Goal: Task Accomplishment & Management: Manage account settings

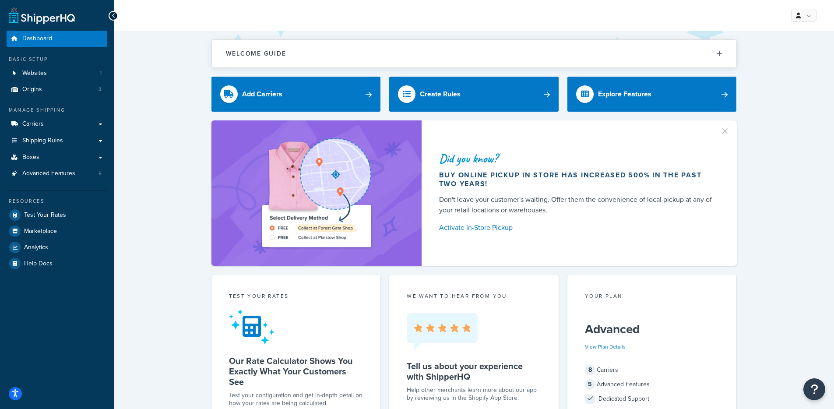
click at [53, 205] on div "Resources Test Your Rates Marketplace Analytics Help Docs" at bounding box center [57, 231] width 101 height 81
click at [56, 217] on span "Test Your Rates" at bounding box center [45, 215] width 42 height 7
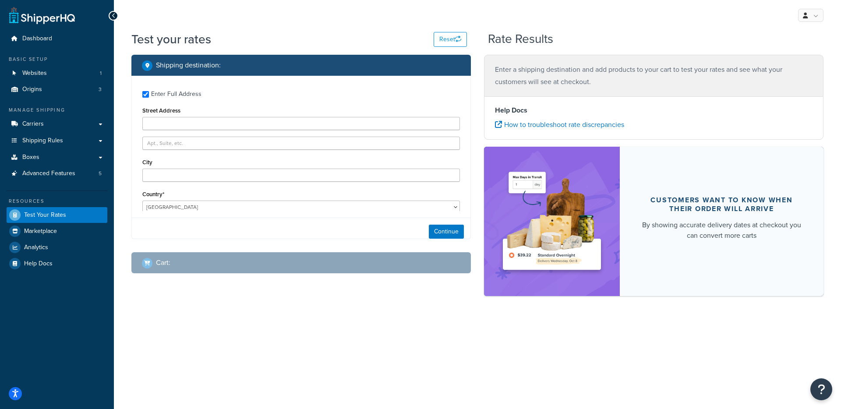
type input "[STREET_ADDRESS]"
type input "Norwood"
type input "02062"
select select "MA"
select select
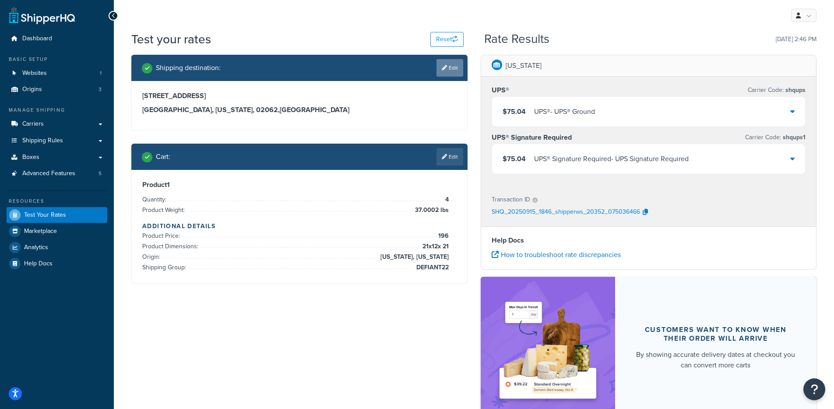
click at [437, 71] on link "Edit" at bounding box center [450, 68] width 27 height 18
select select "MA"
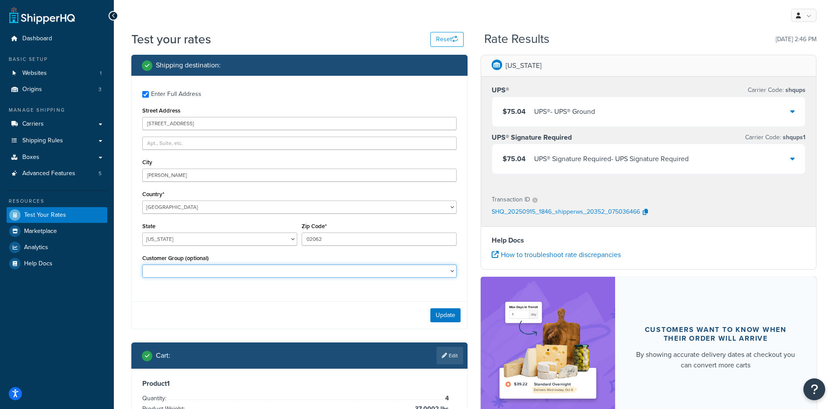
click at [259, 269] on select "Logged In Not Logged in Retail Wholesale" at bounding box center [299, 271] width 314 height 13
select select "Wholesale"
click at [142, 265] on select "Logged In Not Logged in Retail Wholesale" at bounding box center [299, 271] width 314 height 13
click at [444, 317] on button "Update" at bounding box center [446, 315] width 30 height 14
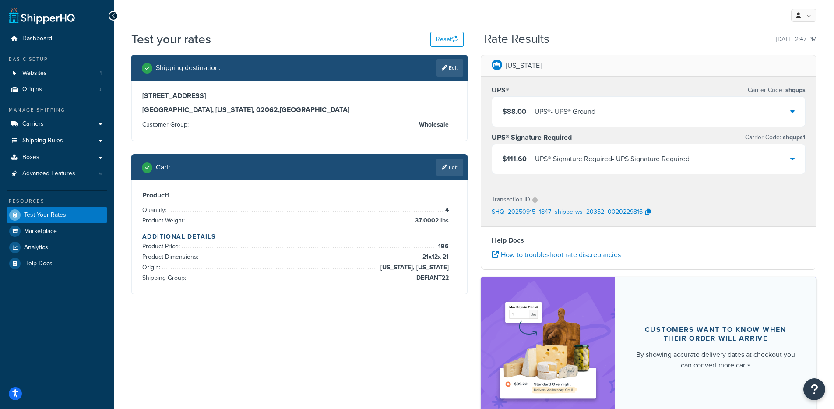
click at [664, 112] on div "$88.00 UPS® - UPS® Ground" at bounding box center [649, 112] width 314 height 30
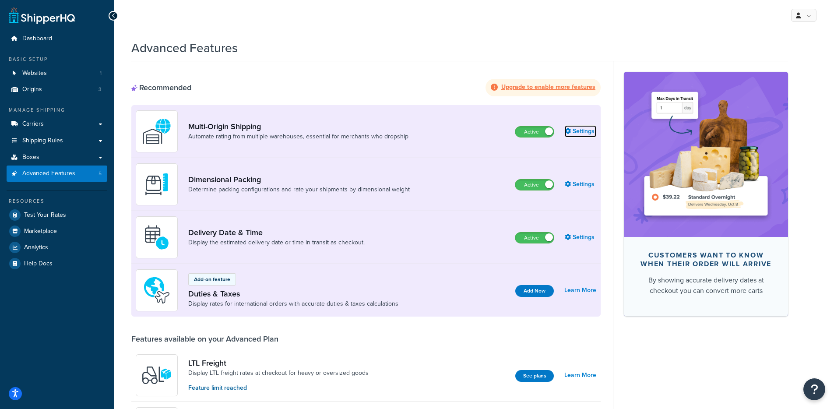
click at [579, 131] on link "Settings" at bounding box center [581, 131] width 32 height 12
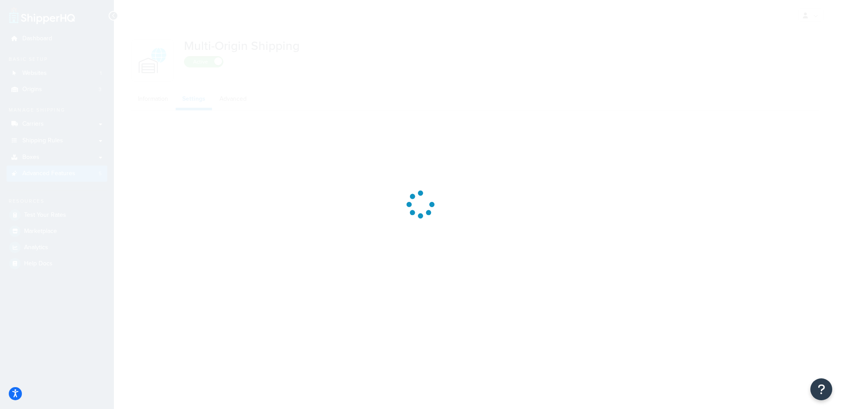
select select "false"
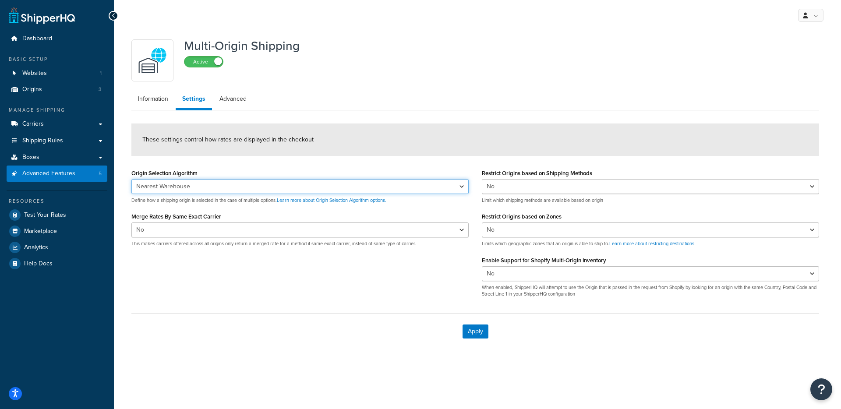
click at [220, 184] on select "Nearest Warehouse Fewest Warehouses" at bounding box center [299, 186] width 337 height 15
select select "FEWEST"
click at [131, 179] on select "Nearest Warehouse Fewest Warehouses" at bounding box center [299, 186] width 337 height 15
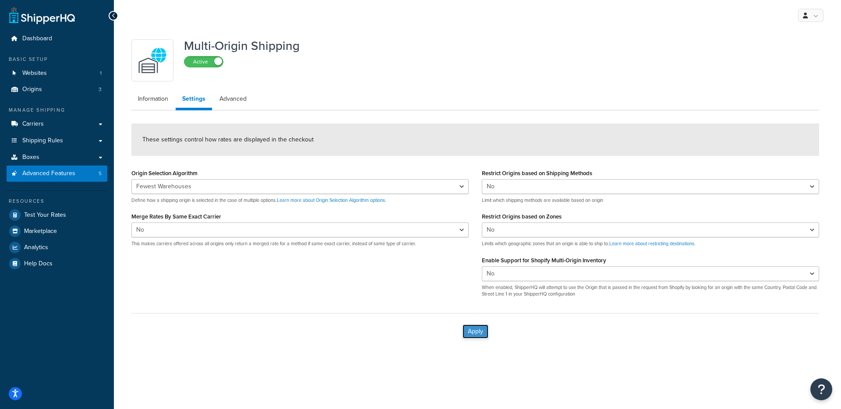
click at [484, 334] on button "Apply" at bounding box center [475, 332] width 26 height 14
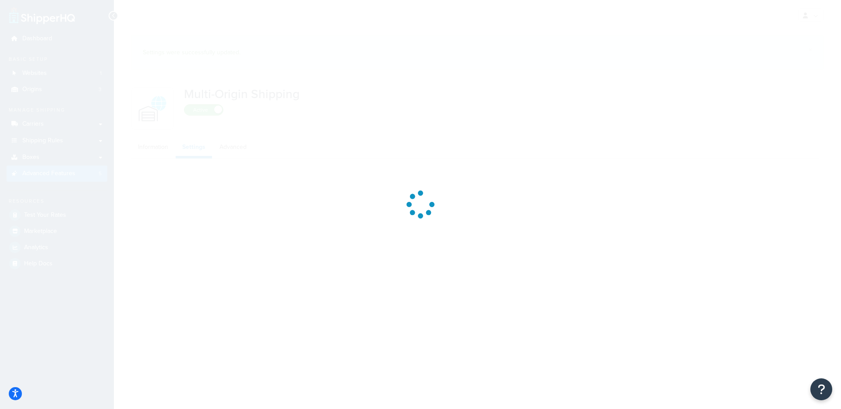
select select "FEWEST"
select select "false"
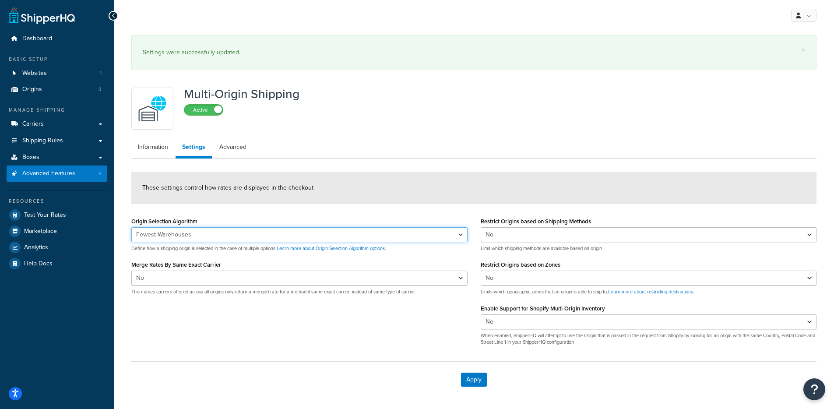
click at [250, 237] on select "Nearest Warehouse Fewest Warehouses" at bounding box center [299, 234] width 336 height 15
select select "NEAREST"
click at [131, 227] on select "Nearest Warehouse Fewest Warehouses" at bounding box center [299, 234] width 336 height 15
click at [484, 378] on button "Apply" at bounding box center [474, 380] width 26 height 14
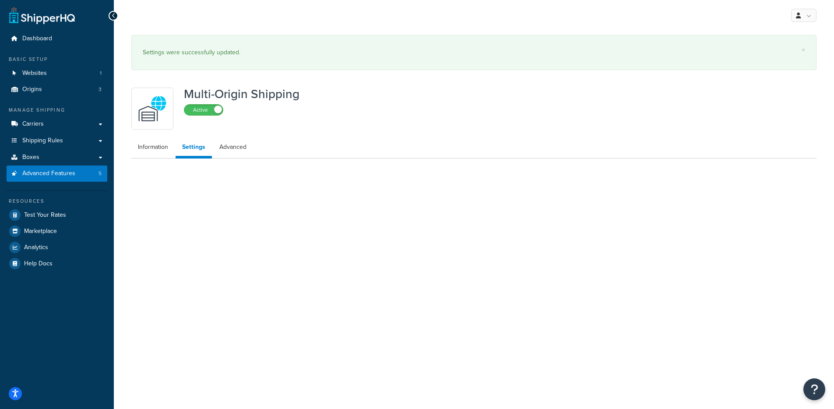
select select "false"
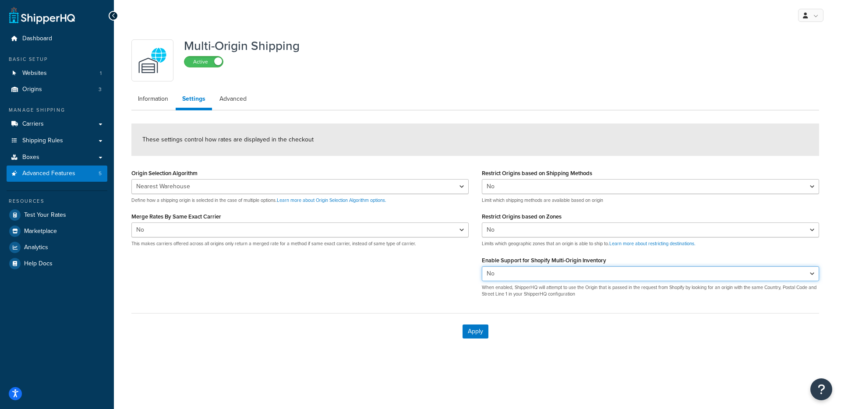
click at [590, 273] on select "Yes No" at bounding box center [650, 273] width 337 height 15
click at [482, 266] on select "Yes No" at bounding box center [650, 273] width 337 height 15
click at [518, 276] on select "Yes No" at bounding box center [650, 273] width 337 height 15
click at [482, 266] on select "Yes No" at bounding box center [650, 273] width 337 height 15
click at [525, 273] on select "Yes No" at bounding box center [650, 273] width 337 height 15
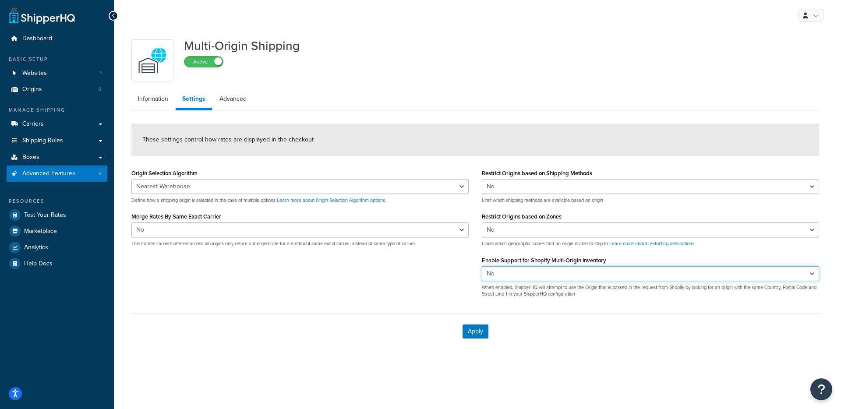
select select "true"
click at [482, 266] on select "Yes No" at bounding box center [650, 273] width 337 height 15
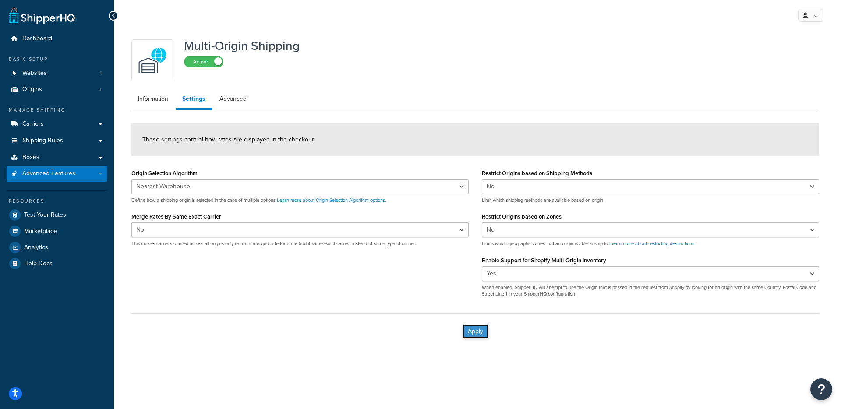
click at [479, 334] on button "Apply" at bounding box center [475, 332] width 26 height 14
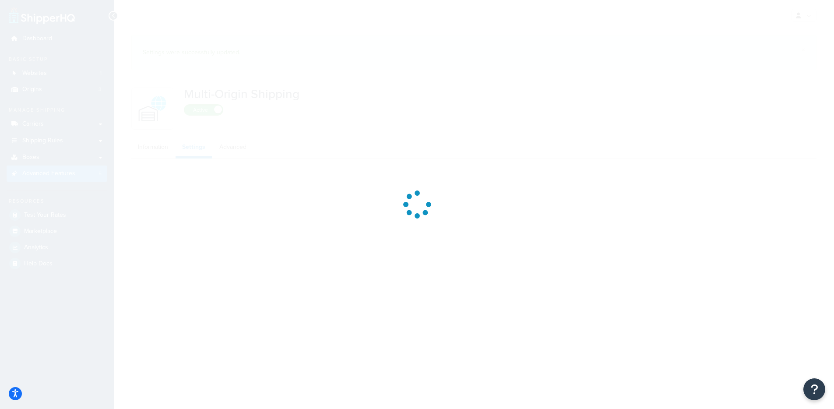
select select "false"
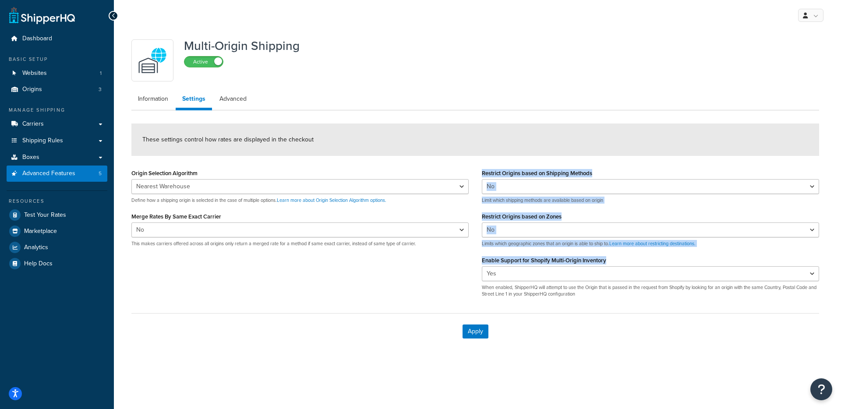
drag, startPoint x: 614, startPoint y: 258, endPoint x: 473, endPoint y: 255, distance: 141.1
click at [473, 255] on div "Origin Selection Algorithm Nearest Warehouse Fewest Warehouses Define how a shi…" at bounding box center [475, 236] width 701 height 138
click at [474, 256] on div "Origin Selection Algorithm Nearest Warehouse Fewest Warehouses Define how a shi…" at bounding box center [475, 236] width 701 height 138
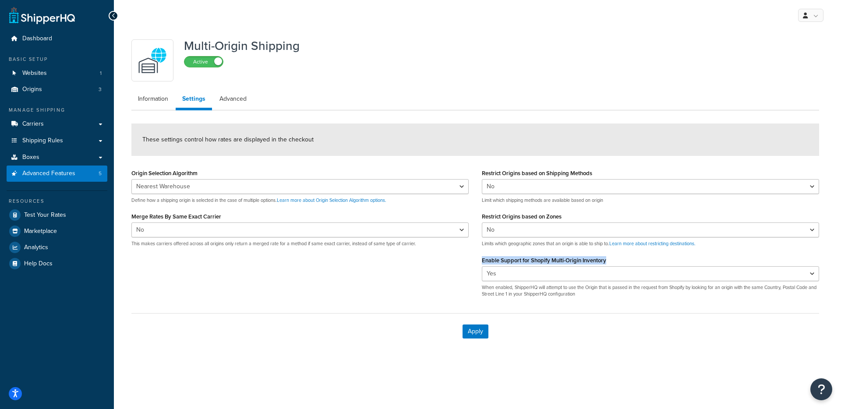
drag, startPoint x: 482, startPoint y: 260, endPoint x: 622, endPoint y: 266, distance: 140.3
click at [622, 266] on div "Enable Support for Shopify Multi-Origin Inventory Yes No When enabled, ShipperH…" at bounding box center [650, 276] width 337 height 44
copy label "Enable Support for Shopify Multi-Origin Inventory"
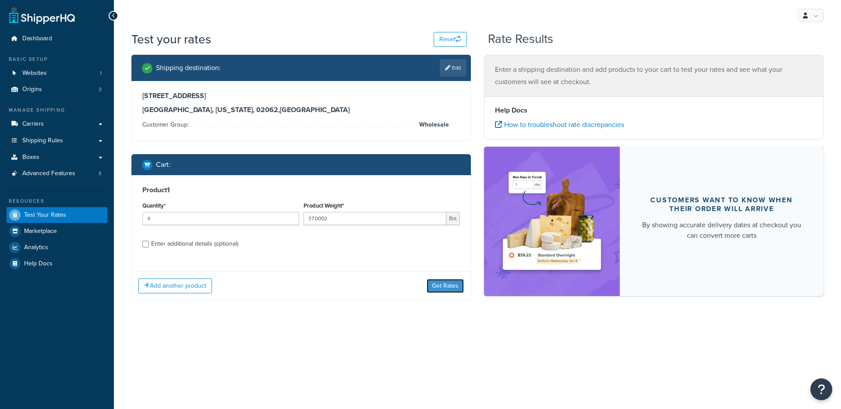
click at [455, 291] on button "Get Rates" at bounding box center [445, 286] width 37 height 14
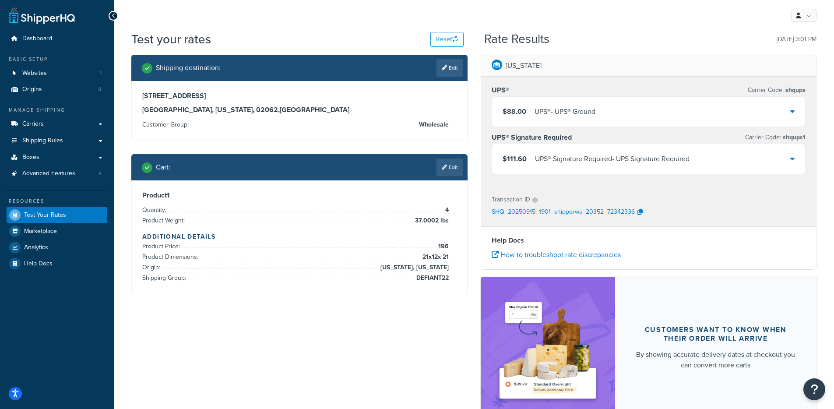
click at [185, 97] on h3 "1415 Boston Providence Highway" at bounding box center [299, 96] width 314 height 9
copy h3 "1415 Boston Providence Highway"
click at [12, 33] on link "Dashboard" at bounding box center [57, 39] width 101 height 16
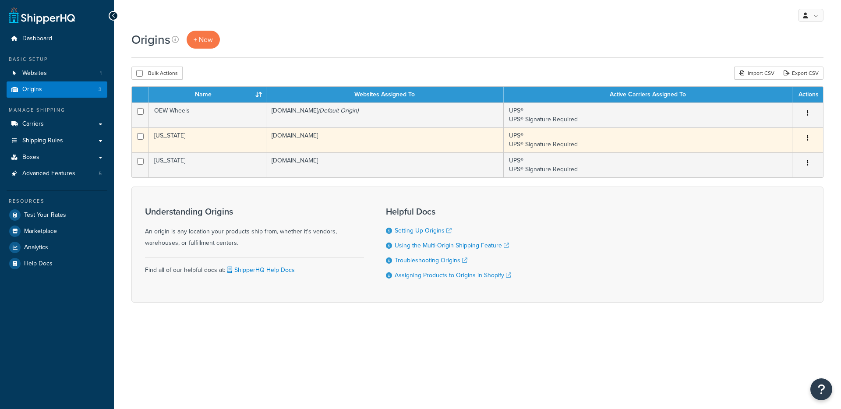
click at [203, 136] on td "[US_STATE]" at bounding box center [207, 139] width 117 height 25
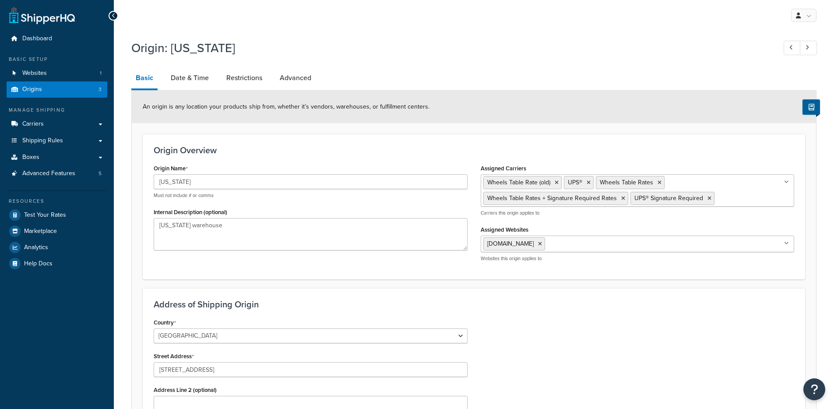
select select "9"
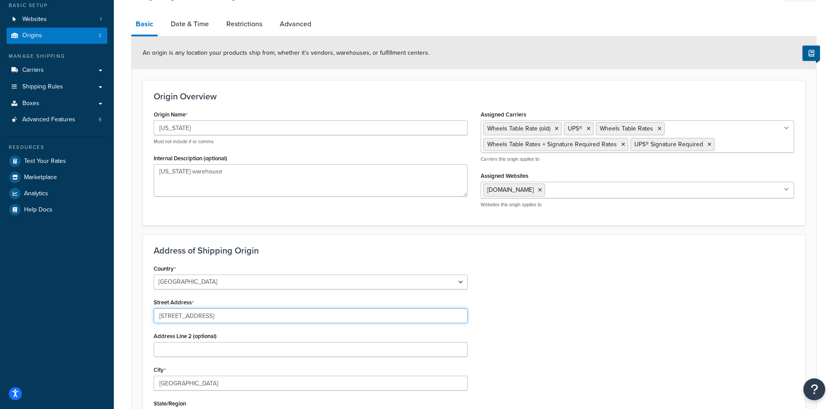
click at [184, 318] on input "[STREET_ADDRESS]" at bounding box center [311, 315] width 314 height 15
click at [184, 317] on input "[STREET_ADDRESS]" at bounding box center [311, 315] width 314 height 15
click at [184, 318] on input "[STREET_ADDRESS]" at bounding box center [311, 315] width 314 height 15
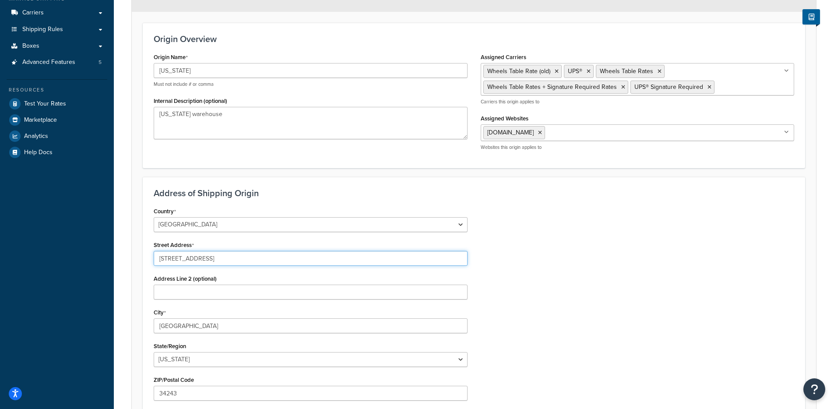
scroll to position [244, 0]
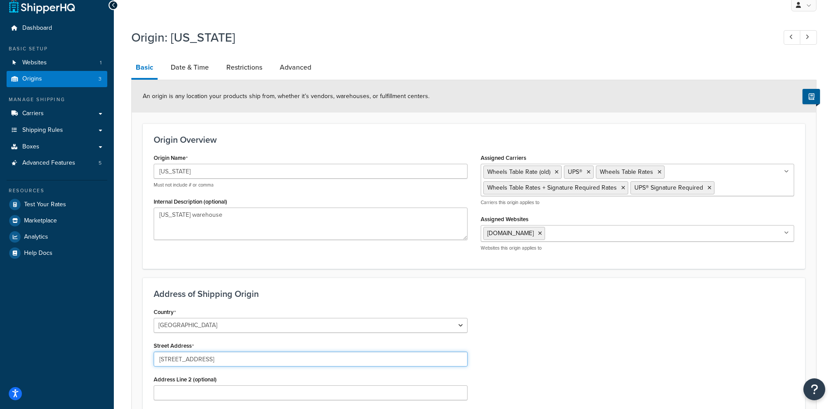
scroll to position [21, 0]
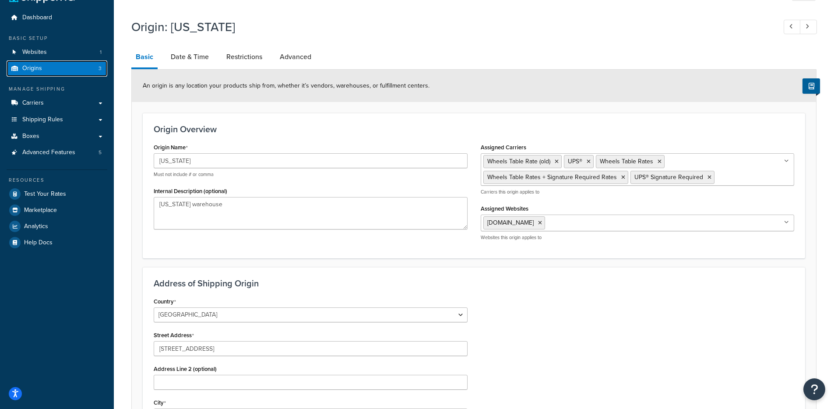
click at [49, 73] on link "Origins 3" at bounding box center [57, 68] width 101 height 16
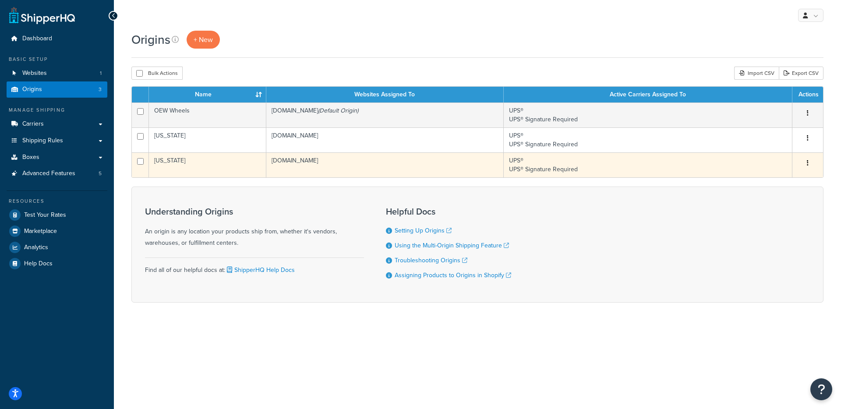
click at [214, 167] on td "[US_STATE]" at bounding box center [207, 164] width 117 height 25
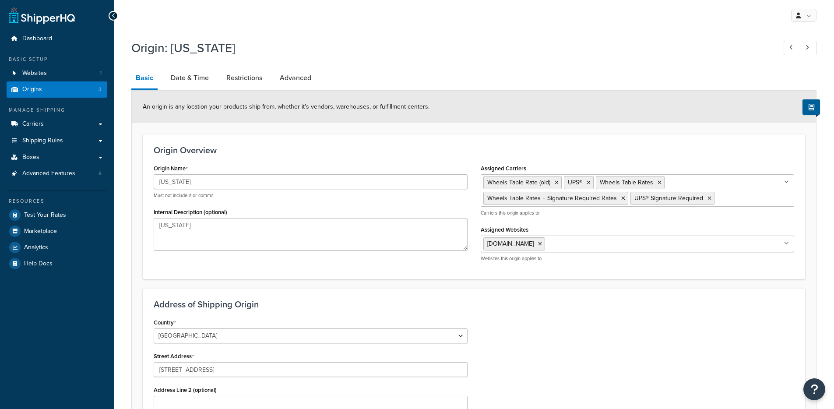
select select "43"
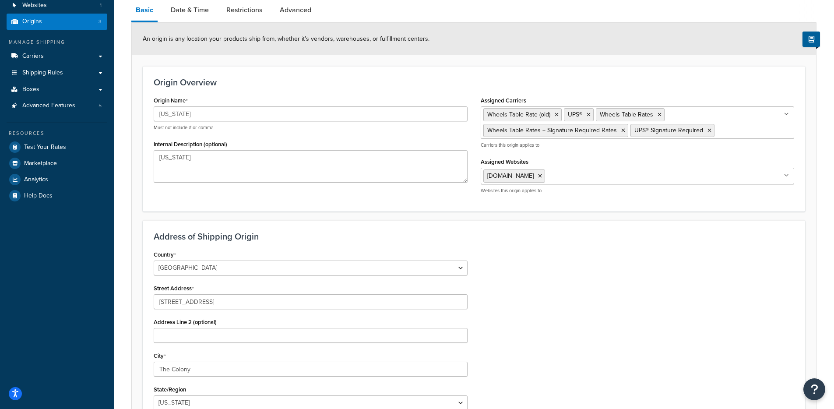
scroll to position [92, 0]
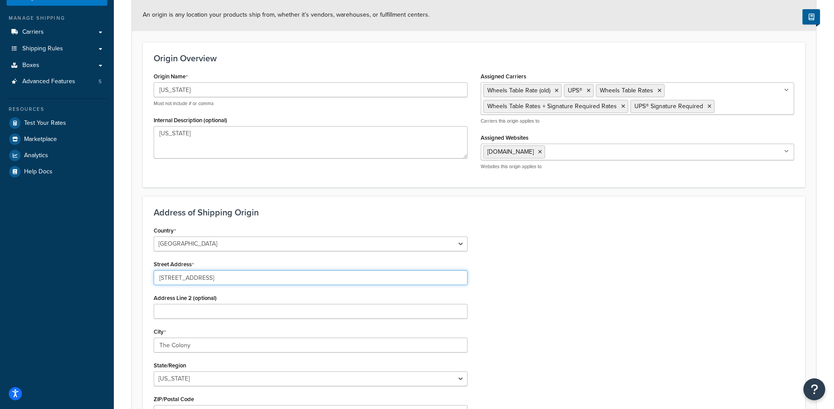
click at [209, 272] on input "4101 Live Oak Dr Suite 500" at bounding box center [311, 277] width 314 height 15
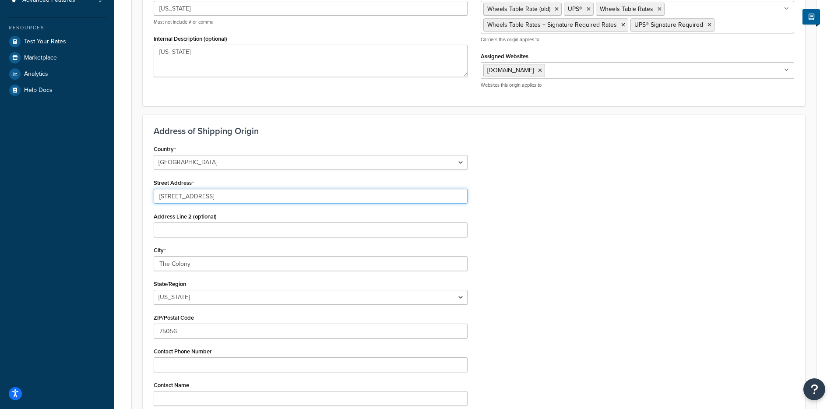
scroll to position [175, 0]
click at [247, 192] on input "4101 Live Oak Dr Suite 500" at bounding box center [311, 194] width 314 height 15
click at [233, 198] on input "4101 Live Oak Dr Suite 500" at bounding box center [311, 194] width 314 height 15
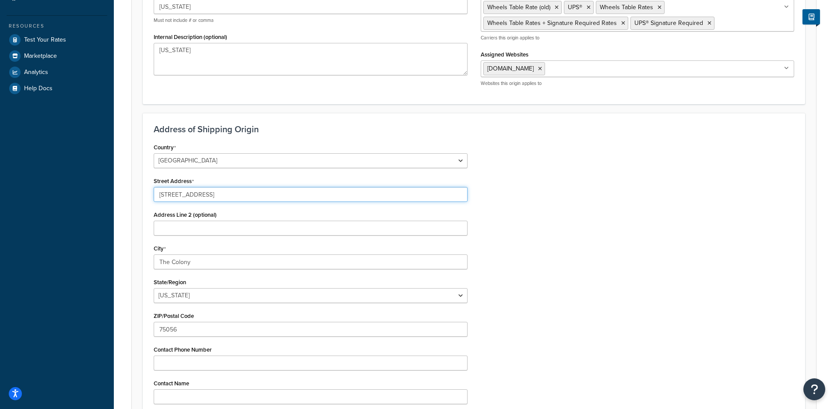
drag, startPoint x: 234, startPoint y: 195, endPoint x: 205, endPoint y: 198, distance: 29.1
click at [205, 198] on input "4101 Live Oak Dr Suite 500" at bounding box center [311, 194] width 314 height 15
type input "4101 Live Oak Dr"
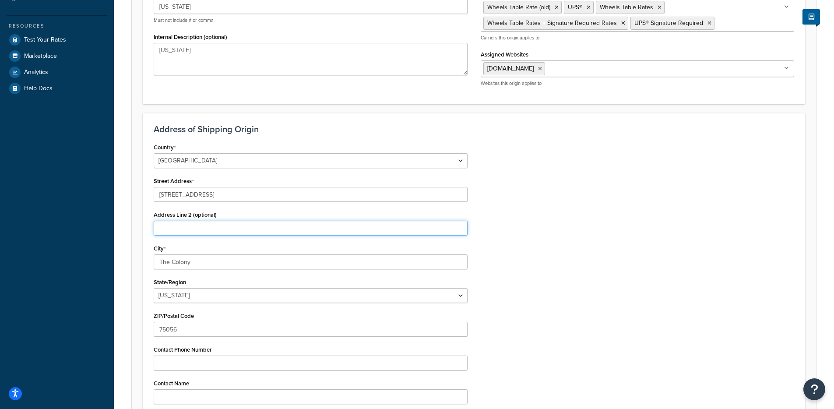
click at [196, 221] on input "Address Line 2 (optional)" at bounding box center [311, 228] width 314 height 15
paste input "Suite 500"
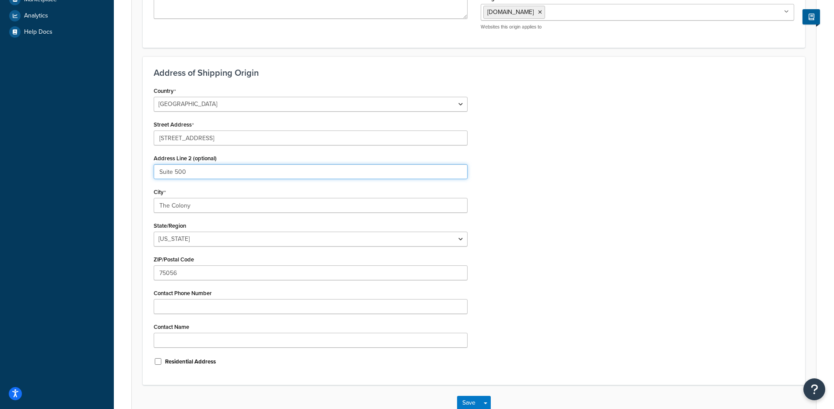
scroll to position [288, 0]
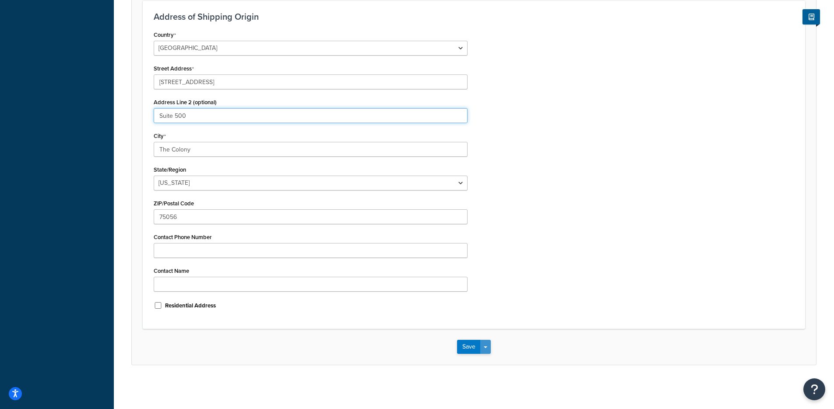
type input "Suite 500"
click at [486, 349] on button "Save Dropdown" at bounding box center [485, 347] width 11 height 14
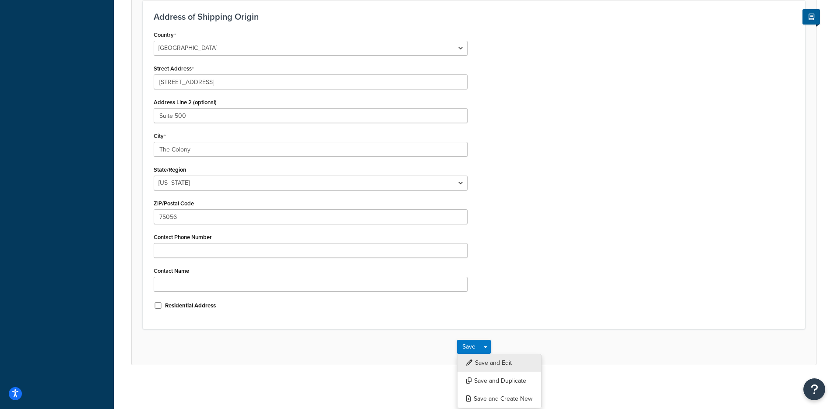
click at [491, 366] on button "Save and Edit" at bounding box center [499, 363] width 85 height 18
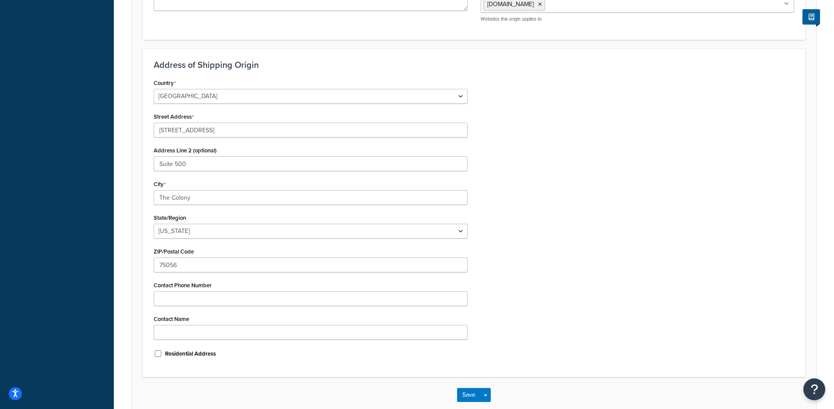
scroll to position [0, 0]
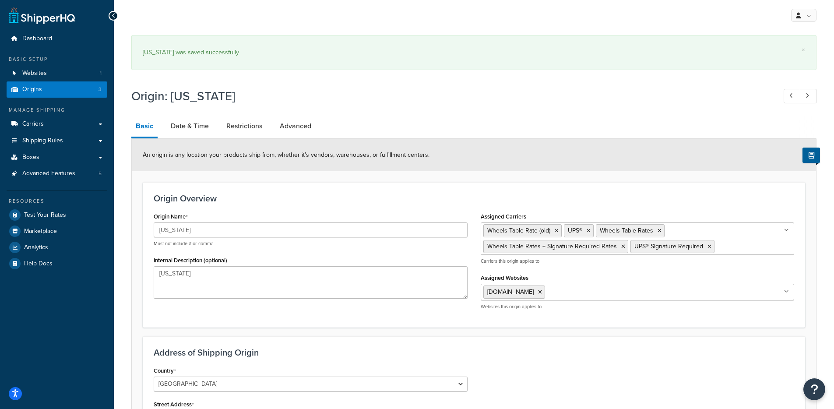
select select "43"
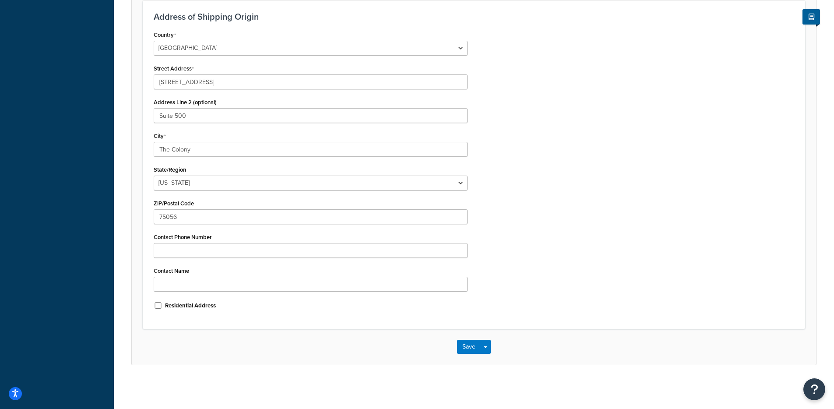
scroll to position [288, 0]
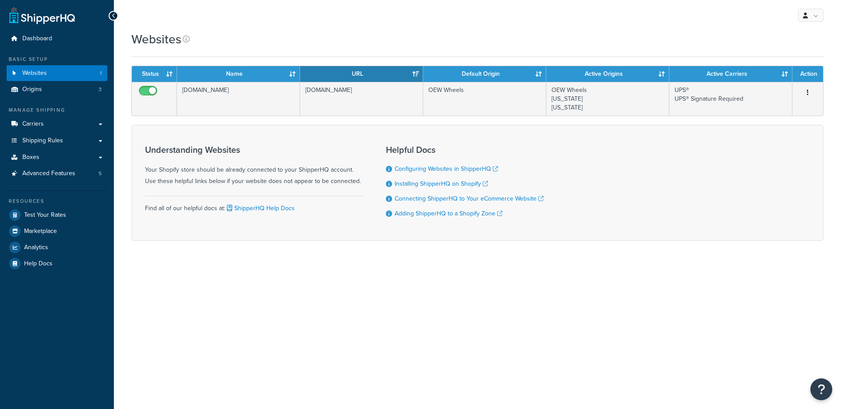
click at [253, 86] on td "[DOMAIN_NAME]" at bounding box center [238, 99] width 123 height 34
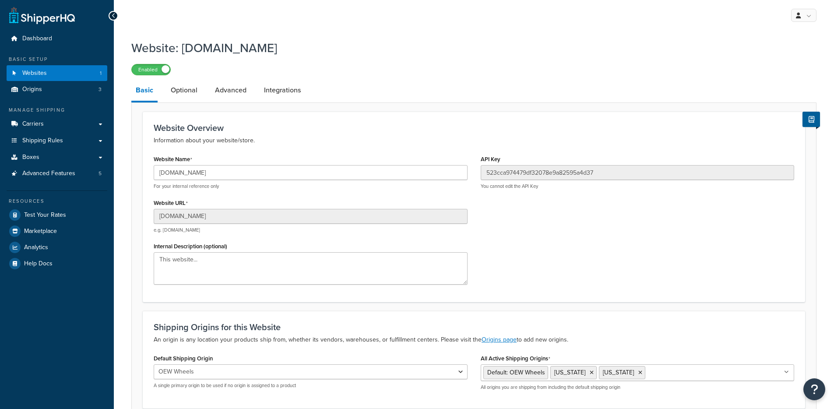
click at [162, 92] on li "Basic" at bounding box center [148, 91] width 35 height 23
click at [264, 91] on link "Integrations" at bounding box center [283, 90] width 46 height 21
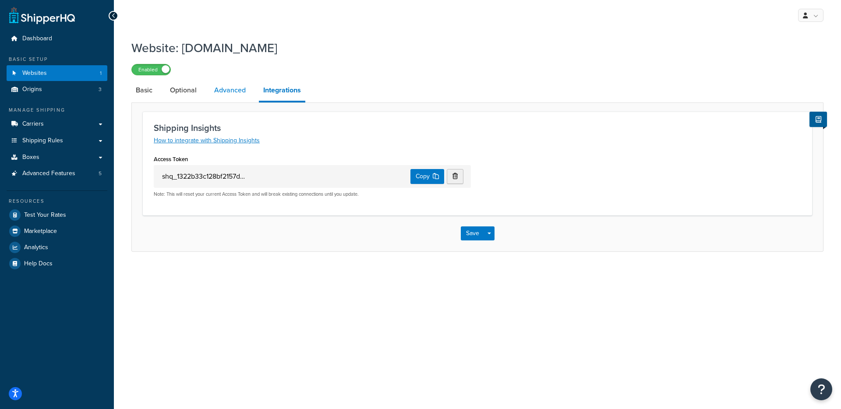
click at [229, 87] on link "Advanced" at bounding box center [230, 90] width 40 height 21
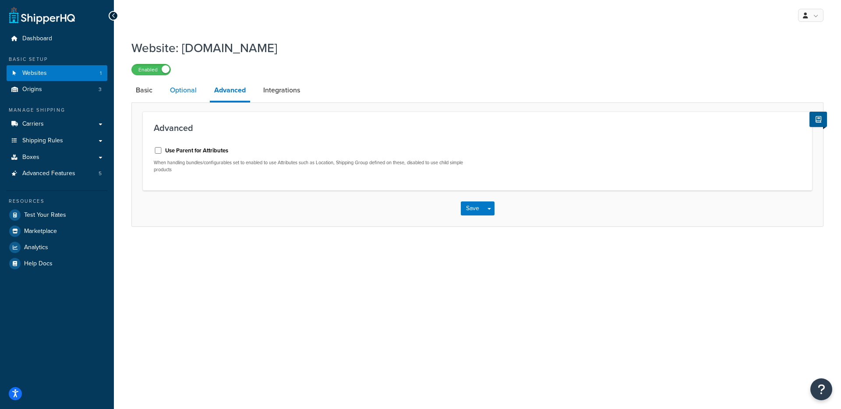
click at [169, 95] on link "Optional" at bounding box center [183, 90] width 35 height 21
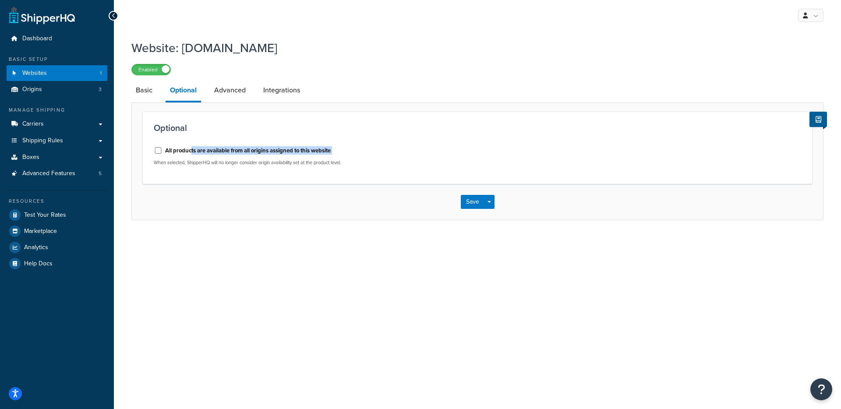
drag, startPoint x: 191, startPoint y: 150, endPoint x: 434, endPoint y: 159, distance: 244.1
click at [435, 159] on div "All products are available from all origins assigned to this website When selec…" at bounding box center [312, 154] width 317 height 23
click at [272, 205] on div "Save Save Dropdown Save and Edit" at bounding box center [477, 202] width 691 height 36
click at [138, 99] on link "Basic" at bounding box center [143, 90] width 25 height 21
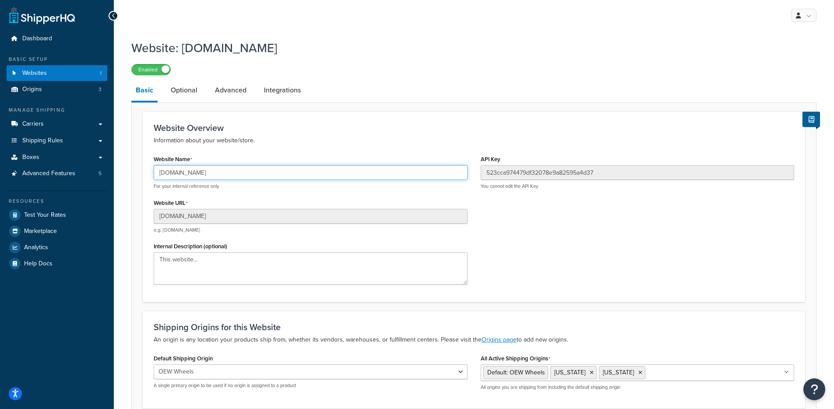
click at [226, 168] on input "366f27-a8.myshopify.com" at bounding box center [311, 172] width 314 height 15
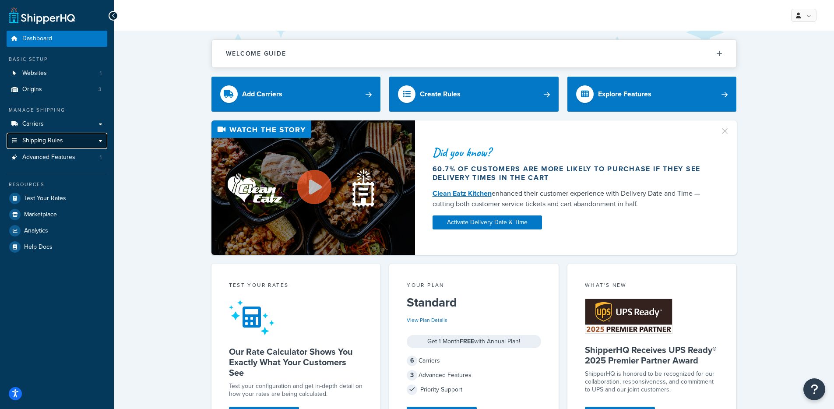
click at [65, 144] on link "Shipping Rules" at bounding box center [57, 141] width 101 height 16
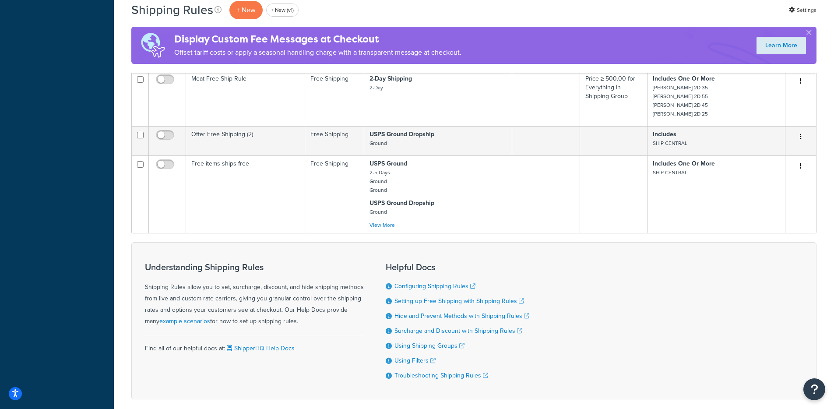
scroll to position [363, 0]
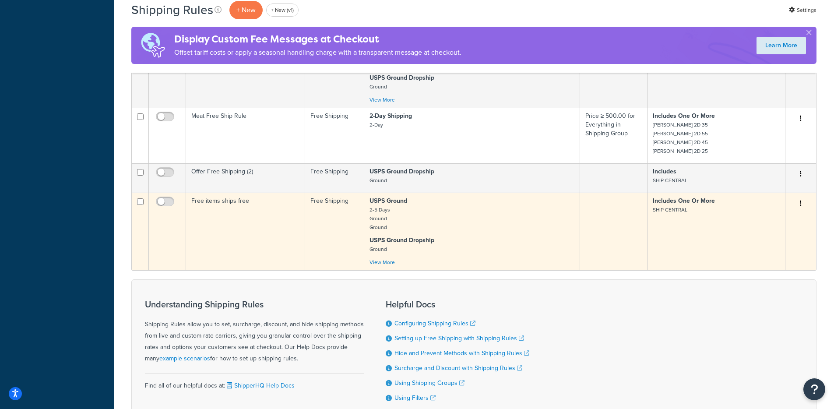
click at [293, 236] on td "Free items ships free" at bounding box center [245, 232] width 119 height 78
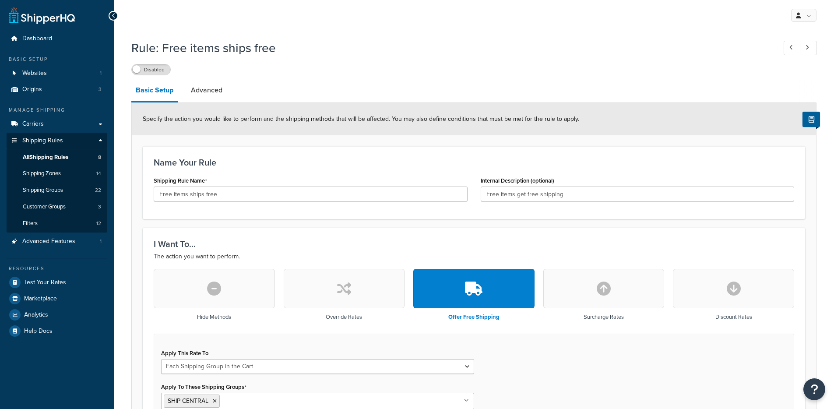
select select "SHIPPING_GROUP"
click at [201, 94] on link "Advanced" at bounding box center [207, 90] width 40 height 21
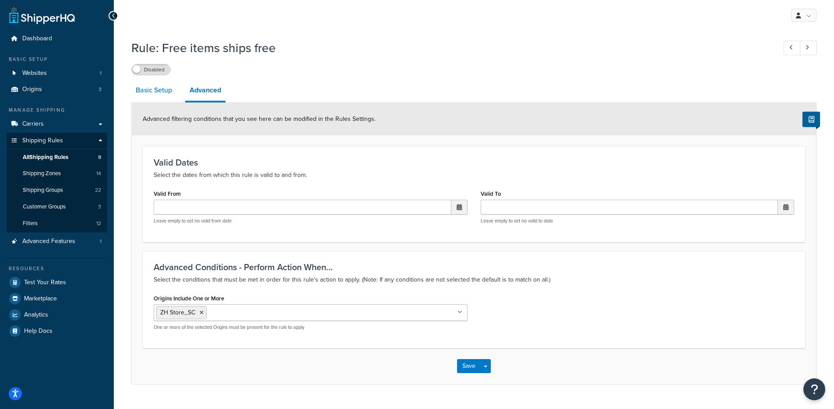
click at [162, 96] on link "Basic Setup" at bounding box center [153, 90] width 45 height 21
select select "SHIPPING_GROUP"
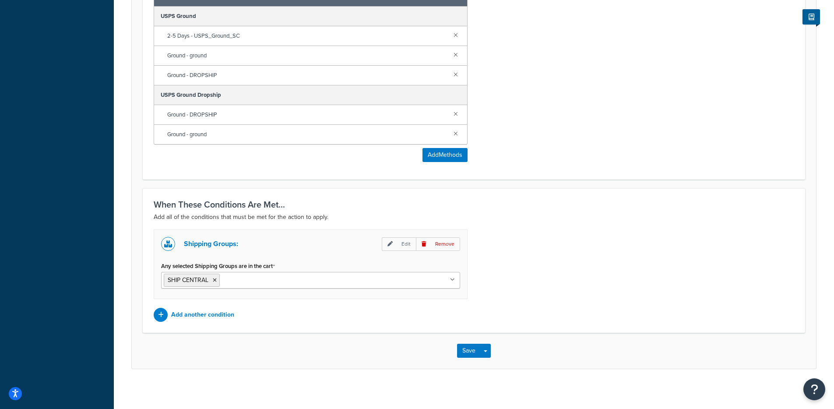
scroll to position [536, 0]
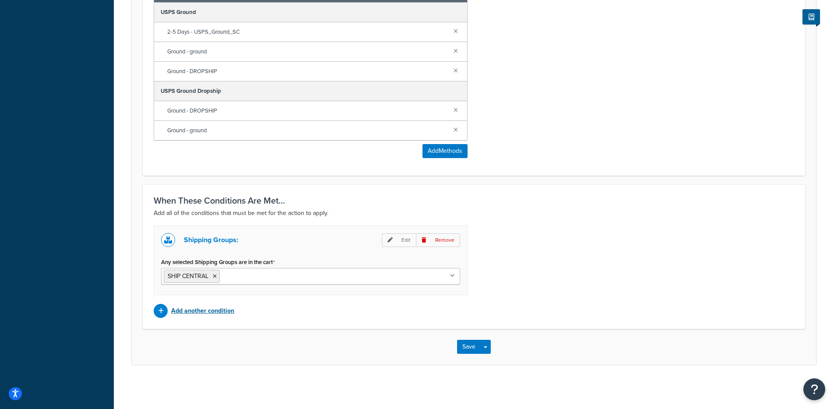
click at [170, 311] on div "Add another condition" at bounding box center [311, 311] width 314 height 14
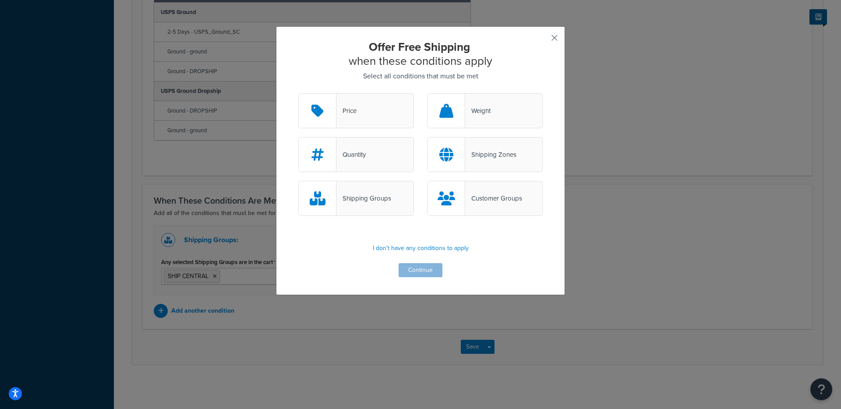
click at [543, 40] on button "button" at bounding box center [541, 41] width 2 height 2
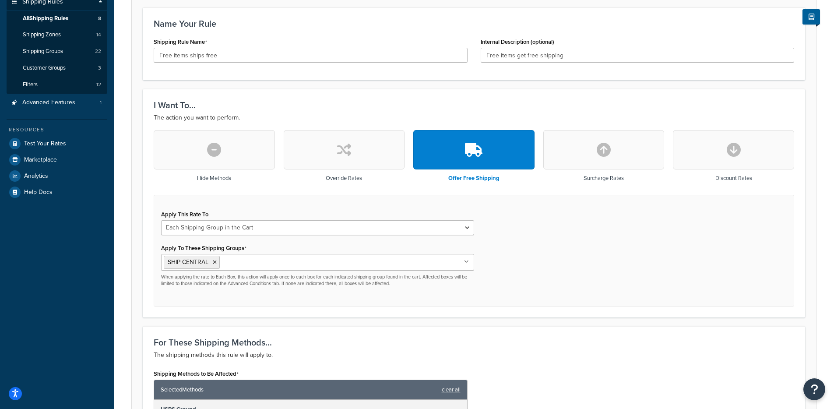
scroll to position [146, 0]
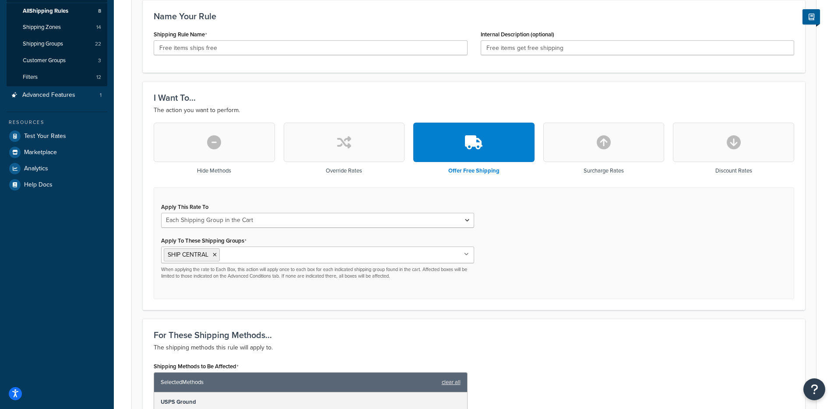
click at [739, 152] on button "button" at bounding box center [733, 142] width 121 height 39
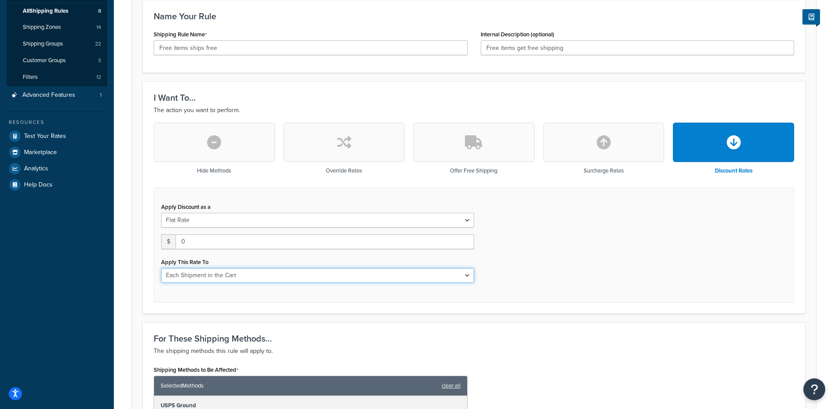
click at [366, 268] on select "Entire Cart Each Shipment in the Cart Each Origin in the Cart Each Shipping Gro…" at bounding box center [317, 275] width 313 height 15
select select "ITEM"
click at [161, 268] on select "Entire Cart Each Shipment in the Cart Each Origin in the Cart Each Shipping Gro…" at bounding box center [317, 275] width 313 height 15
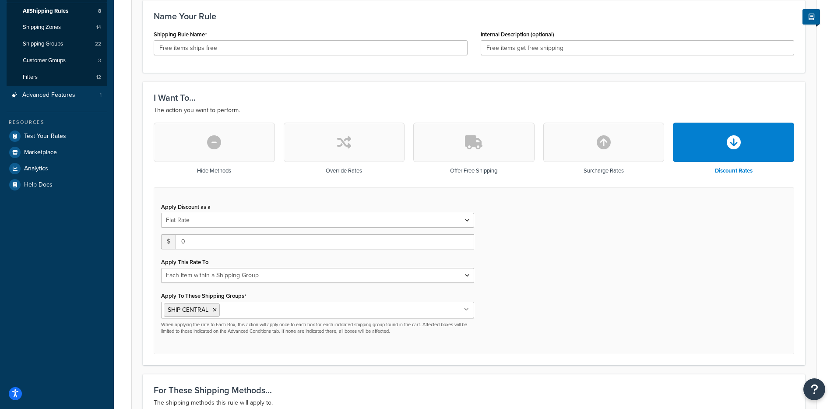
click at [246, 249] on div "Apply Discount as a Flat Rate Percentage Flat Rate & Percentage $ 0 Apply This …" at bounding box center [318, 268] width 326 height 134
click at [250, 246] on input "0" at bounding box center [325, 241] width 299 height 15
click at [264, 224] on select "Flat Rate Percentage Flat Rate & Percentage" at bounding box center [317, 220] width 313 height 15
select select "PERCENTAGE"
click at [161, 213] on select "Flat Rate Percentage Flat Rate & Percentage" at bounding box center [317, 220] width 313 height 15
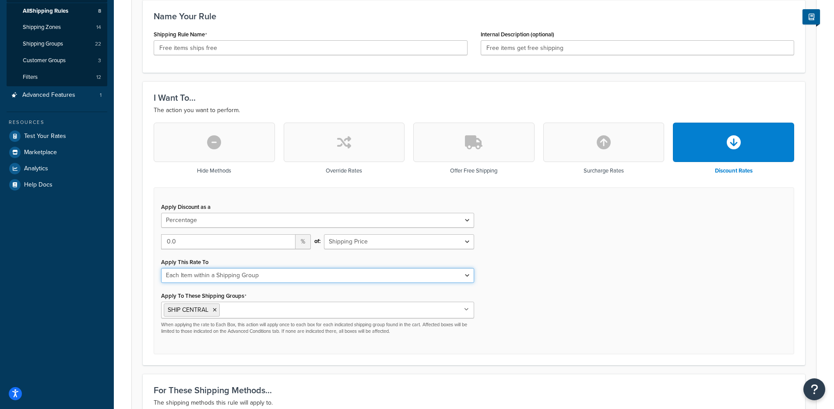
click at [244, 275] on select "Entire Cart Each Shipment in the Cart Each Origin in the Cart Each Shipping Gro…" at bounding box center [317, 275] width 313 height 15
select select "SHIPPING_GROUP"
click at [161, 268] on select "Entire Cart Each Shipment in the Cart Each Origin in the Cart Each Shipping Gro…" at bounding box center [317, 275] width 313 height 15
click at [233, 237] on input "0.0" at bounding box center [228, 241] width 134 height 15
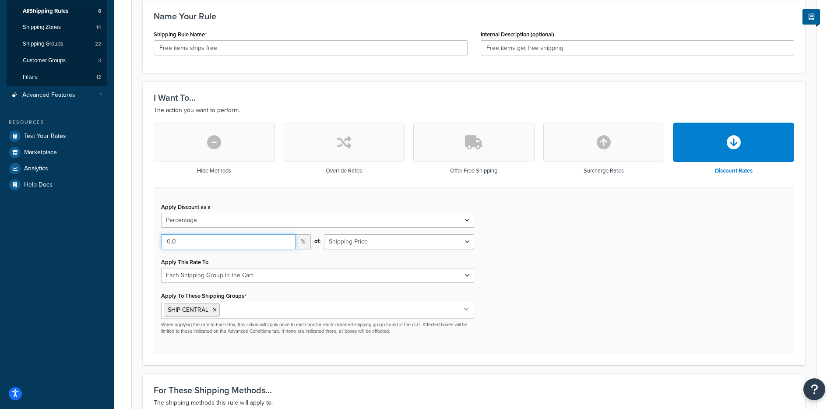
click at [233, 237] on input "0.0" at bounding box center [228, 241] width 134 height 15
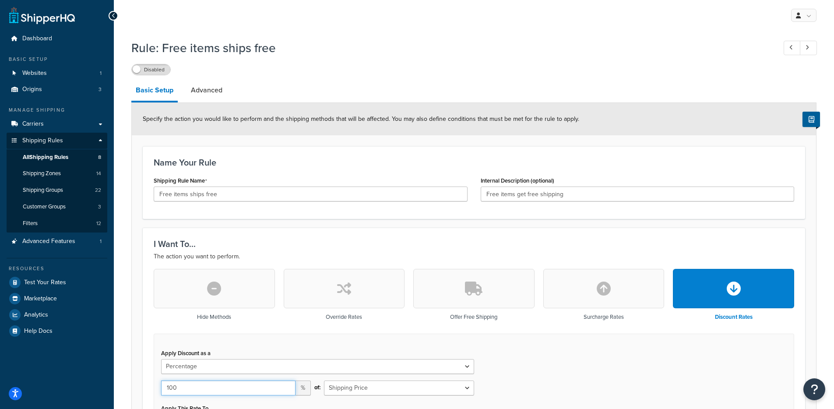
scroll to position [275, 0]
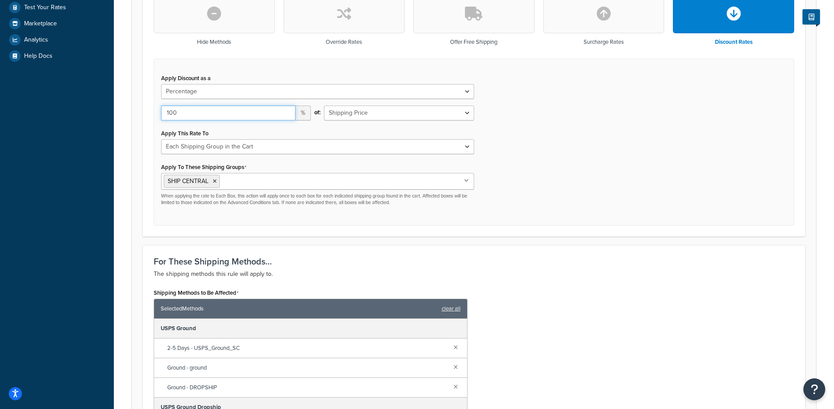
type input "100"
click at [367, 142] on select "Entire Cart Each Shipment in the Cart Each Origin in the Cart Each Shipping Gro…" at bounding box center [317, 146] width 313 height 15
select select "ENTIRE_CART"
click at [161, 139] on select "Entire Cart Each Shipment in the Cart Each Origin in the Cart Each Shipping Gro…" at bounding box center [317, 146] width 313 height 15
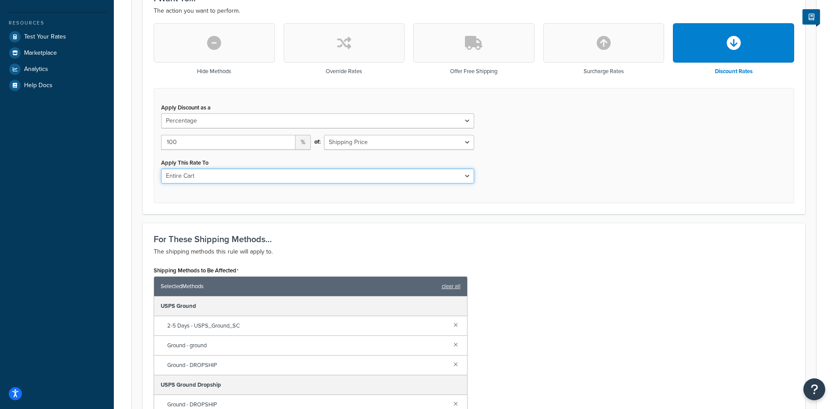
scroll to position [247, 0]
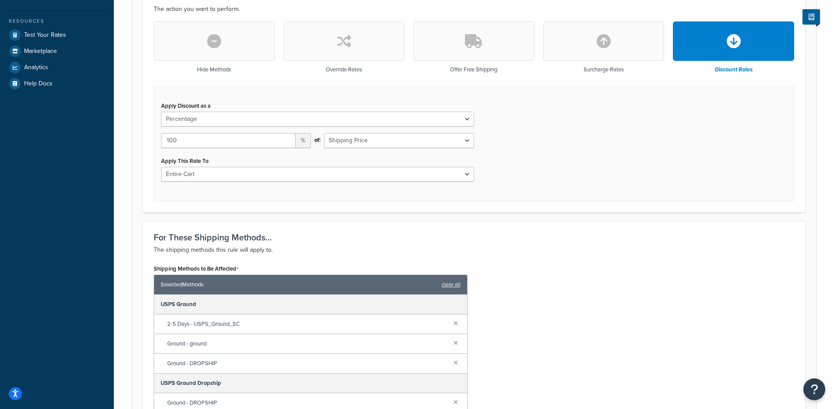
click at [477, 198] on div "Apply Discount as a Flat Rate Percentage Flat Rate & Percentage 100 % of: Shipp…" at bounding box center [474, 143] width 641 height 115
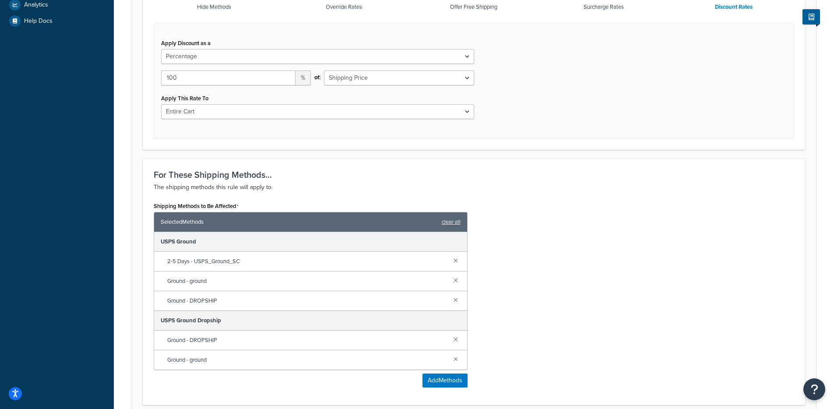
scroll to position [241, 0]
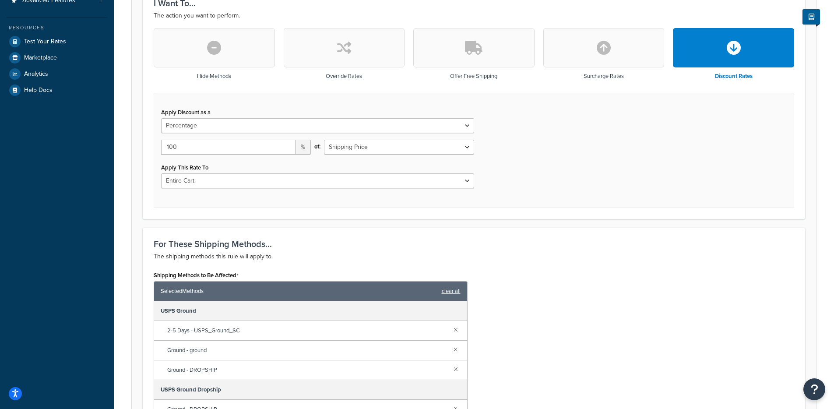
click at [499, 52] on button "button" at bounding box center [473, 47] width 121 height 39
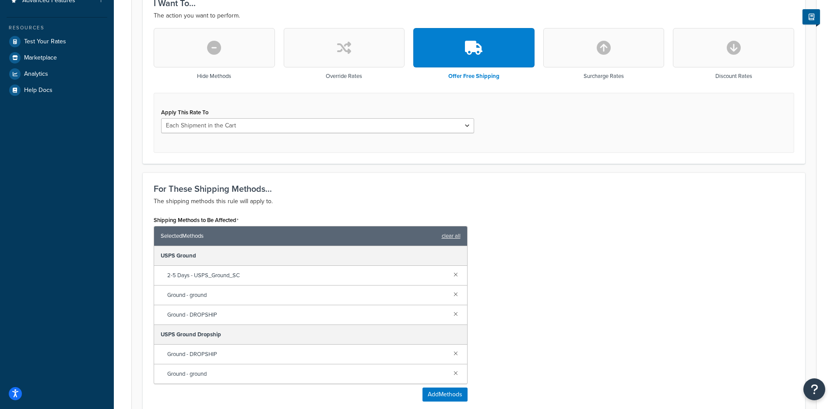
click at [378, 137] on div "Apply This Rate To Each Shipment in the Cart Each Origin in the Cart Each Shipp…" at bounding box center [318, 123] width 326 height 34
click at [387, 123] on select "Each Shipment in the Cart Each Origin in the Cart Each Shipping Group in the Ca…" at bounding box center [317, 125] width 313 height 15
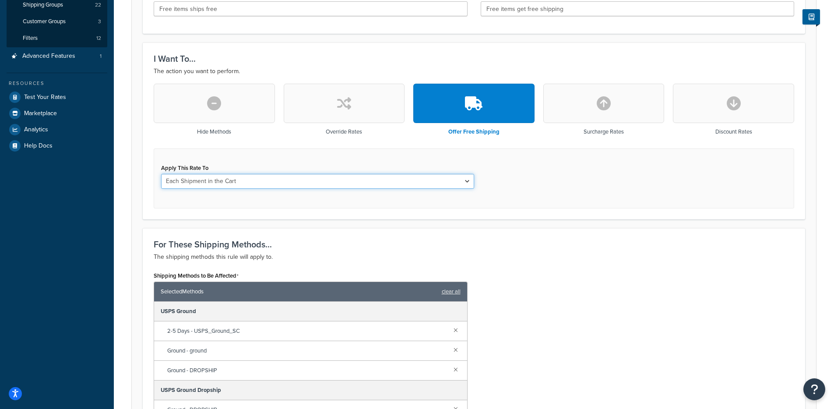
scroll to position [185, 0]
click at [332, 182] on select "Each Shipment in the Cart Each Origin in the Cart Each Shipping Group in the Ca…" at bounding box center [317, 181] width 313 height 15
click at [368, 97] on button "button" at bounding box center [344, 103] width 121 height 39
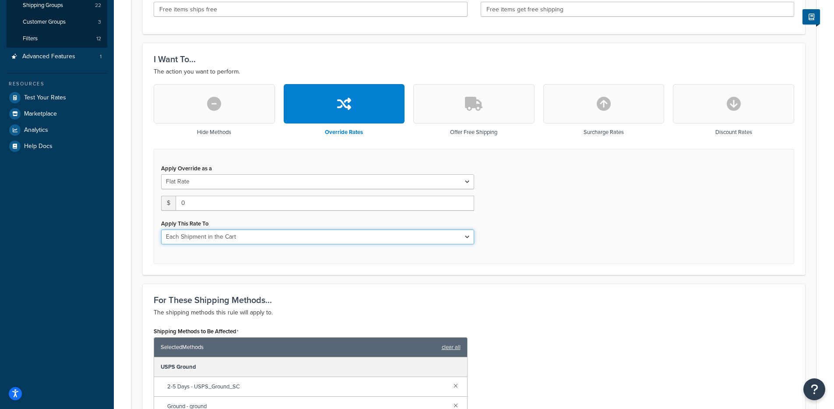
click at [290, 239] on select "Each Shipment in the Cart Each Origin in the Cart Each Shipping Group in the Ca…" at bounding box center [317, 236] width 313 height 15
click at [209, 113] on button "button" at bounding box center [214, 103] width 121 height 39
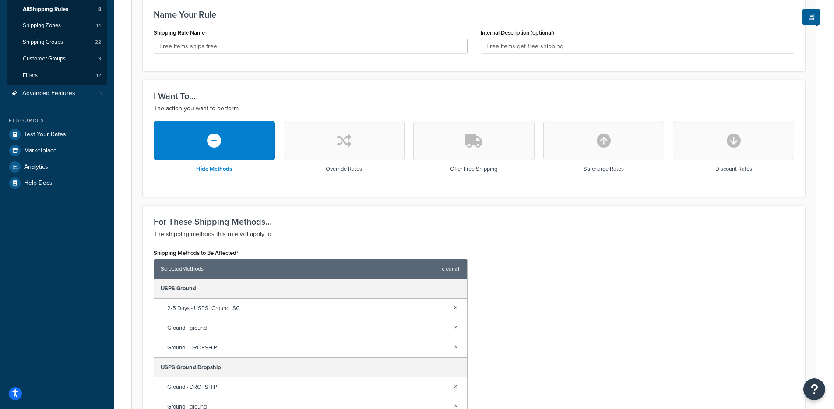
scroll to position [159, 0]
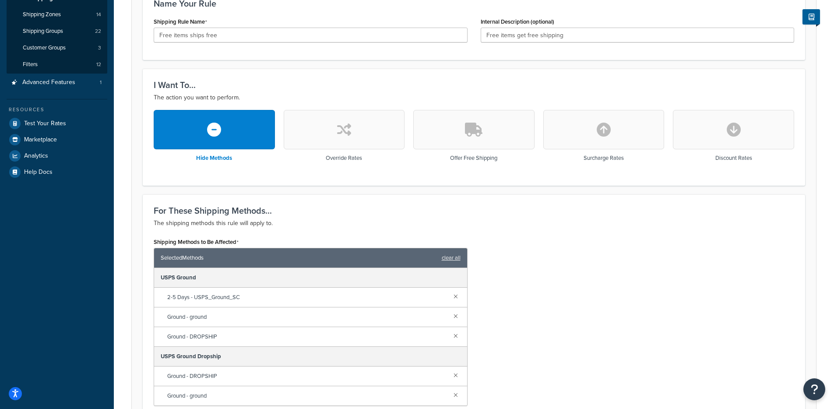
click at [449, 146] on button "button" at bounding box center [473, 129] width 121 height 39
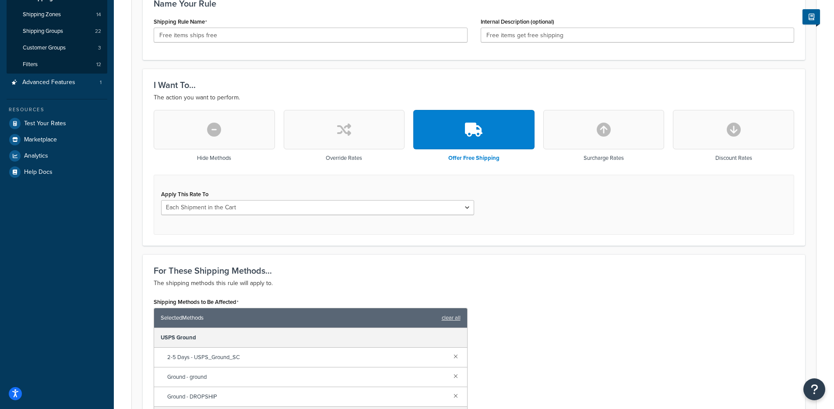
click at [333, 218] on div "Apply This Rate To Each Shipment in the Cart Each Origin in the Cart Each Shipp…" at bounding box center [318, 205] width 326 height 34
click at [337, 214] on select "Each Shipment in the Cart Each Origin in the Cart Each Shipping Group in the Ca…" at bounding box center [317, 207] width 313 height 15
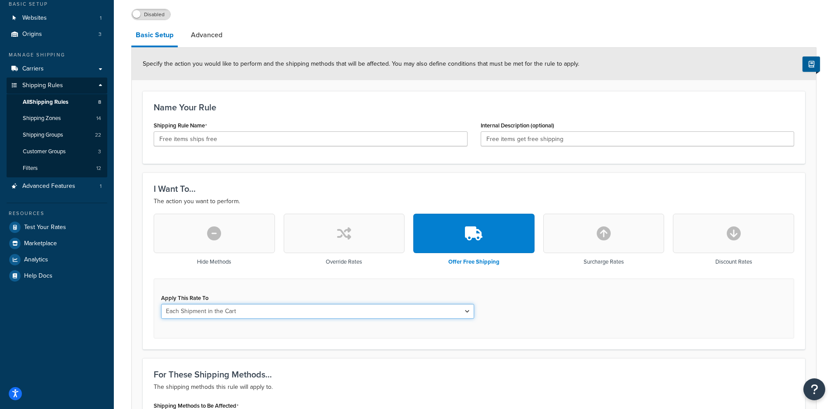
scroll to position [0, 0]
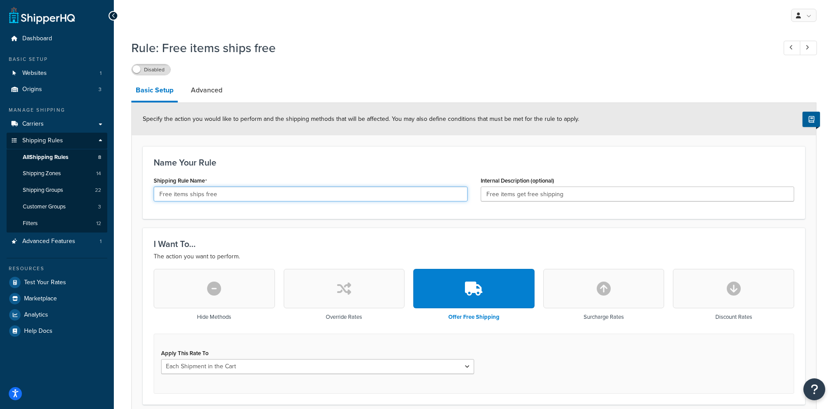
click at [201, 187] on input "Free items ships free" at bounding box center [311, 194] width 314 height 15
click at [201, 190] on input "Free items ships free" at bounding box center [311, 194] width 314 height 15
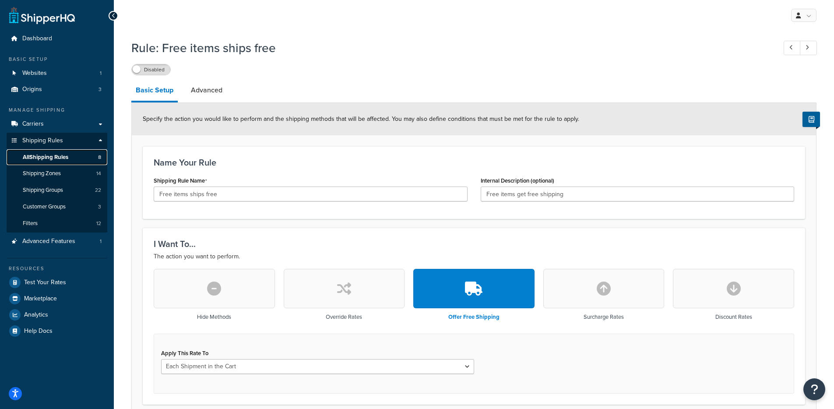
click at [39, 152] on link "All Shipping Rules 8" at bounding box center [57, 157] width 101 height 16
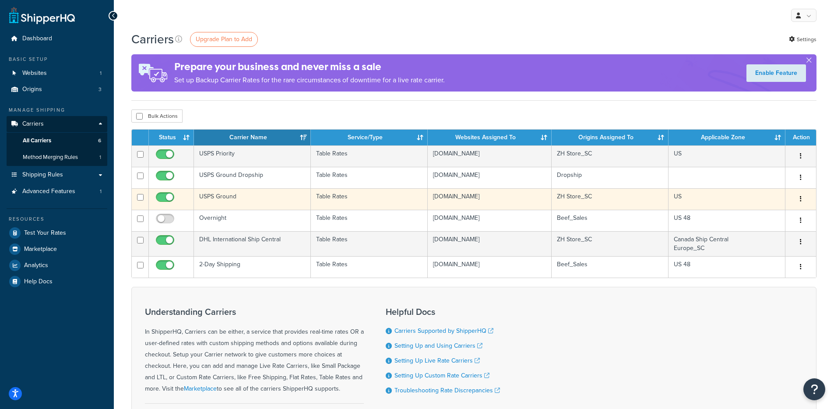
click at [258, 200] on td "USPS Ground" at bounding box center [252, 198] width 117 height 21
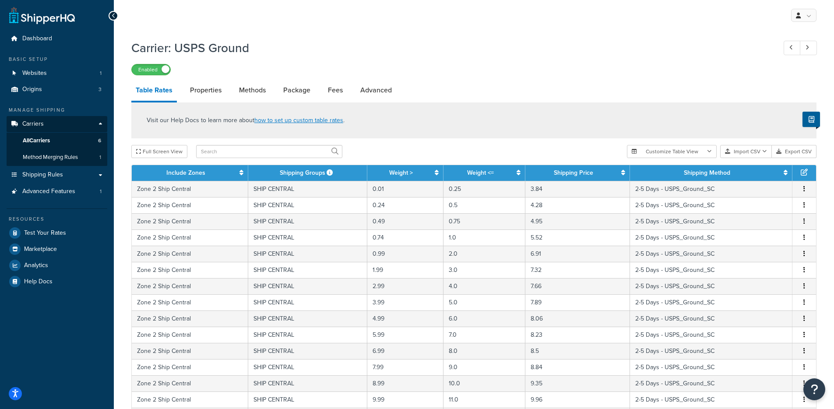
scroll to position [300, 0]
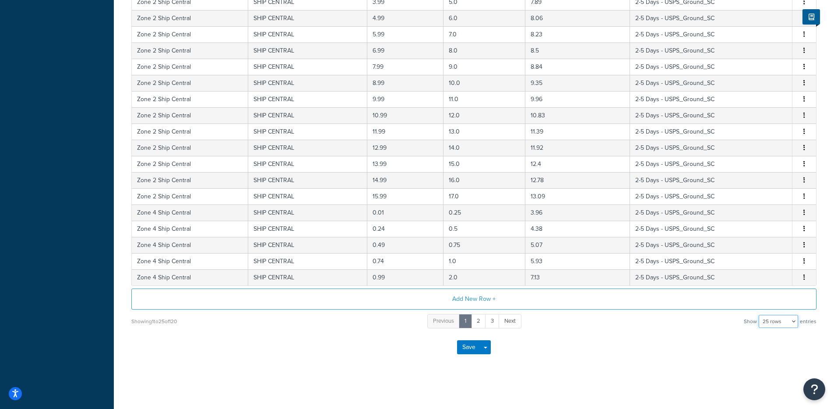
click at [776, 322] on select "10 rows 15 rows 25 rows 50 rows 100 rows 1000 rows" at bounding box center [778, 321] width 39 height 13
select select "1000"
click at [760, 315] on select "10 rows 15 rows 25 rows 50 rows 100 rows 1000 rows" at bounding box center [778, 321] width 39 height 13
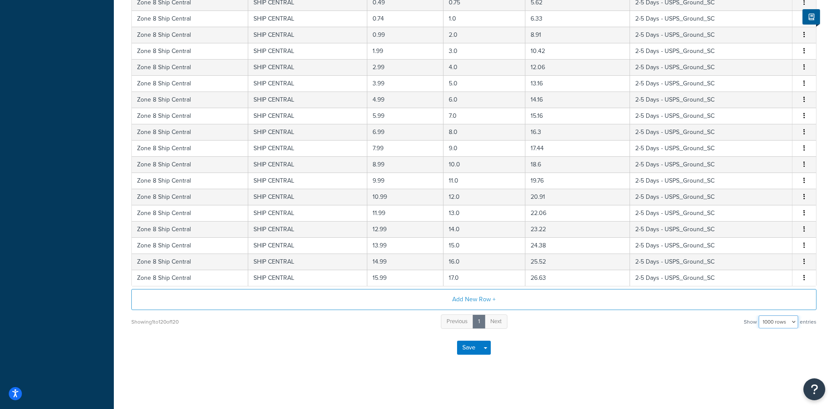
scroll to position [0, 0]
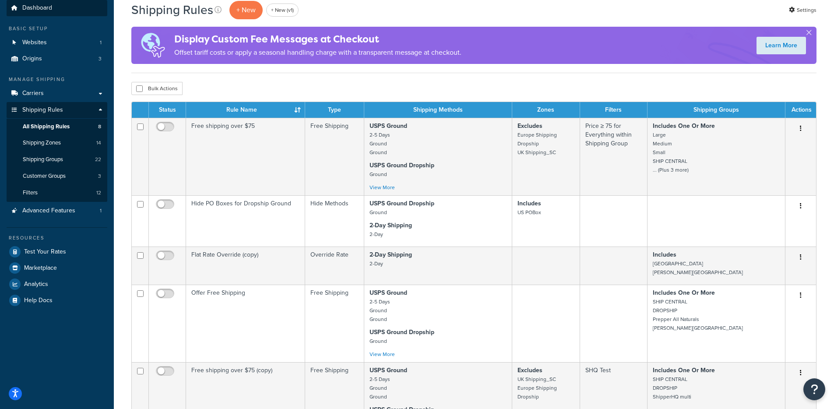
scroll to position [29, 0]
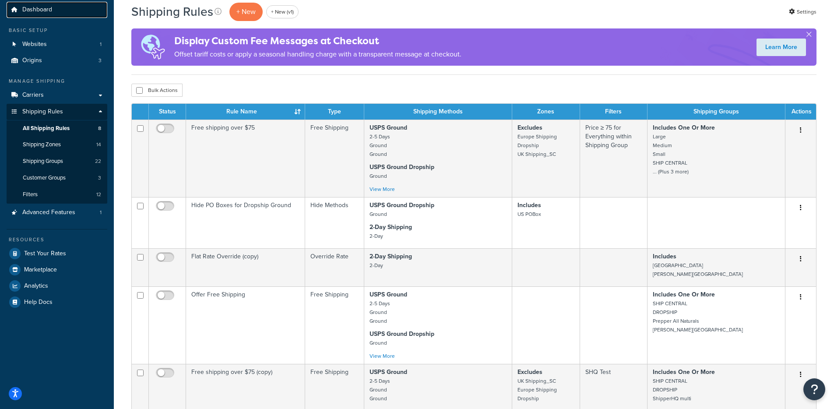
click at [45, 14] on span "Dashboard" at bounding box center [37, 9] width 30 height 7
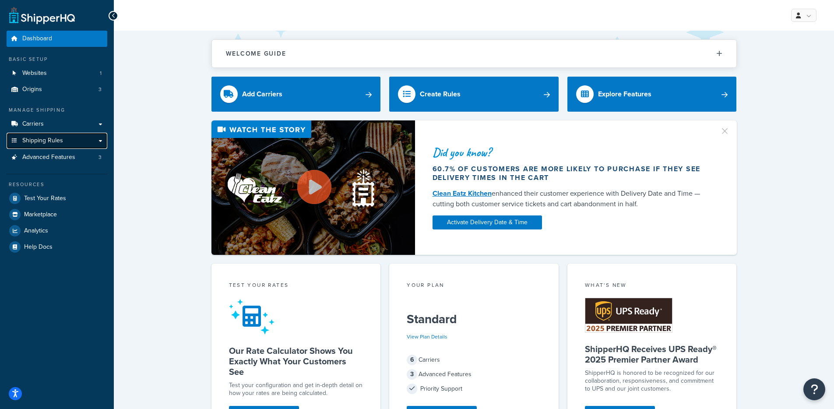
click at [40, 141] on span "Shipping Rules" at bounding box center [42, 140] width 41 height 7
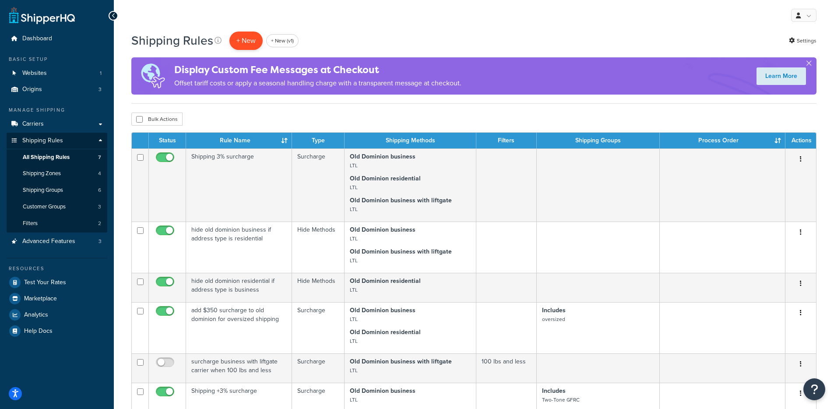
click at [237, 38] on p "+ New" at bounding box center [245, 41] width 33 height 18
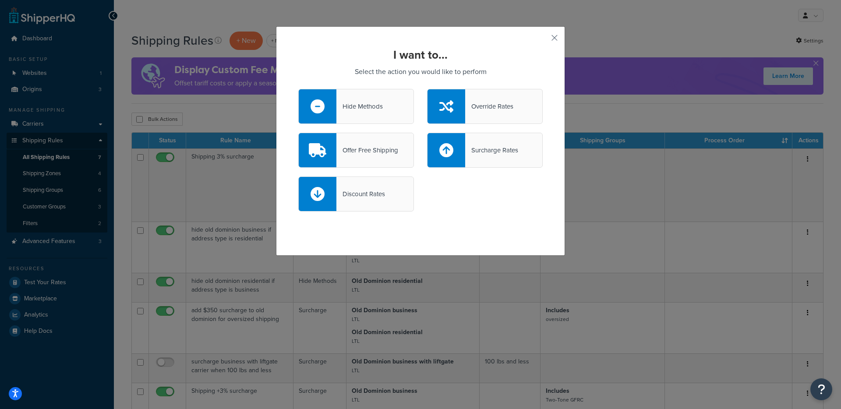
click at [383, 155] on div "Offer Free Shipping" at bounding box center [367, 150] width 62 height 12
click at [0, 0] on input "Offer Free Shipping" at bounding box center [0, 0] width 0 height 0
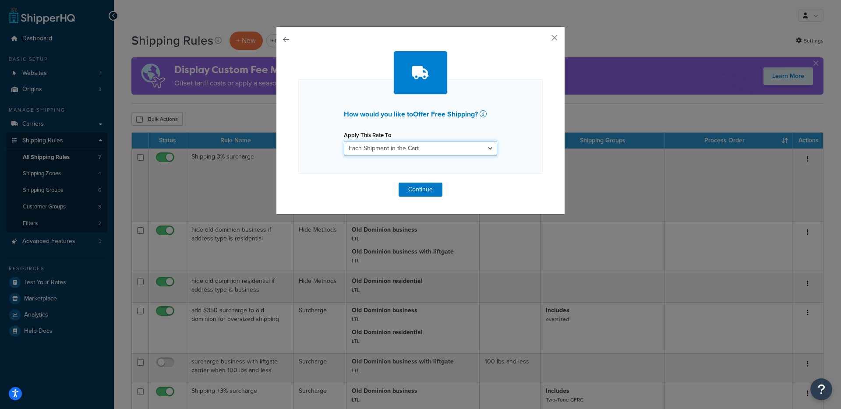
click select "Each Shipment in the Cart Each Origin in the Cart Each Shipping Group in the Ca…"
select select "SHIPPING_GROUP"
click select "Each Shipment in the Cart Each Origin in the Cart Each Shipping Group in the Ca…"
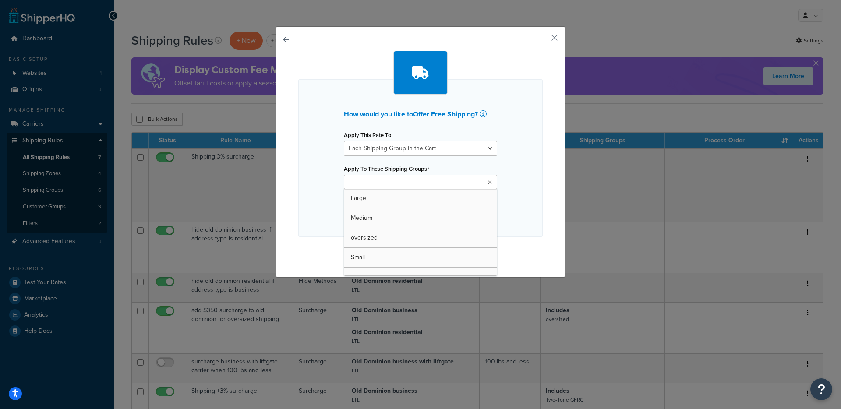
click ul
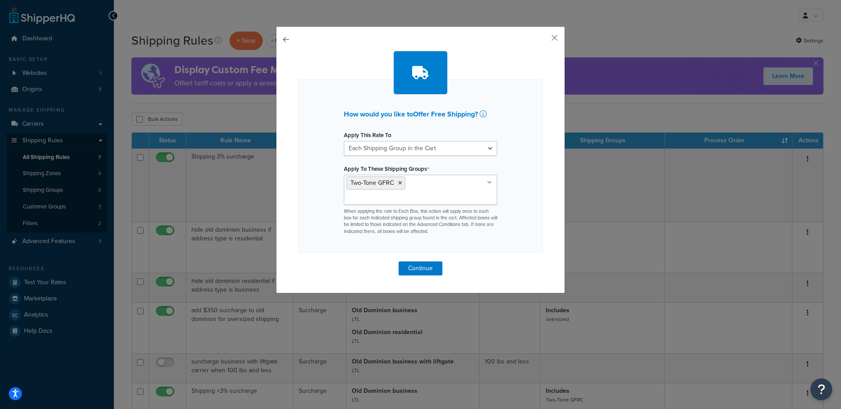
click div "How would you like to Offer Free Shipping ? Apply This Rate To Each Shipment in…"
click button "Continue"
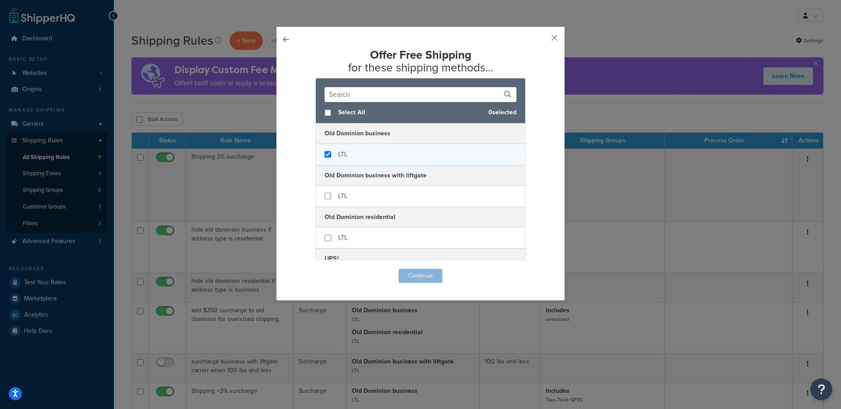
checkbox input "true"
click div "LTL"
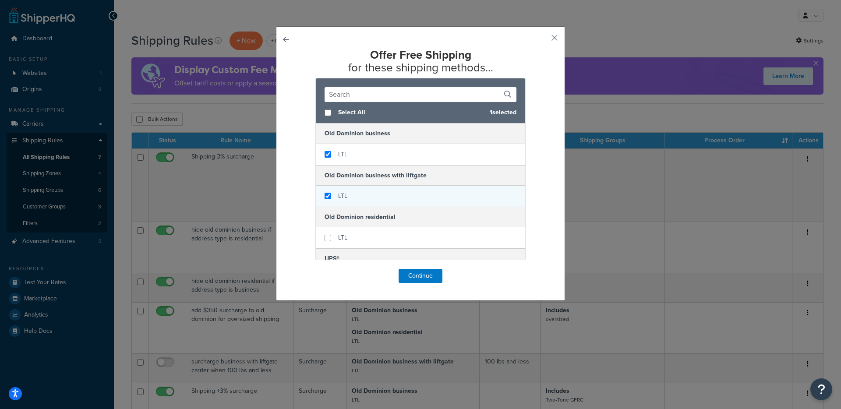
checkbox input "true"
click div "LTL"
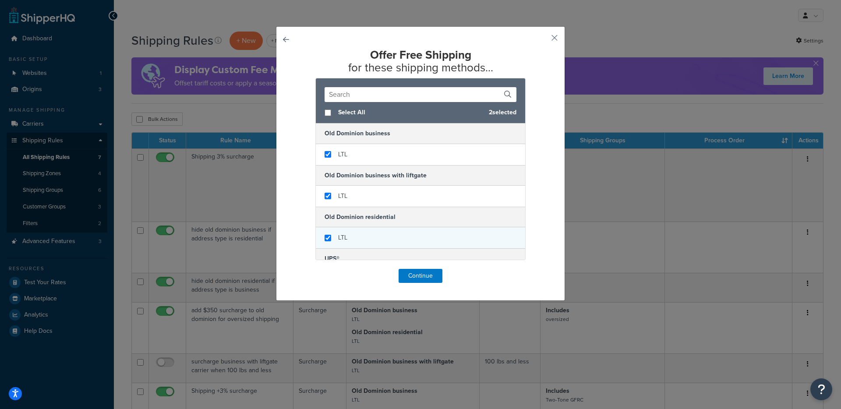
checkbox input "true"
click div "LTL"
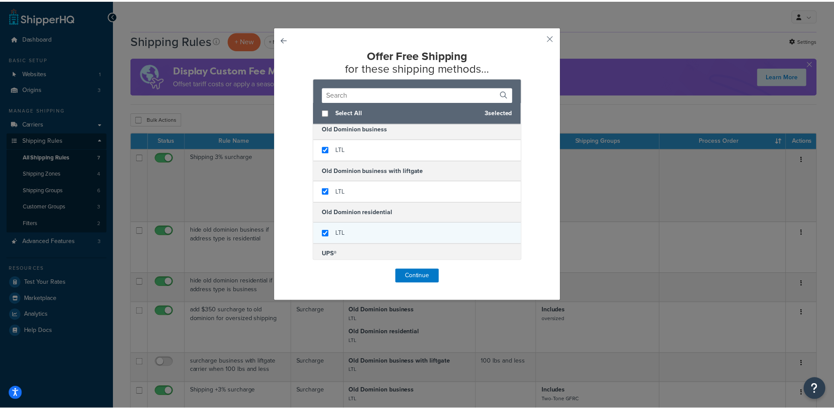
scroll to position [0, 0]
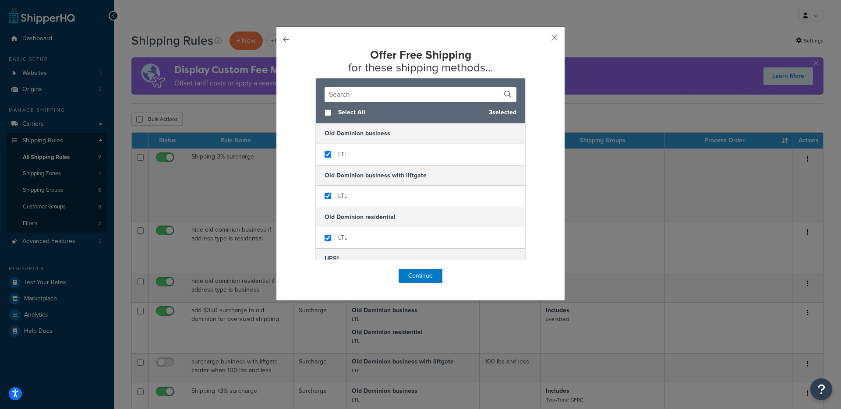
click button "button"
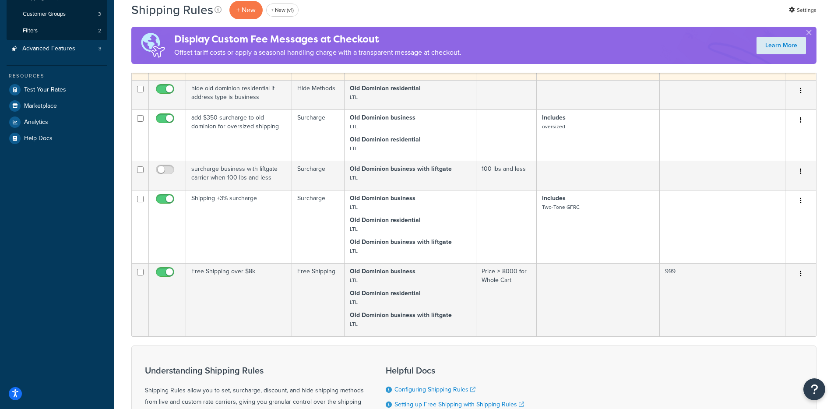
scroll to position [104, 0]
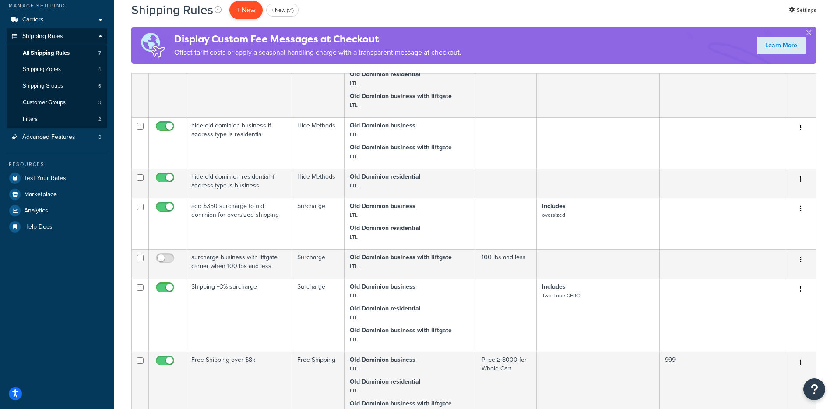
click p "+ New"
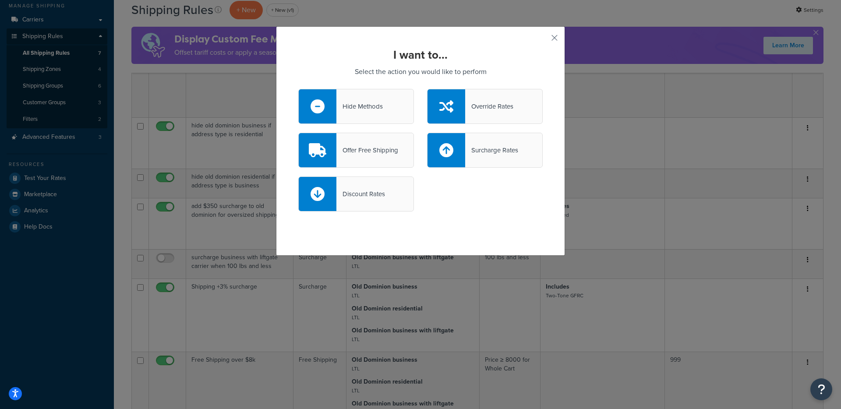
click div "Offer Free Shipping"
click input "Offer Free Shipping"
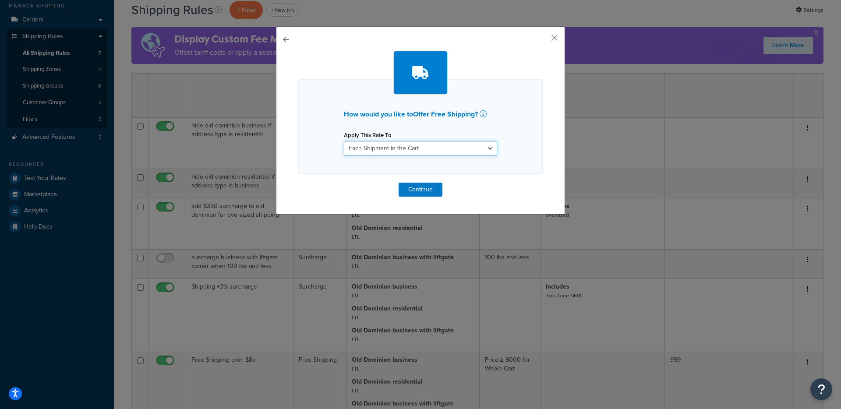
click select "Each Shipment in the Cart Each Origin in the Cart Each Shipping Group in the Ca…"
select select "SHIPPING_GROUP"
click select "Each Shipment in the Cart Each Origin in the Cart Each Shipping Group in the Ca…"
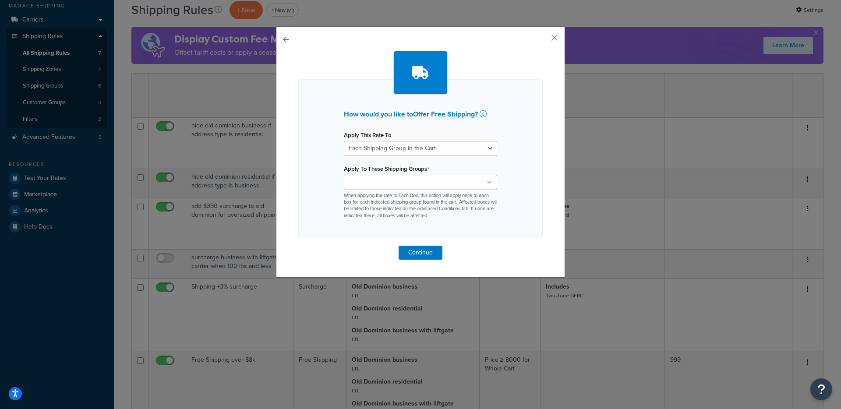
click div "How would you like to Offer Free Shipping ? Apply This Rate To Each Shipment in…"
click button "button"
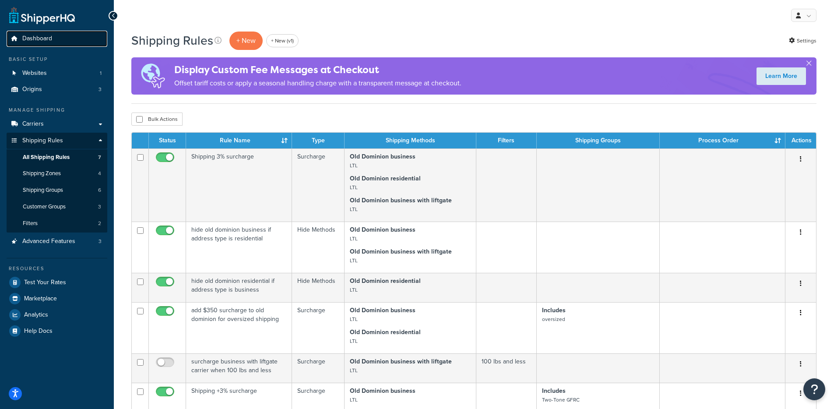
click span "Dashboard"
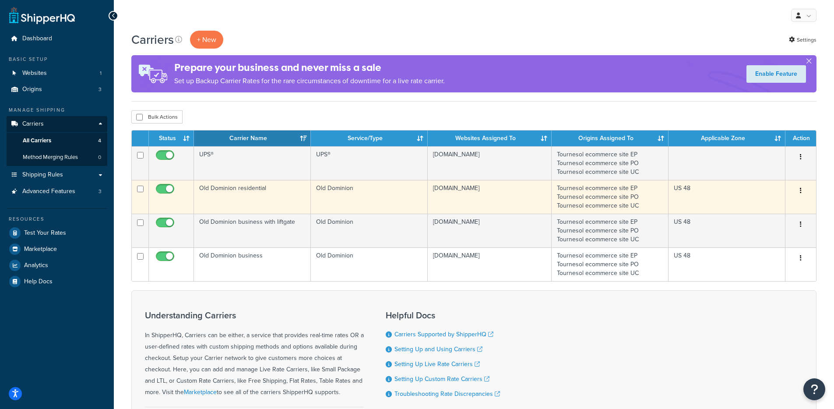
click at [268, 192] on td "Old Dominion residential" at bounding box center [252, 197] width 117 height 34
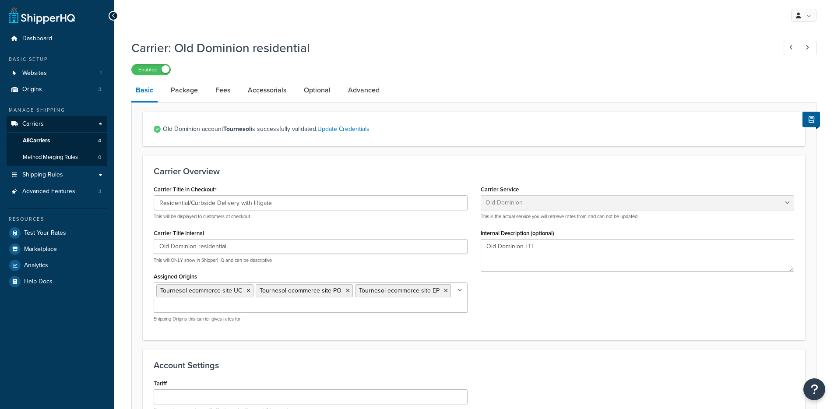
select select "dominionFreight"
click at [314, 78] on div "Carrier: Old Dominion residential Enabled Basic Package Fees Accessorials Optio…" at bounding box center [473, 348] width 685 height 627
click at [319, 87] on link "Optional" at bounding box center [317, 90] width 35 height 21
select select "250"
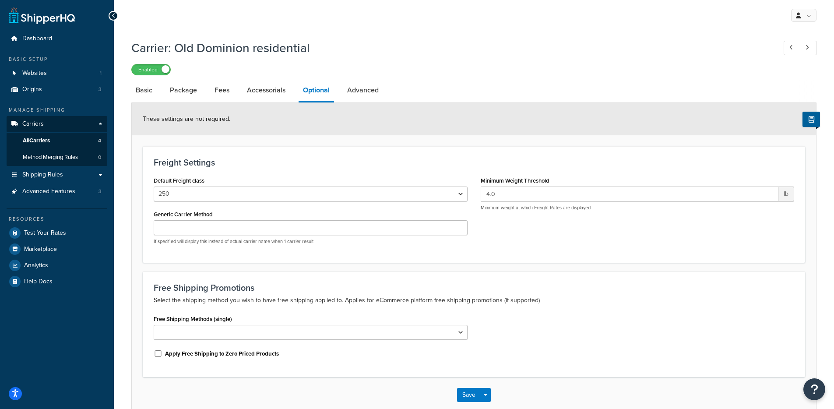
click at [364, 79] on div "Carrier: Old Dominion residential Enabled Basic Package Fees Accessorials Optio…" at bounding box center [473, 224] width 685 height 378
click at [355, 86] on link "Advanced" at bounding box center [363, 90] width 40 height 21
select select "false"
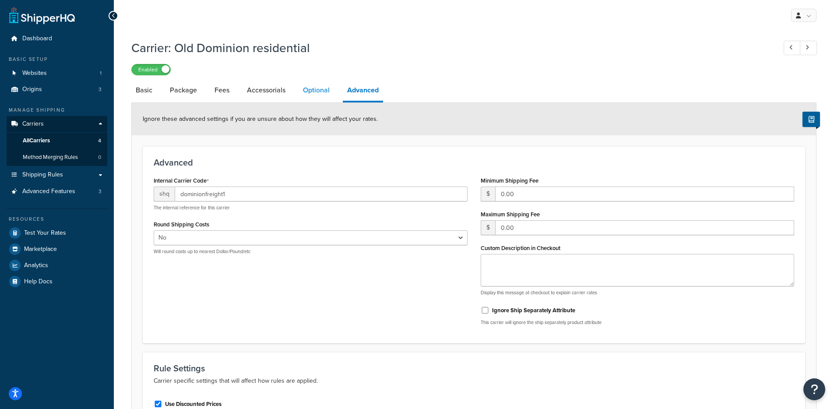
click at [325, 93] on link "Optional" at bounding box center [316, 90] width 35 height 21
select select "250"
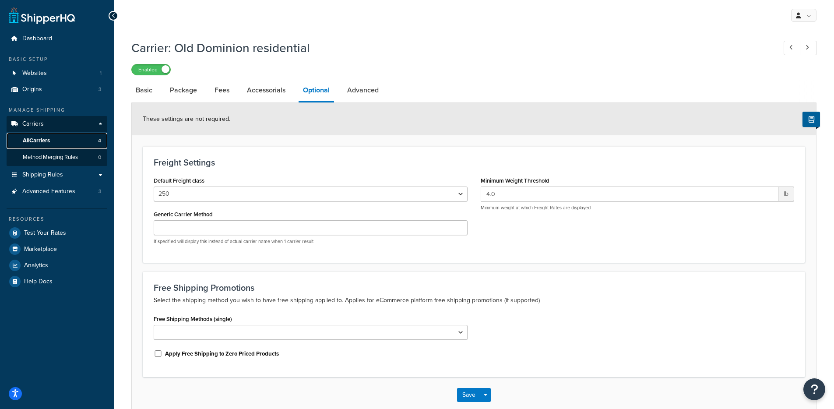
click at [53, 141] on link "All Carriers 4" at bounding box center [57, 141] width 101 height 16
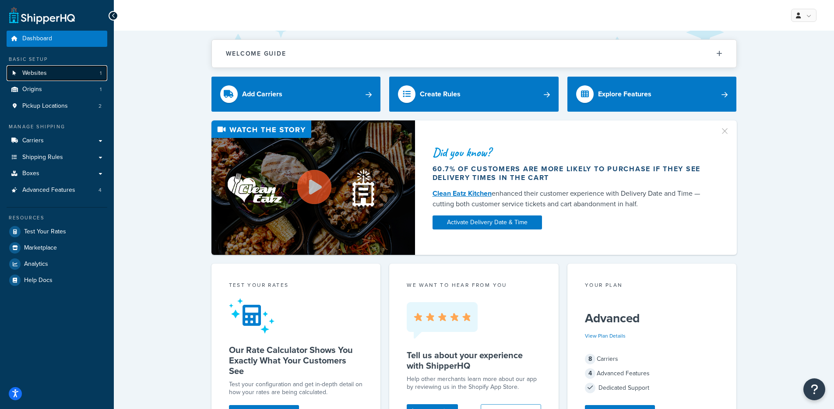
click at [88, 77] on link "Websites 1" at bounding box center [57, 73] width 101 height 16
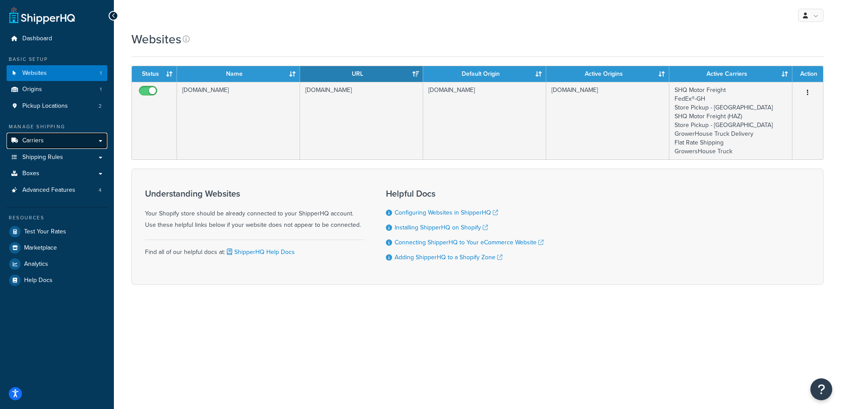
click at [71, 140] on link "Carriers" at bounding box center [57, 141] width 101 height 16
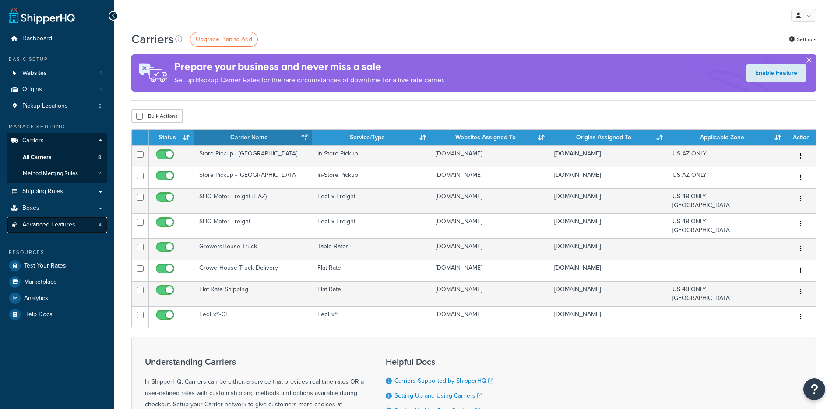
click at [74, 233] on link "Advanced Features 4" at bounding box center [57, 225] width 101 height 16
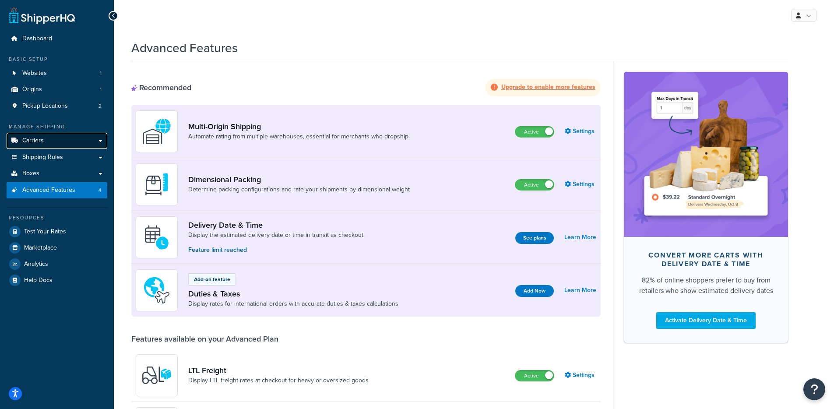
click at [56, 141] on link "Carriers" at bounding box center [57, 141] width 101 height 16
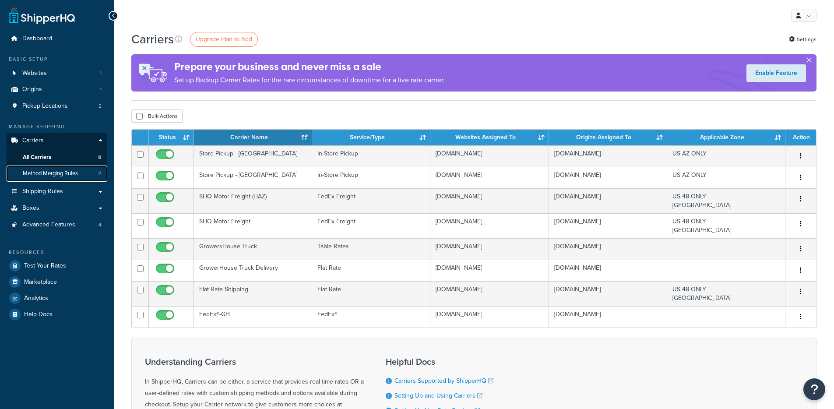
click at [55, 177] on span "Method Merging Rules" at bounding box center [50, 173] width 55 height 7
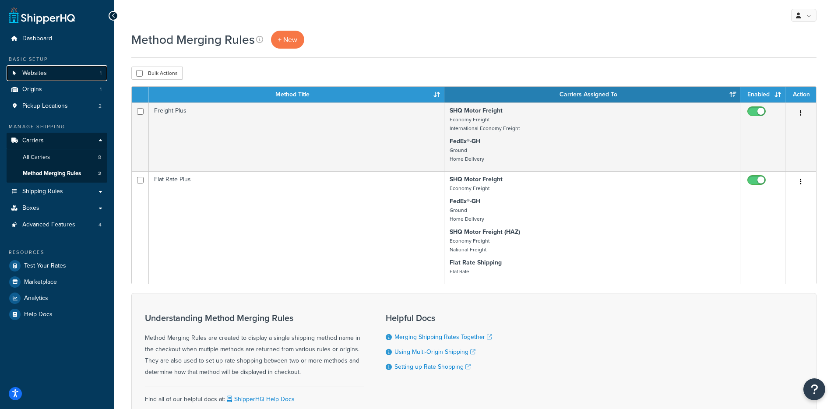
click at [64, 74] on link "Websites 1" at bounding box center [57, 73] width 101 height 16
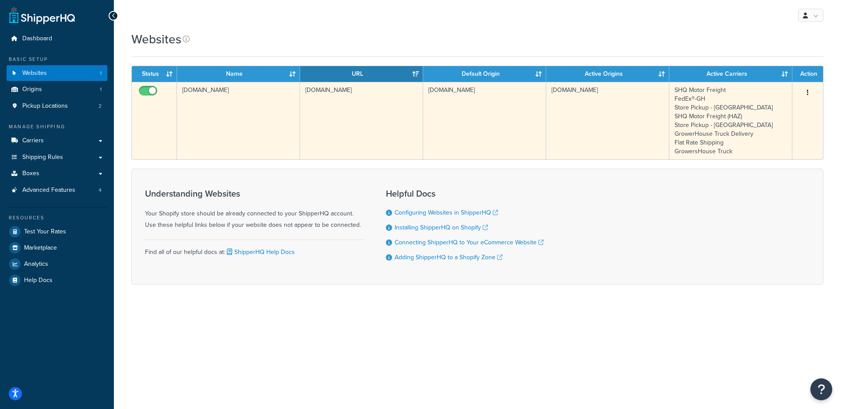
click at [241, 98] on td "[DOMAIN_NAME]" at bounding box center [238, 121] width 123 height 78
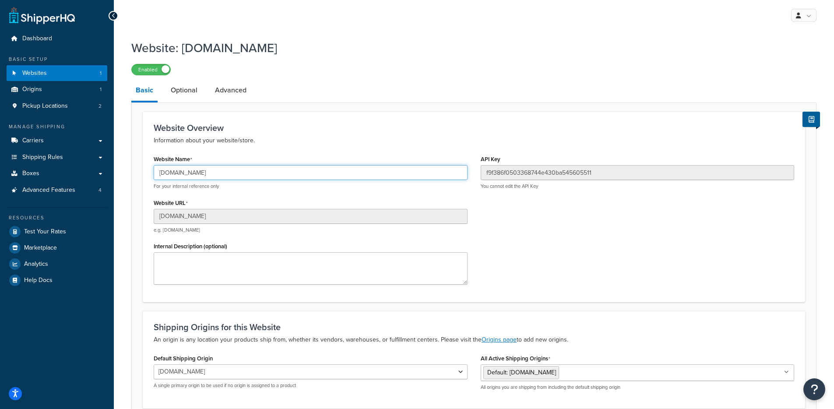
click at [232, 174] on input "[DOMAIN_NAME]" at bounding box center [311, 172] width 314 height 15
click at [35, 138] on span "Carriers" at bounding box center [32, 140] width 21 height 7
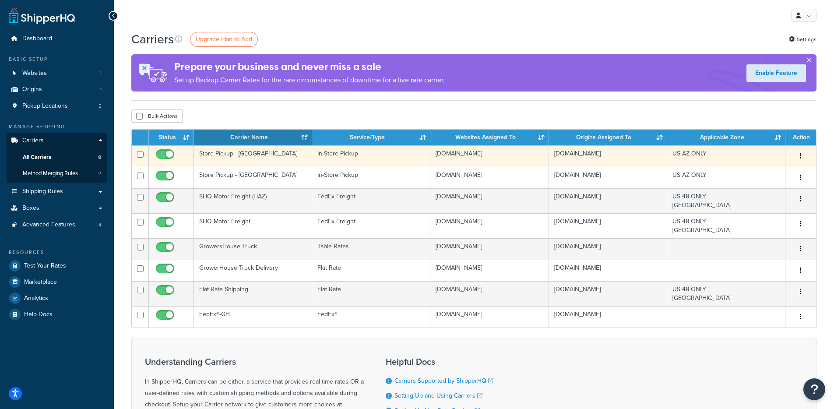
click at [237, 155] on td "Store Pickup - [GEOGRAPHIC_DATA]" at bounding box center [253, 155] width 118 height 21
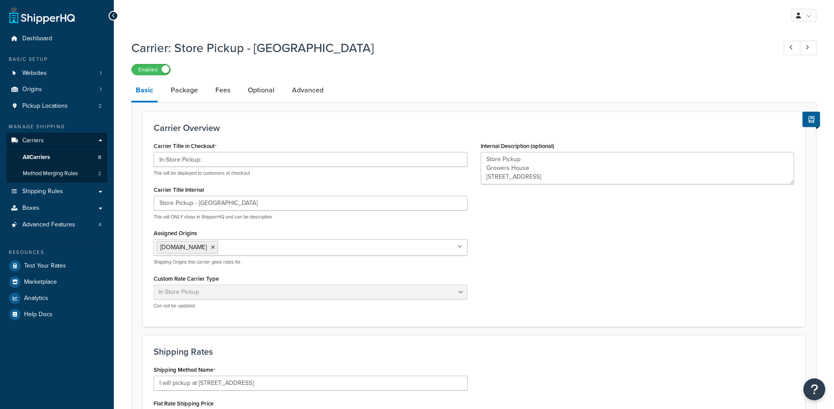
select select "pickup"
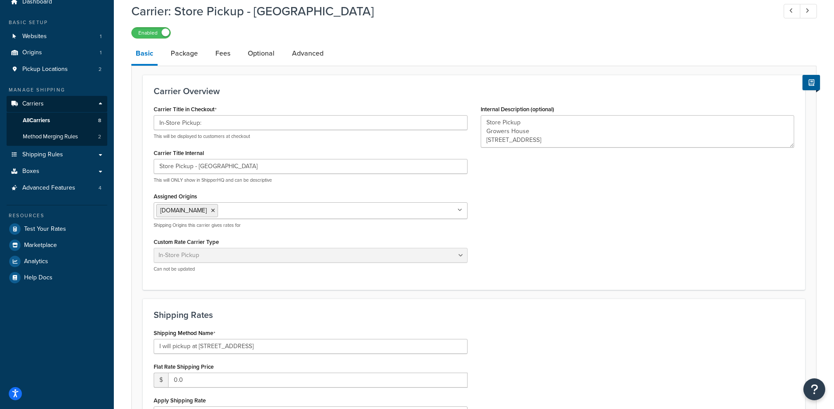
scroll to position [36, 0]
click at [78, 65] on link "Pickup Locations 2" at bounding box center [57, 70] width 101 height 16
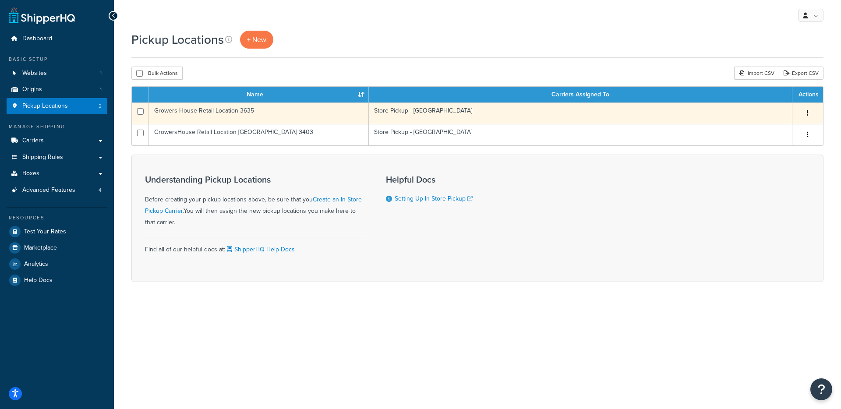
click at [270, 113] on td "Growers House Retail Location 3635" at bounding box center [259, 112] width 220 height 21
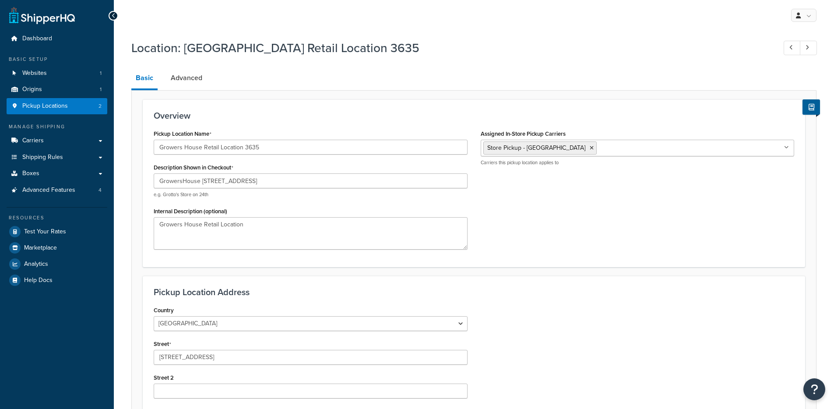
select select "3"
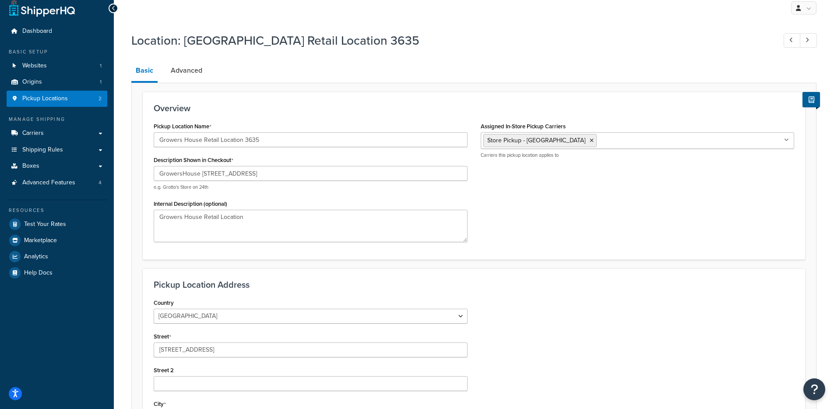
scroll to position [8, 0]
click at [52, 136] on link "Carriers" at bounding box center [57, 133] width 101 height 16
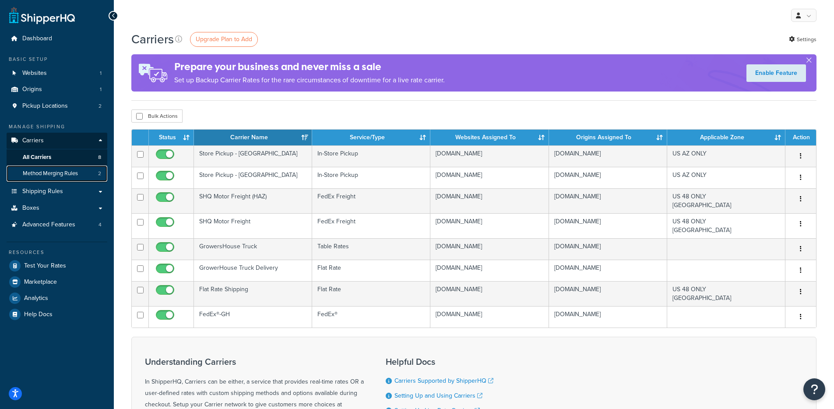
click at [52, 173] on span "Method Merging Rules" at bounding box center [50, 173] width 55 height 7
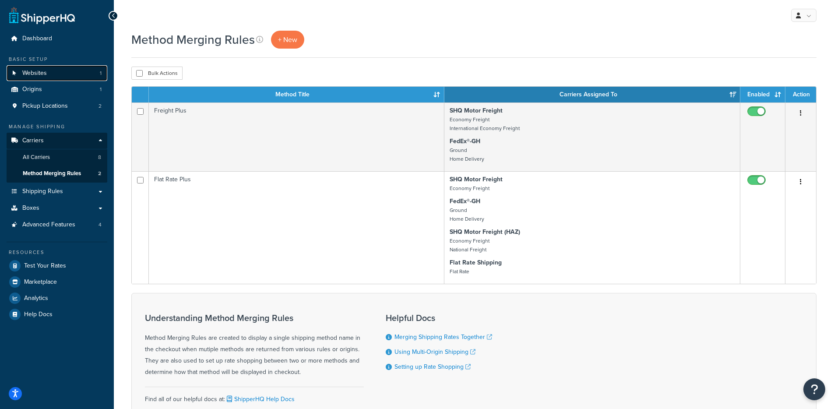
click at [91, 79] on link "Websites 1" at bounding box center [57, 73] width 101 height 16
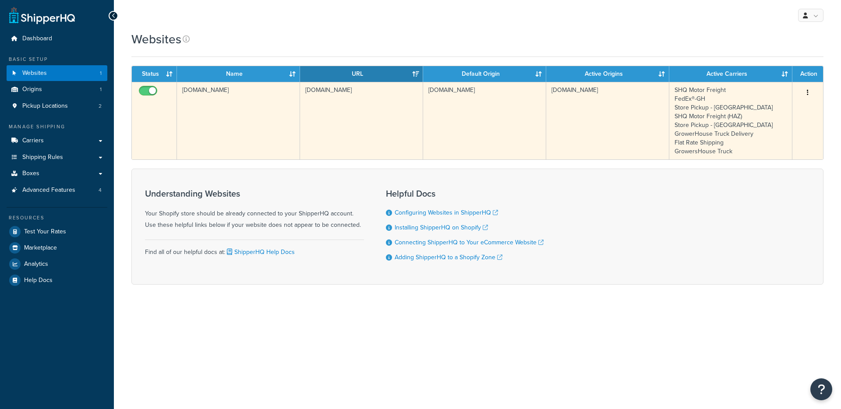
click at [217, 100] on td "growershouse-testing.myshopify.com" at bounding box center [238, 121] width 123 height 78
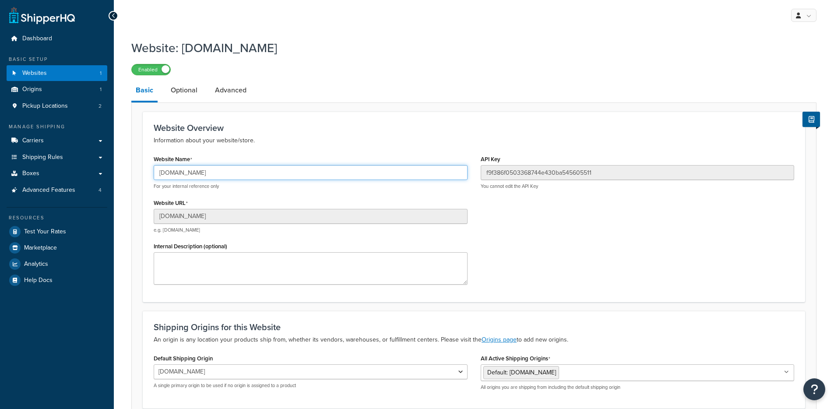
click at [232, 177] on input "growershouse-testing.myshopify.com" at bounding box center [311, 172] width 314 height 15
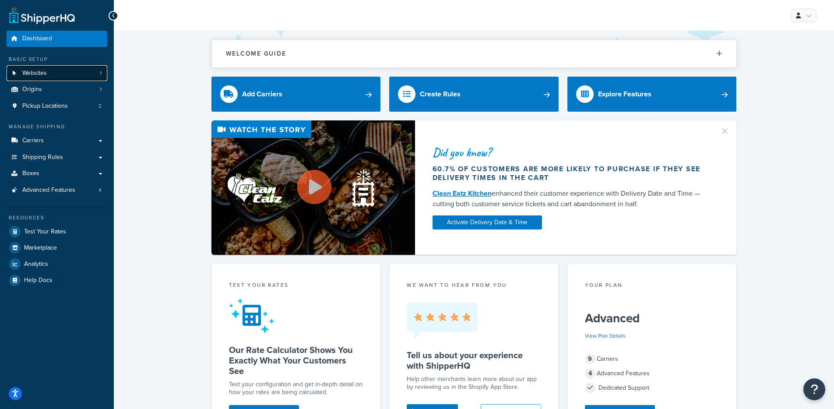
click at [79, 79] on link "Websites 1" at bounding box center [57, 73] width 101 height 16
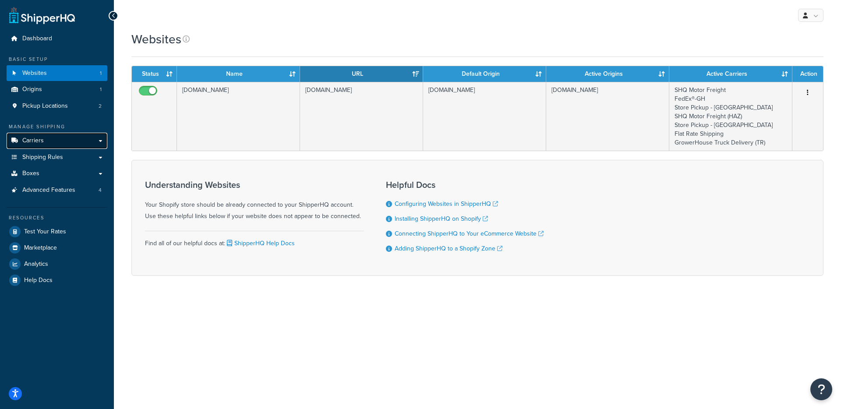
click at [49, 148] on link "Carriers" at bounding box center [57, 141] width 101 height 16
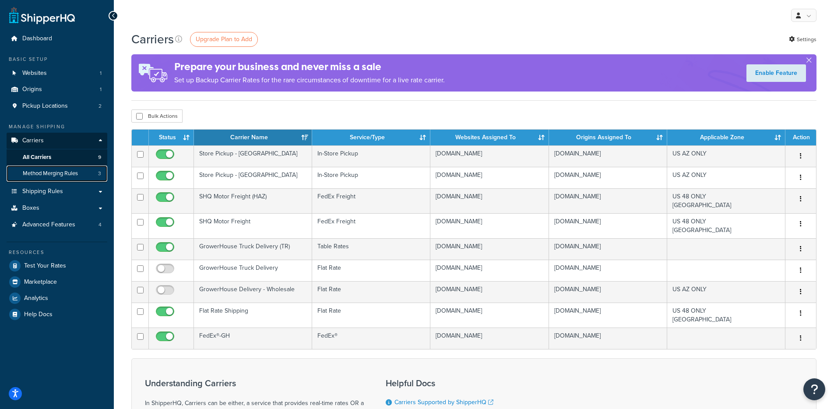
click at [59, 170] on span "Method Merging Rules" at bounding box center [50, 173] width 55 height 7
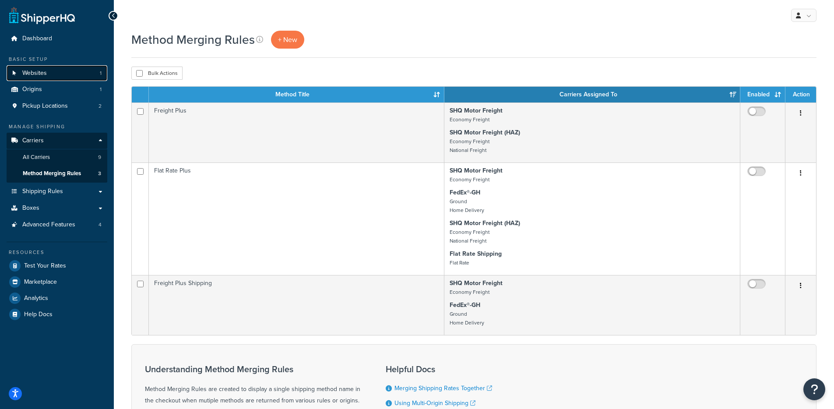
click at [67, 67] on link "Websites 1" at bounding box center [57, 73] width 101 height 16
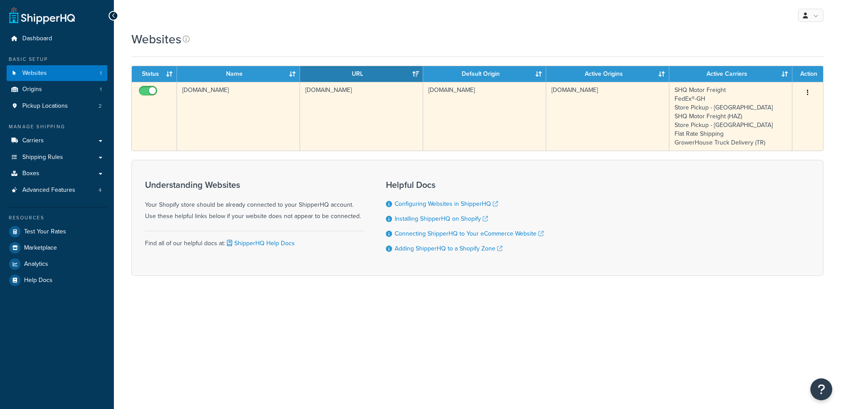
click at [215, 91] on td "growershouse-dev.myshopify.com" at bounding box center [238, 116] width 123 height 69
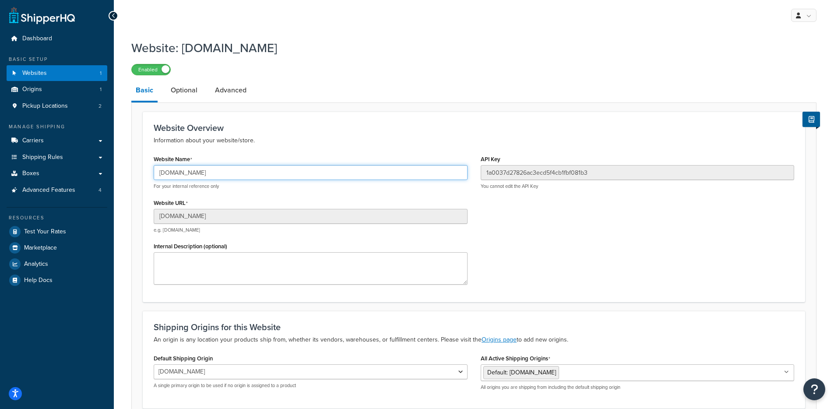
click at [212, 169] on input "[DOMAIN_NAME]" at bounding box center [311, 172] width 314 height 15
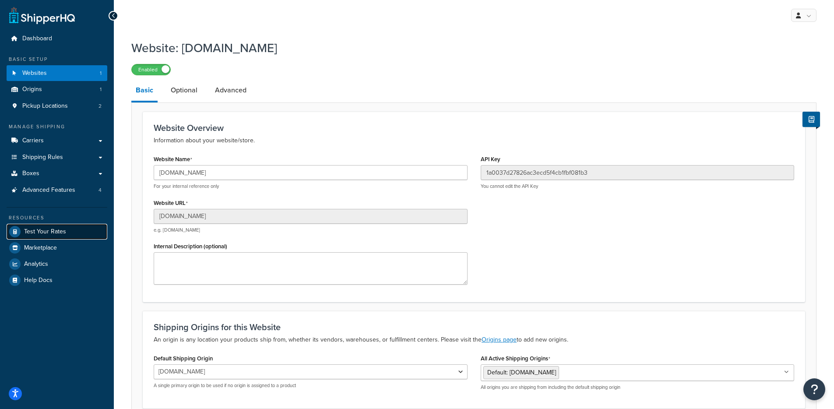
click at [31, 236] on span "Test Your Rates" at bounding box center [45, 231] width 42 height 7
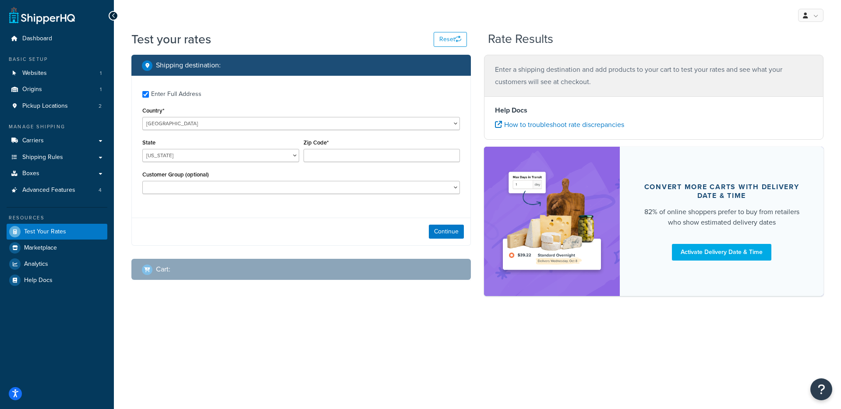
checkbox input "true"
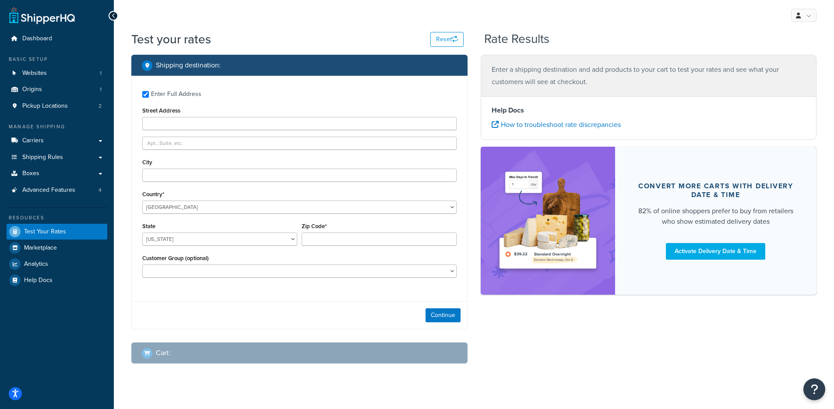
type input "4201 East Speedway Boulevard"
type input "Tucson"
type input "85712"
select select "AZ"
select select
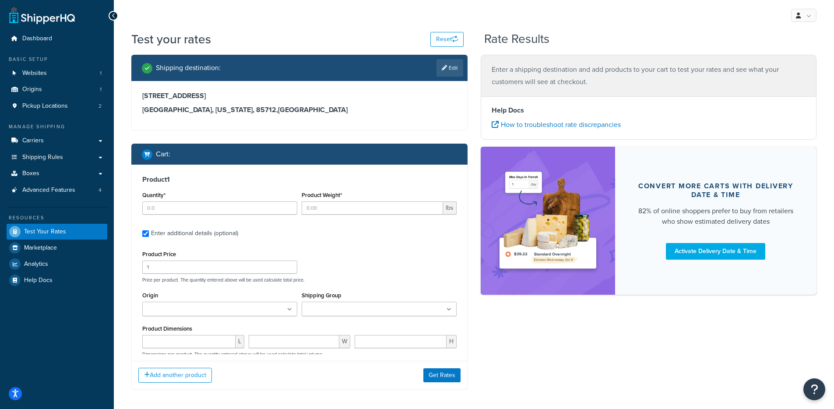
type input "1"
type input "534.9996"
type input "252"
type input "54"
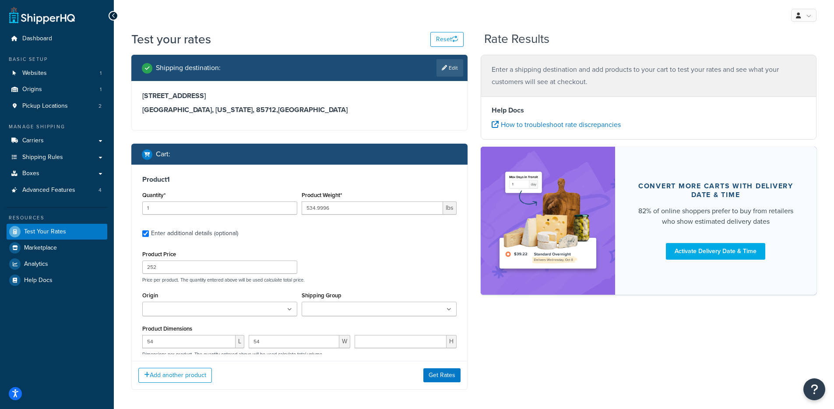
type input "54"
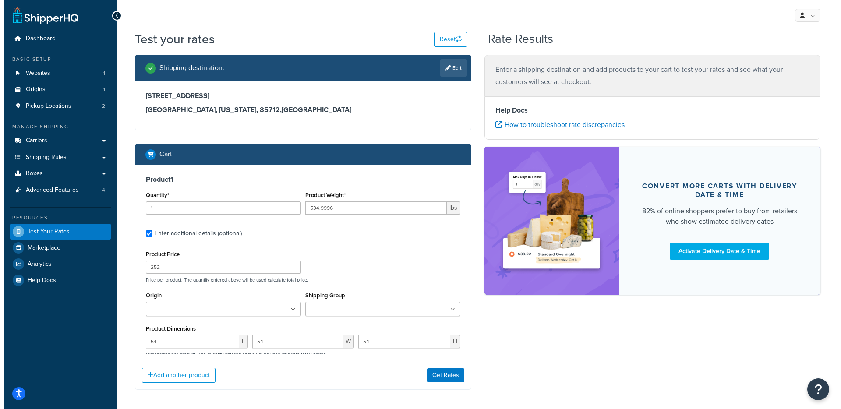
scroll to position [82, 0]
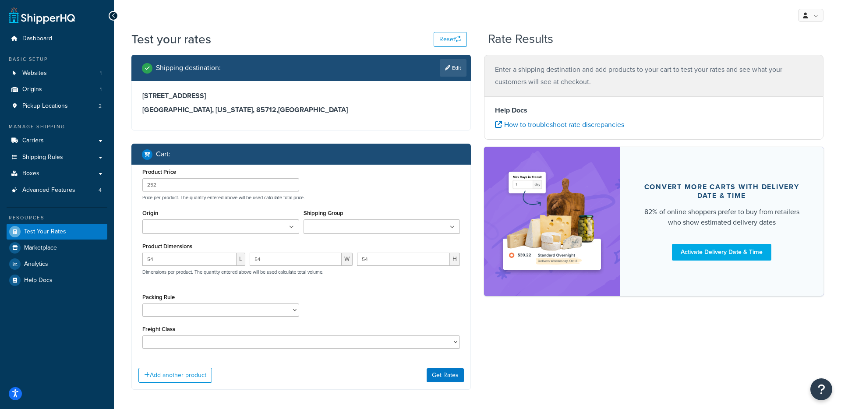
type input "1"
type input "33.001"
type input "111.37"
type input "11.8"
type input "9.8"
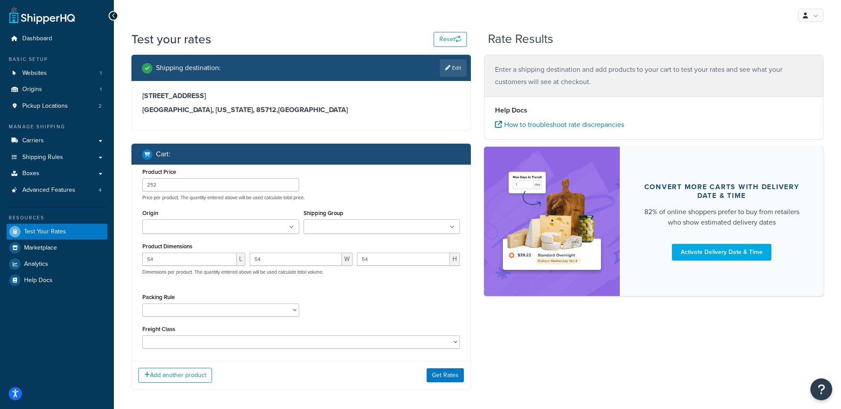
type input "14.8"
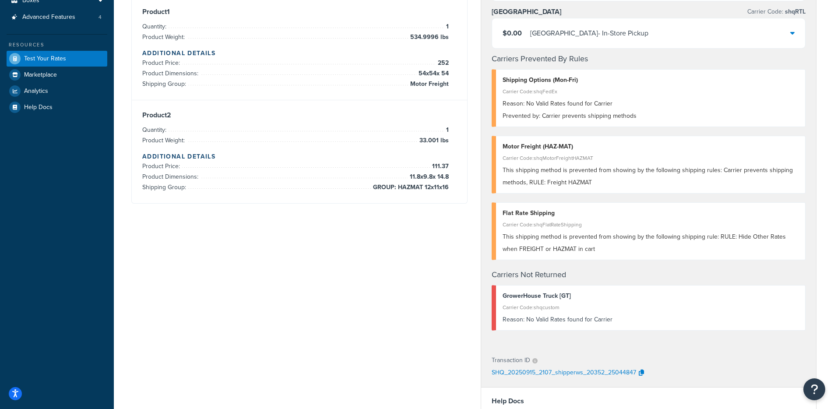
scroll to position [33, 0]
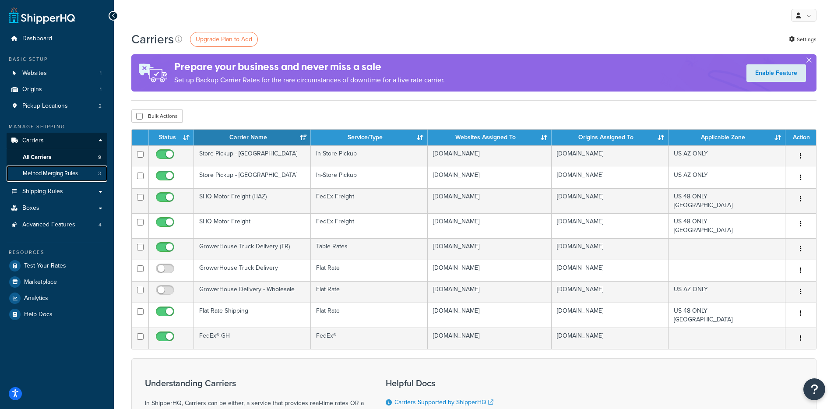
click at [42, 173] on span "Method Merging Rules" at bounding box center [50, 173] width 55 height 7
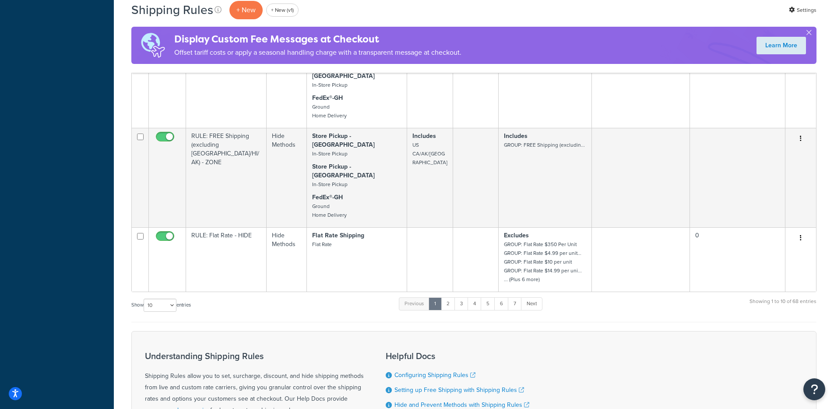
scroll to position [654, 0]
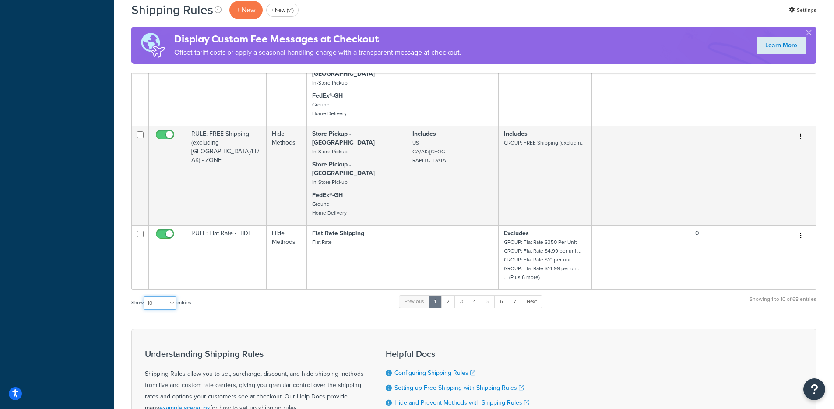
click at [166, 297] on select "10 15 25 50 100 1000" at bounding box center [160, 303] width 33 height 13
select select "1000"
click at [145, 297] on select "10 15 25 50 100 1000" at bounding box center [160, 303] width 33 height 13
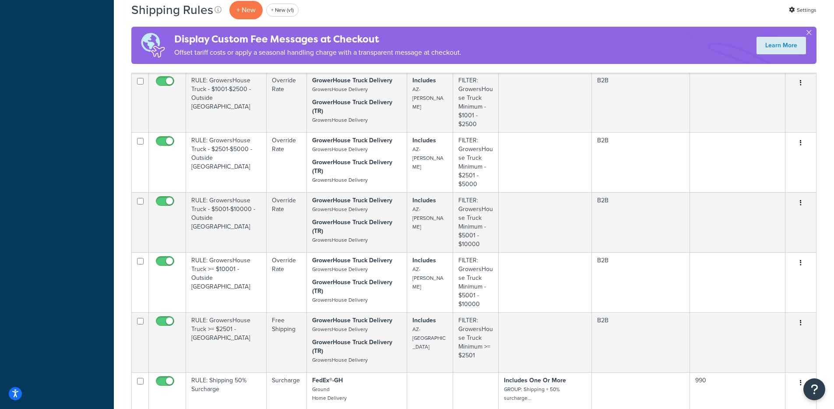
scroll to position [4049, 0]
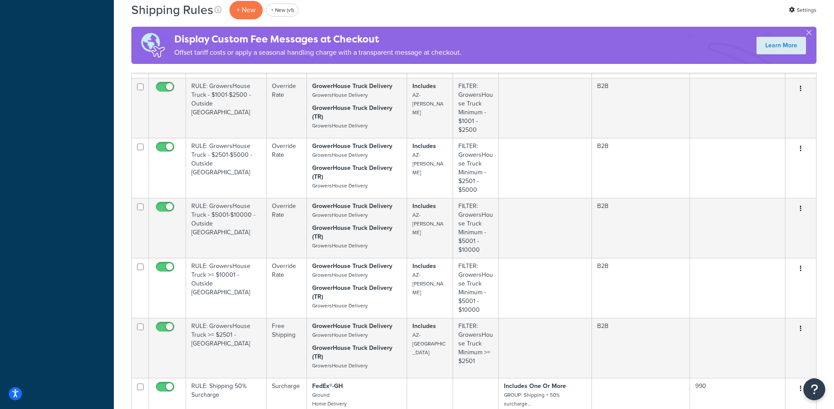
checkbox input "true"
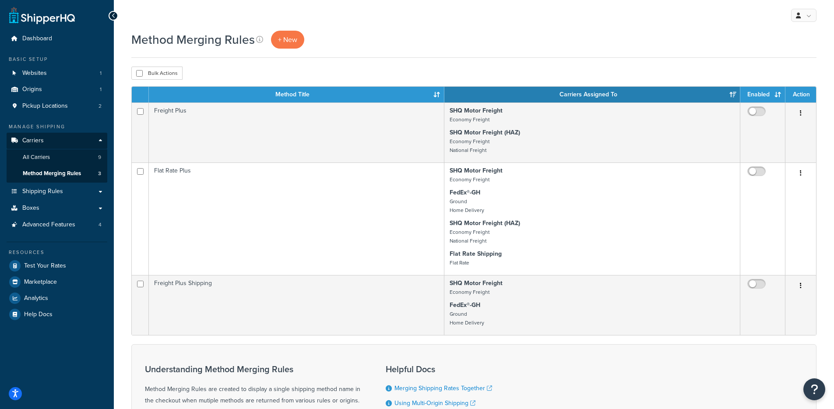
click at [753, 99] on th "Enabled" at bounding box center [763, 95] width 45 height 16
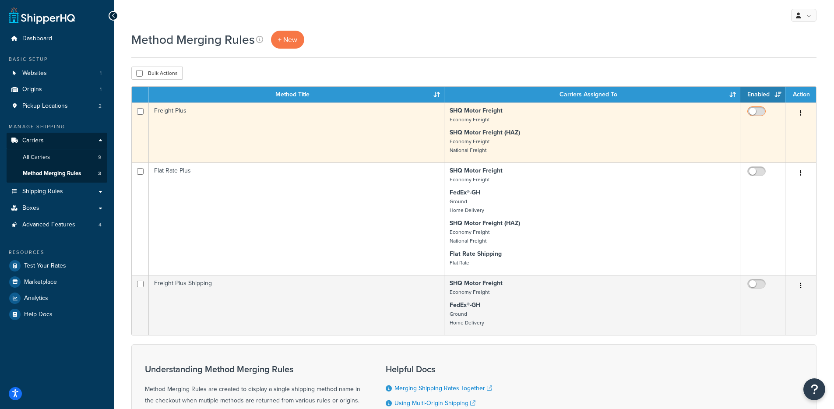
click at [753, 110] on input "checkbox" at bounding box center [758, 113] width 24 height 11
checkbox input "true"
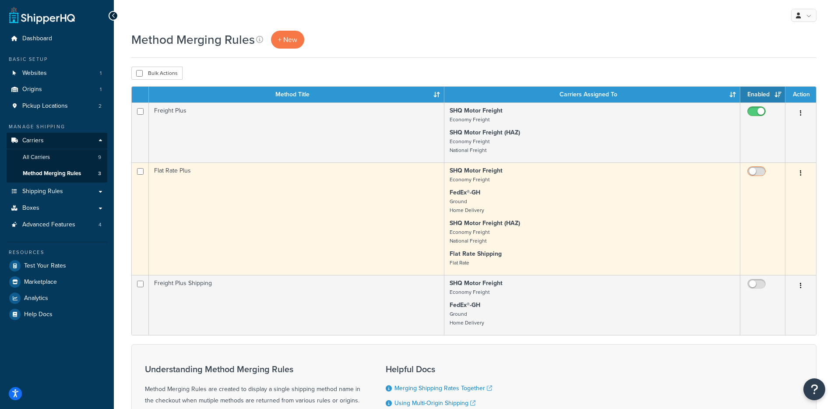
click at [753, 169] on input "checkbox" at bounding box center [758, 173] width 24 height 11
checkbox input "true"
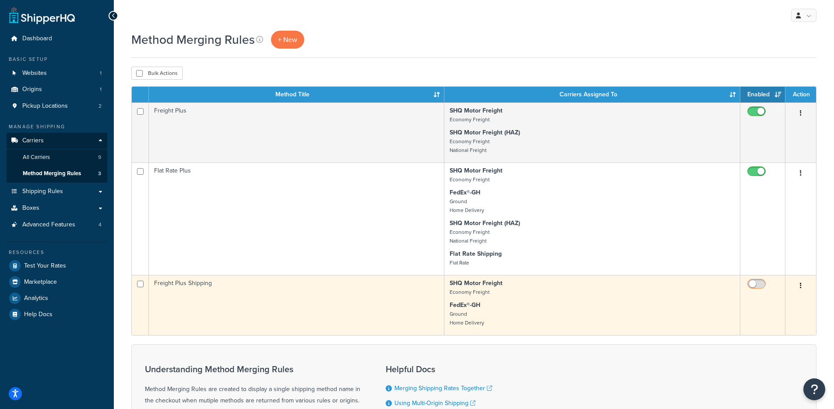
click at [763, 282] on input "checkbox" at bounding box center [758, 286] width 24 height 11
checkbox input "true"
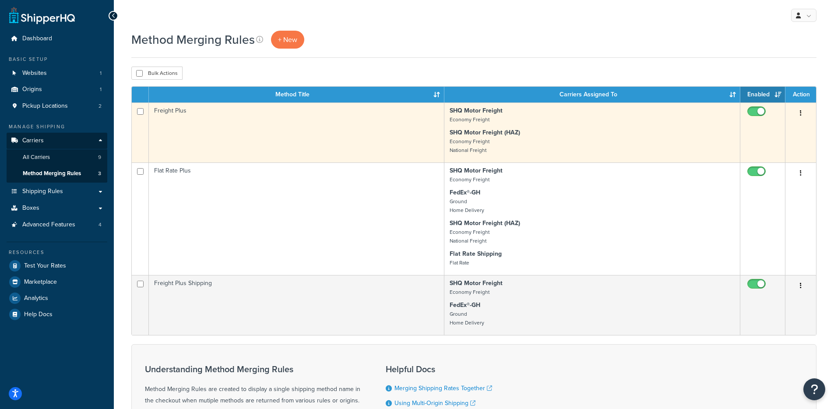
click at [761, 113] on input "checkbox" at bounding box center [758, 113] width 24 height 11
checkbox input "false"
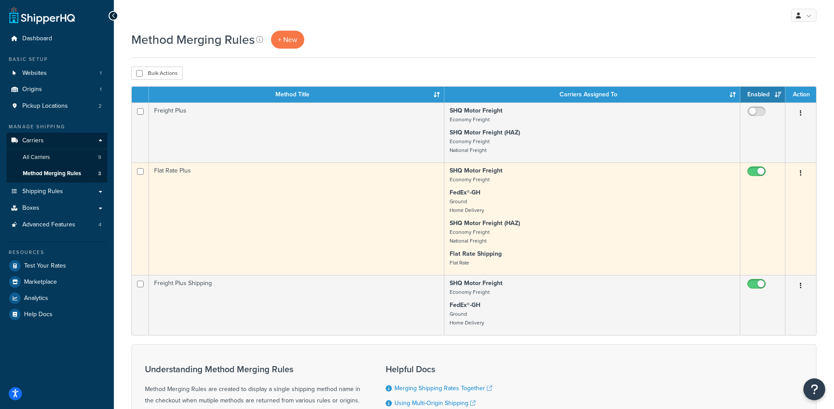
click at [759, 177] on input "checkbox" at bounding box center [758, 173] width 24 height 11
checkbox input "false"
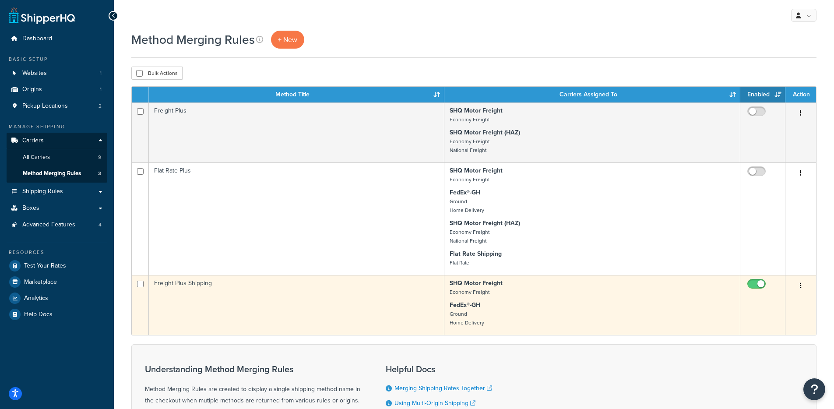
click at [757, 286] on input "checkbox" at bounding box center [758, 286] width 24 height 11
checkbox input "false"
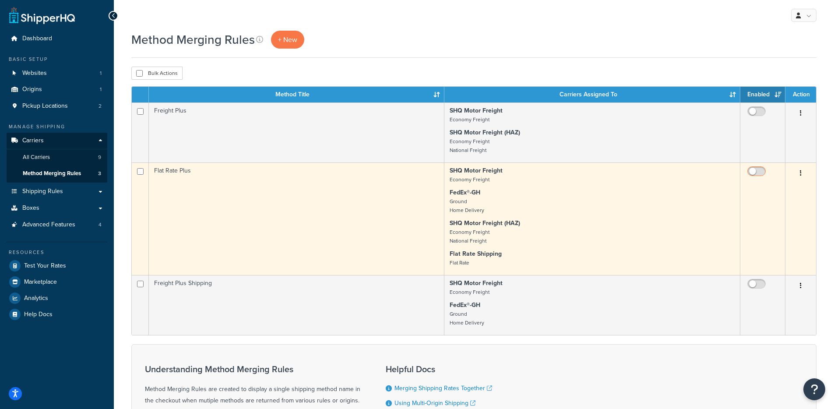
click at [762, 171] on input "checkbox" at bounding box center [758, 173] width 24 height 11
click at [759, 172] on input "checkbox" at bounding box center [758, 173] width 24 height 11
click at [751, 168] on input "checkbox" at bounding box center [758, 173] width 24 height 11
click at [759, 172] on input "checkbox" at bounding box center [758, 173] width 24 height 11
click at [756, 172] on input "checkbox" at bounding box center [758, 173] width 24 height 11
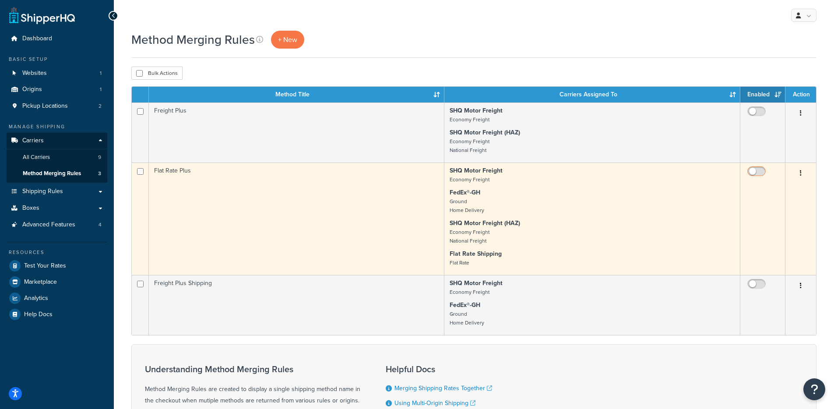
checkbox input "true"
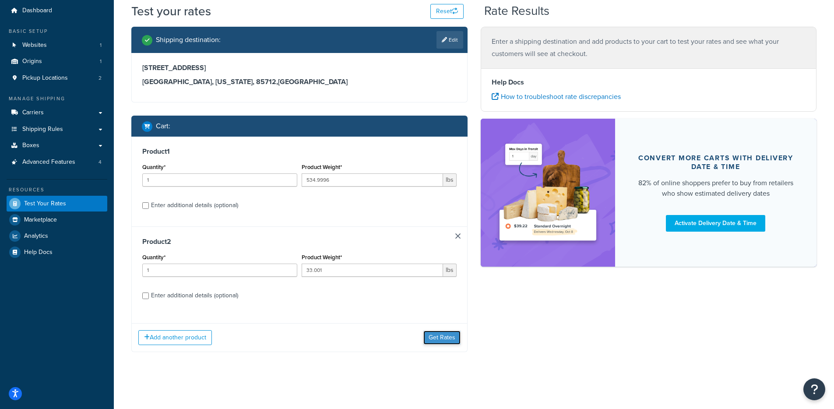
click at [431, 342] on button "Get Rates" at bounding box center [442, 338] width 37 height 14
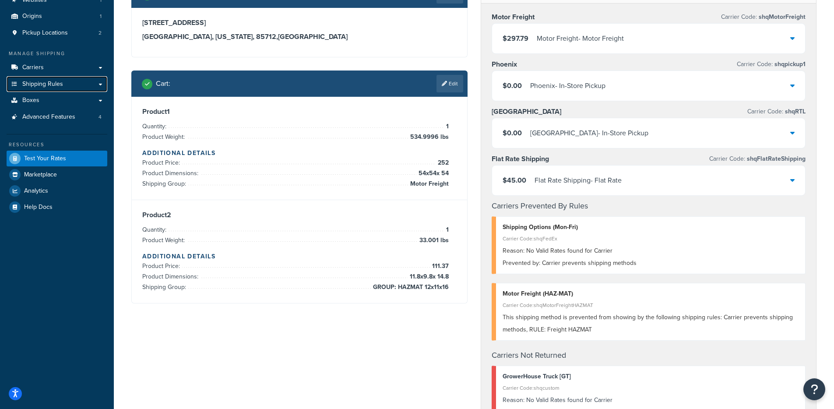
scroll to position [74, 0]
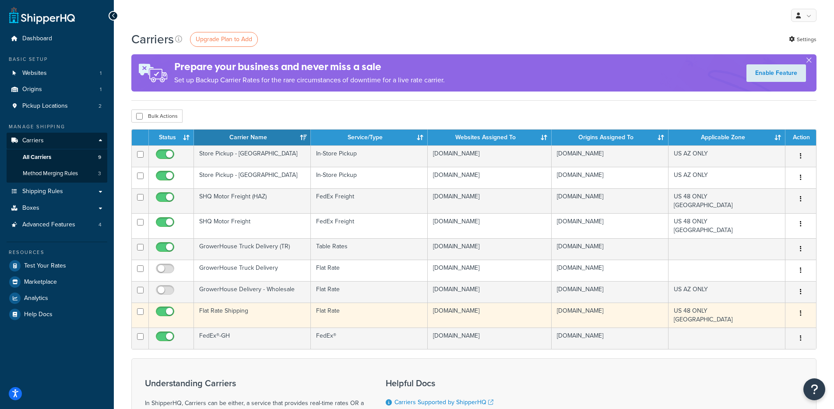
click at [288, 320] on td "Flat Rate Shipping" at bounding box center [252, 315] width 117 height 25
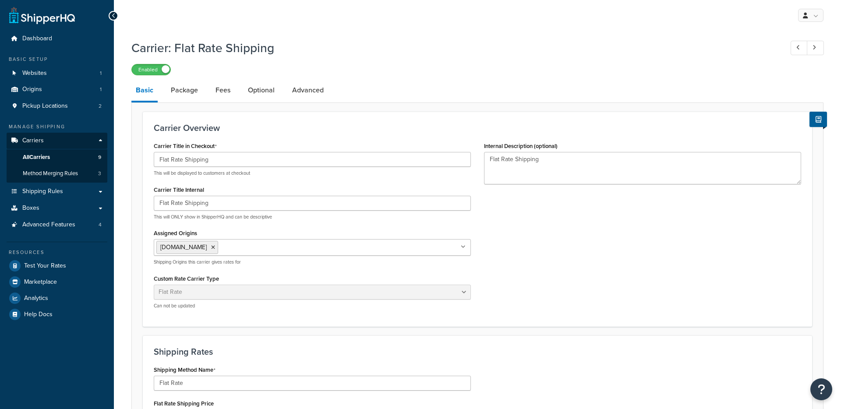
select select "flat"
select select "item"
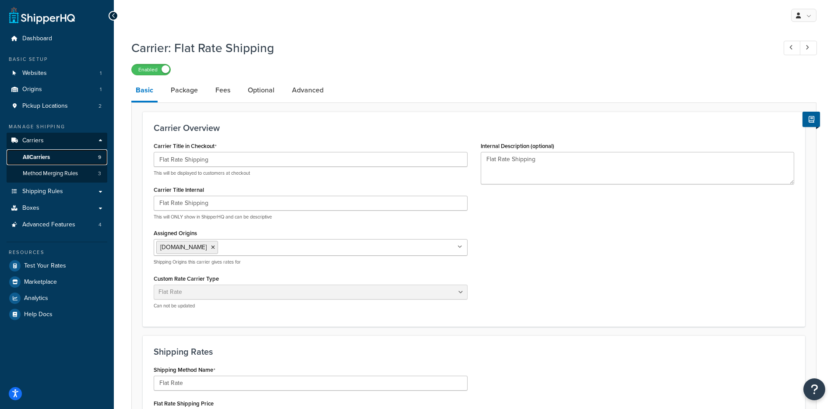
click at [50, 150] on link "All Carriers 9" at bounding box center [57, 157] width 101 height 16
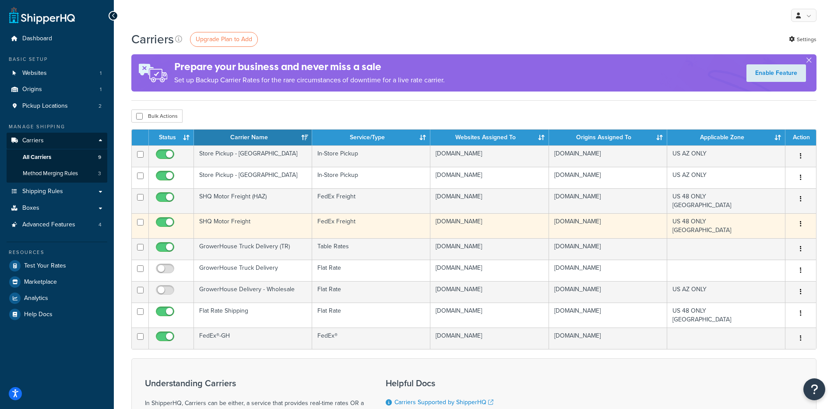
click at [267, 226] on td "SHQ Motor Freight" at bounding box center [253, 225] width 118 height 25
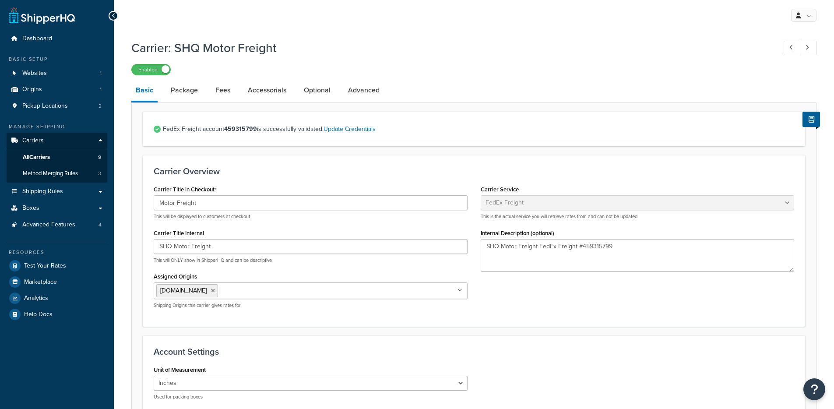
select select "fedExFreight"
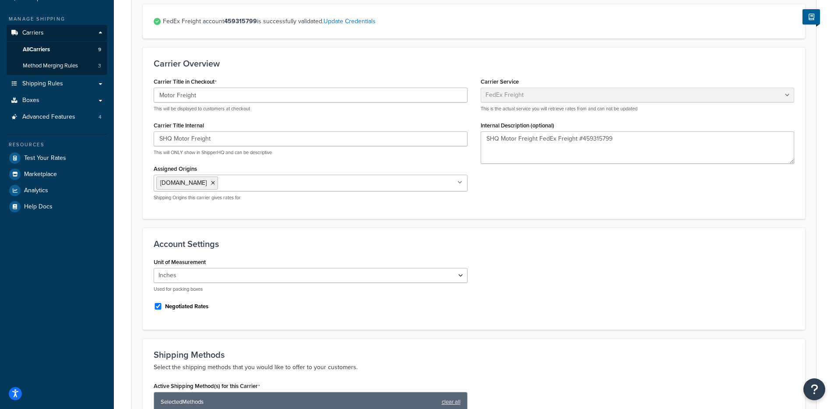
scroll to position [77, 0]
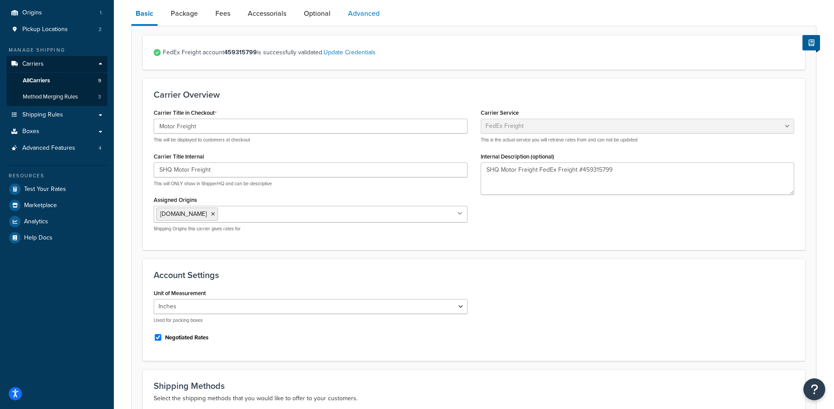
click at [373, 12] on link "Advanced" at bounding box center [364, 13] width 40 height 21
select select "false"
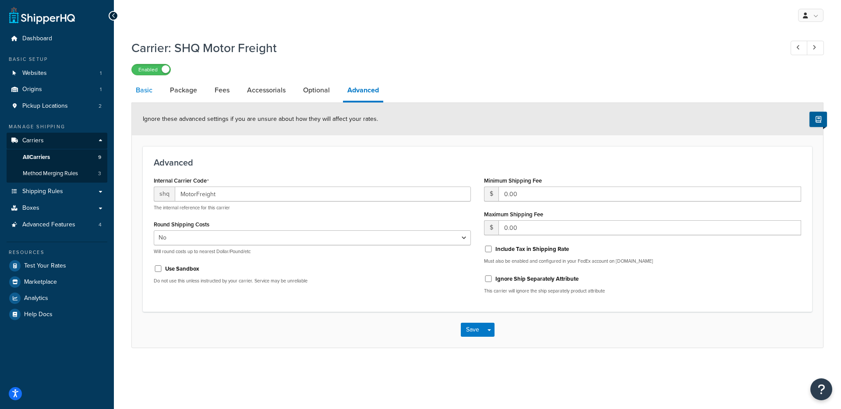
click at [138, 93] on link "Basic" at bounding box center [143, 90] width 25 height 21
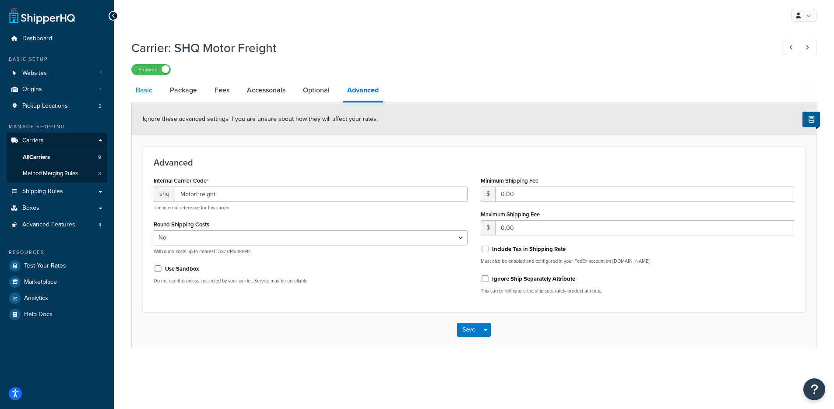
select select "fedExFreight"
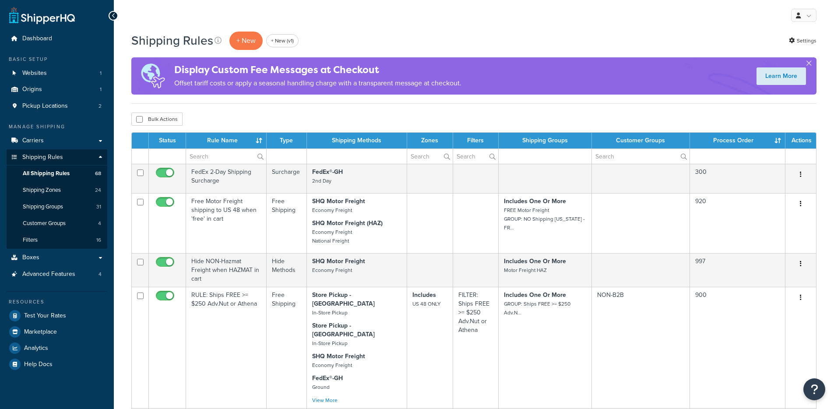
select select "1000"
click at [80, 203] on link "Shipping Groups 31" at bounding box center [57, 207] width 101 height 16
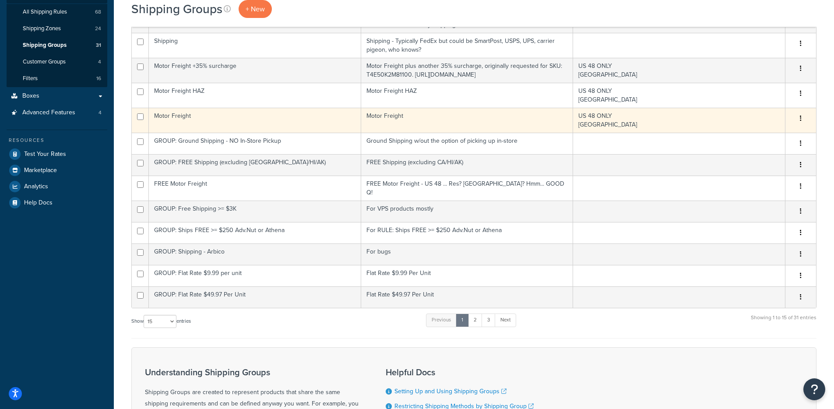
scroll to position [189, 0]
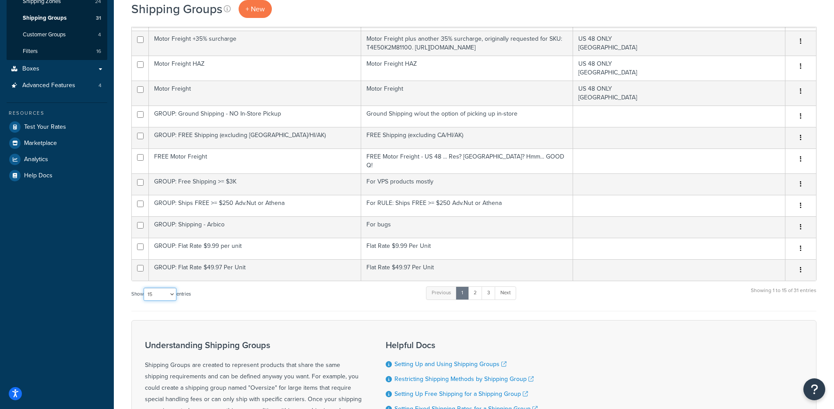
click at [157, 297] on select "10 15 25 50 100" at bounding box center [160, 294] width 33 height 13
select select "100"
click at [145, 301] on select "10 15 25 50 100" at bounding box center [160, 294] width 33 height 13
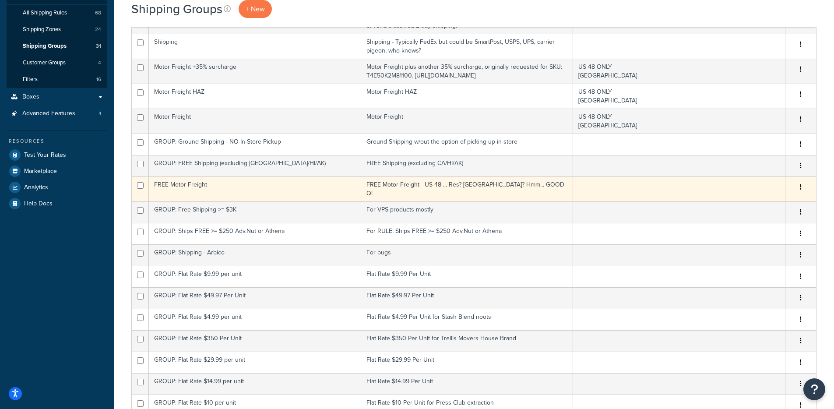
scroll to position [146, 0]
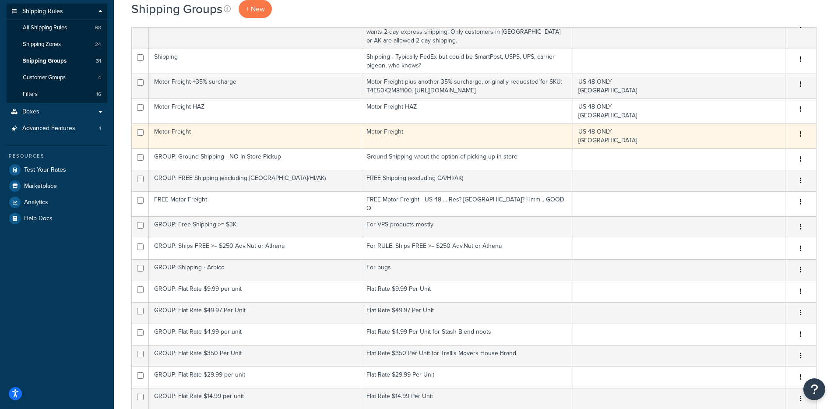
click at [299, 140] on td "Motor Freight" at bounding box center [255, 136] width 212 height 25
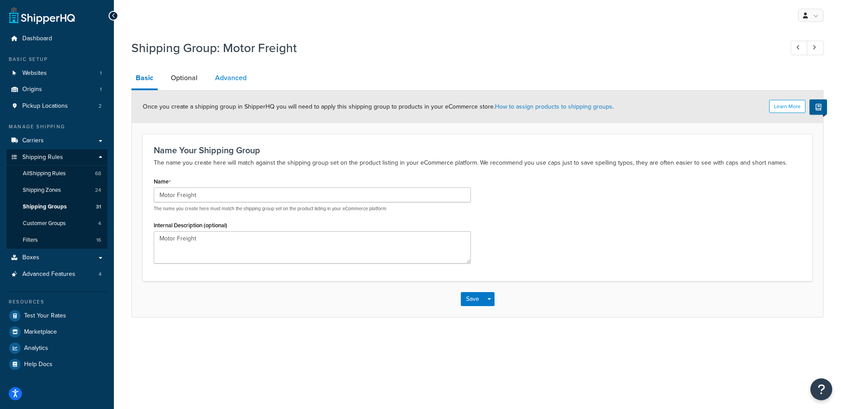
click at [230, 81] on link "Advanced" at bounding box center [231, 77] width 40 height 21
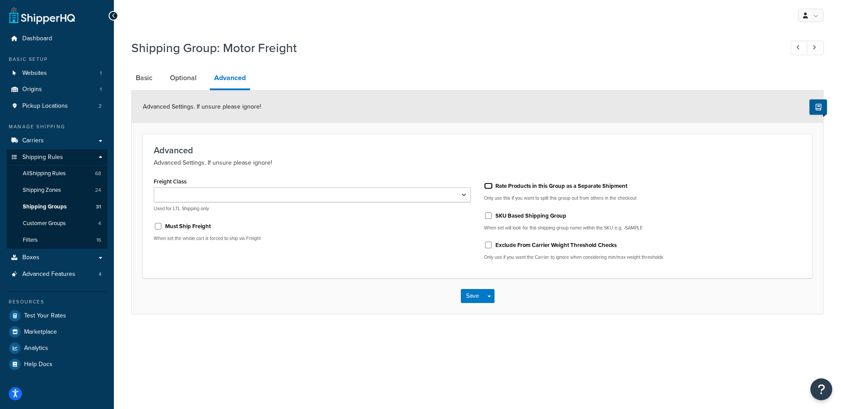
click at [492, 183] on input "Rate Products in this Group as a Separate Shipment" at bounding box center [488, 186] width 9 height 7
checkbox input "true"
click at [487, 294] on button "Save Dropdown" at bounding box center [489, 296] width 11 height 14
click at [484, 308] on button "Save and Edit" at bounding box center [503, 312] width 85 height 18
click at [488, 184] on input "Rate Products in this Group as a Separate Shipment" at bounding box center [488, 186] width 9 height 7
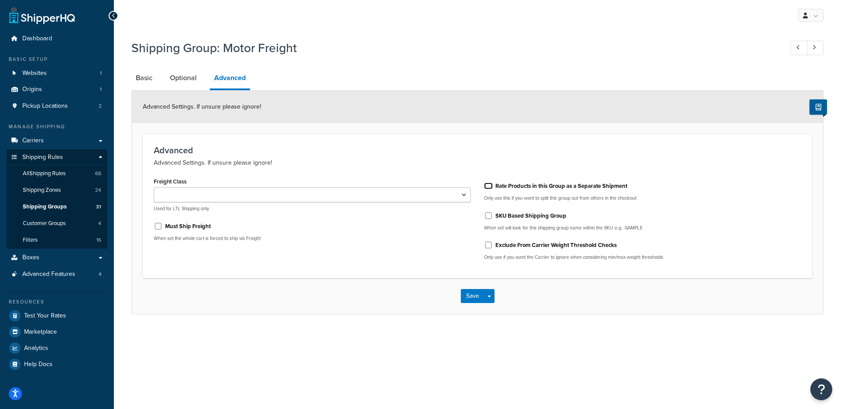
checkbox input "false"
click at [490, 300] on button "Save Dropdown" at bounding box center [489, 296] width 11 height 14
click at [489, 315] on button "Save and Edit" at bounding box center [503, 312] width 85 height 18
click at [172, 78] on link "Optional" at bounding box center [183, 77] width 35 height 21
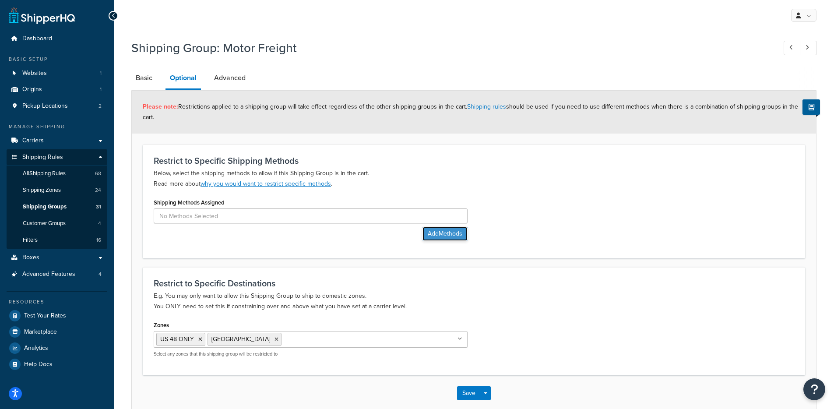
click at [460, 236] on button "Add Methods" at bounding box center [445, 234] width 45 height 14
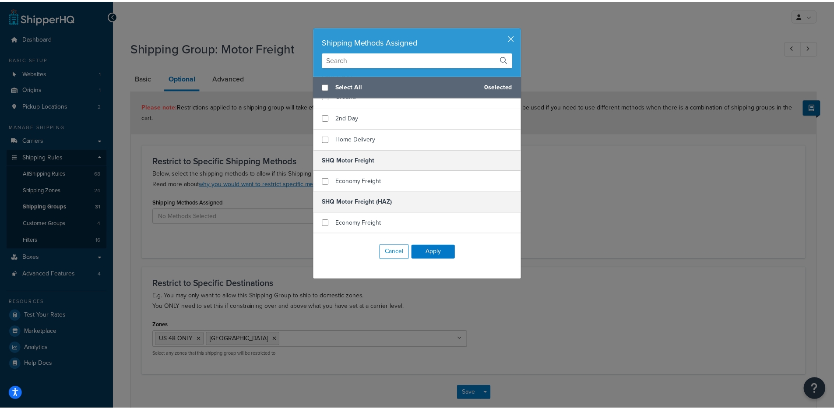
scroll to position [304, 0]
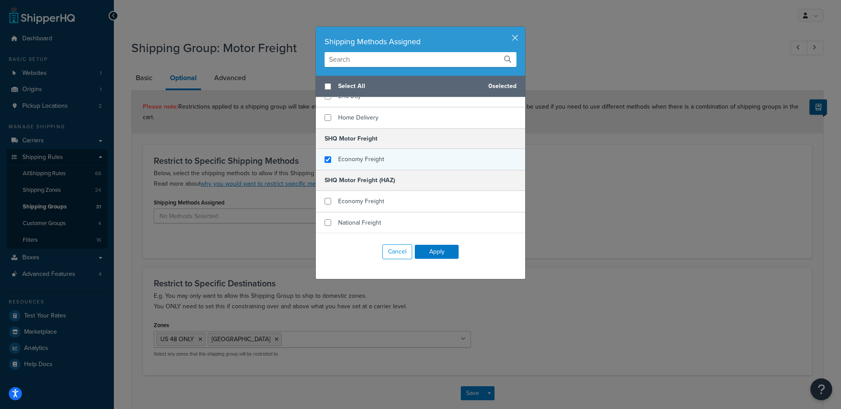
checkbox input "true"
click at [367, 156] on span "Economy Freight" at bounding box center [361, 159] width 46 height 9
click at [445, 258] on button "Apply" at bounding box center [437, 252] width 44 height 14
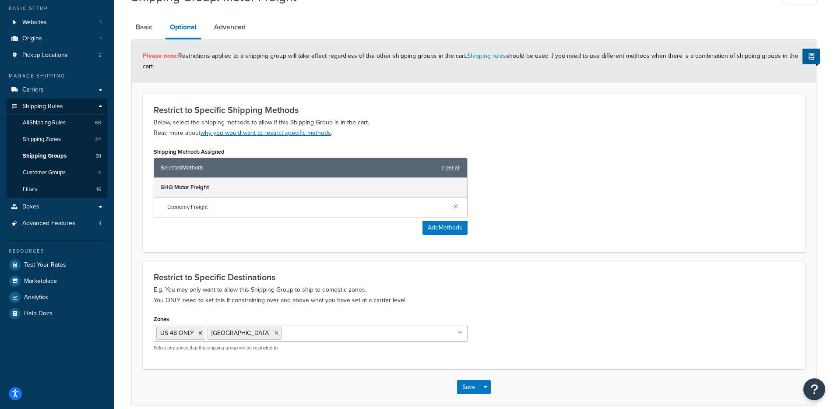
scroll to position [0, 0]
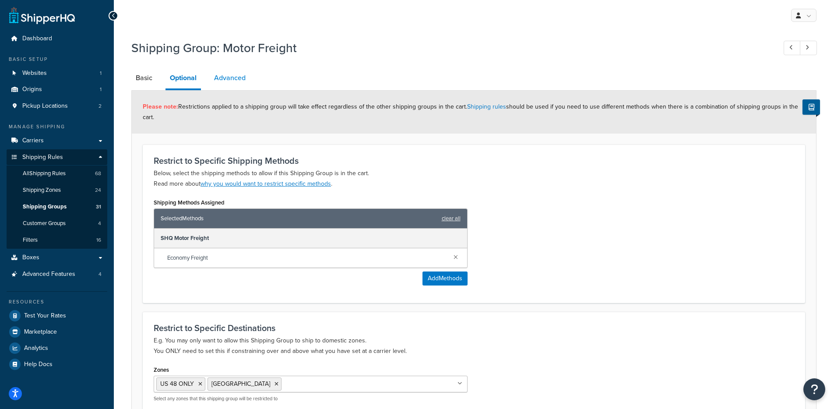
click at [237, 73] on link "Advanced" at bounding box center [230, 77] width 40 height 21
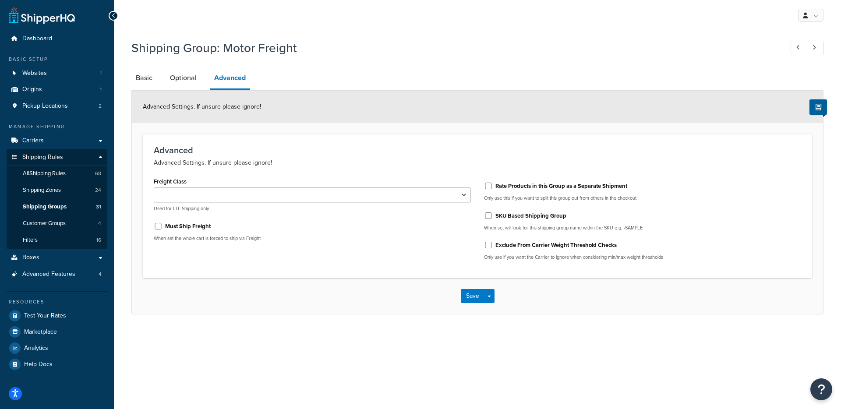
click at [511, 192] on div "Rate Products in this Group as a Separate Shipment Only use this if you want to…" at bounding box center [642, 190] width 317 height 23
click at [511, 190] on label "Rate Products in this Group as a Separate Shipment" at bounding box center [561, 186] width 132 height 8
click at [493, 189] on input "Rate Products in this Group as a Separate Shipment" at bounding box center [488, 186] width 9 height 7
checkbox input "true"
click at [490, 299] on button "Save Dropdown" at bounding box center [489, 296] width 11 height 14
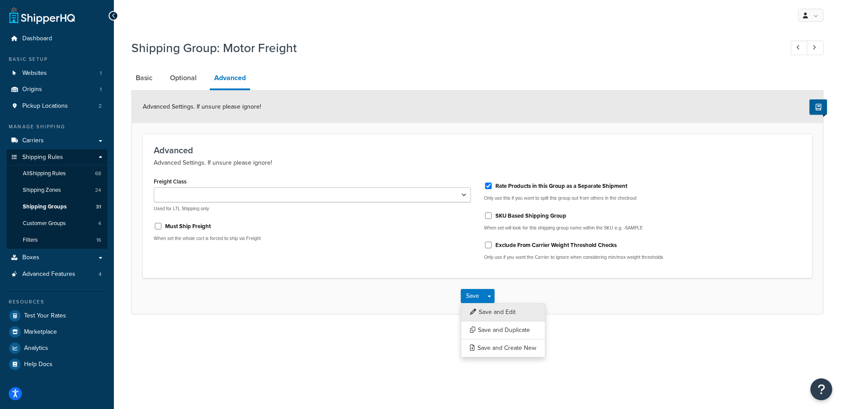
click at [491, 311] on button "Save and Edit" at bounding box center [503, 312] width 85 height 18
click at [489, 186] on input "Rate Products in this Group as a Separate Shipment" at bounding box center [488, 186] width 9 height 7
checkbox input "false"
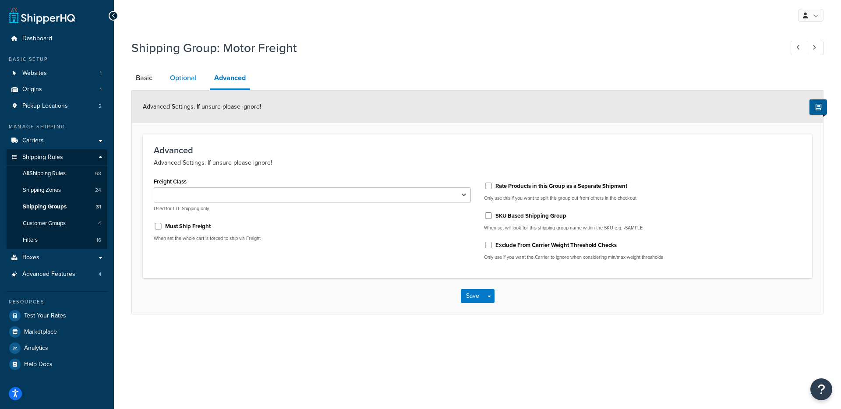
click at [176, 76] on link "Optional" at bounding box center [183, 77] width 35 height 21
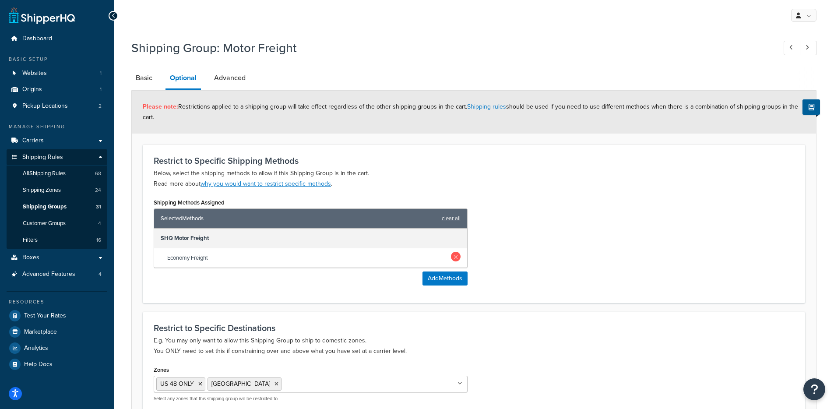
click at [454, 256] on link at bounding box center [456, 257] width 10 height 10
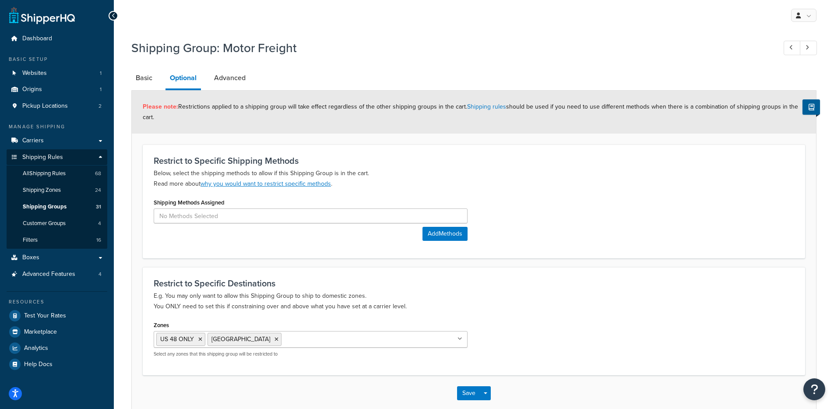
click at [519, 256] on div "Restrict to Specific Shipping Methods Below, select the shipping methods to all…" at bounding box center [474, 202] width 663 height 114
click at [482, 388] on button "Save Dropdown" at bounding box center [485, 393] width 11 height 14
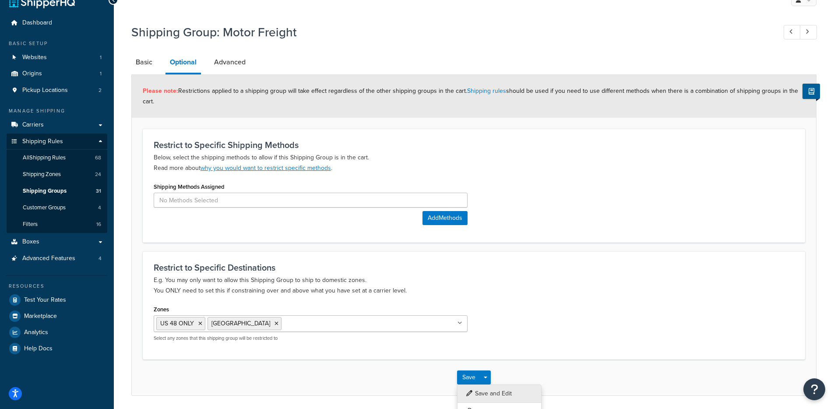
click at [504, 388] on button "Save and Edit" at bounding box center [499, 394] width 85 height 18
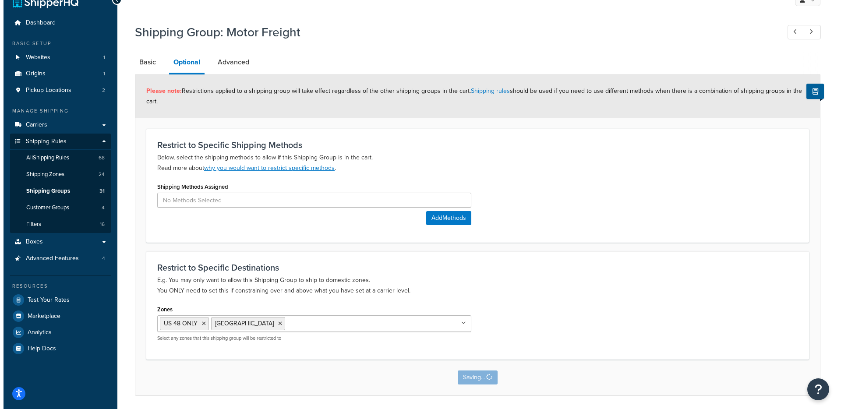
scroll to position [0, 0]
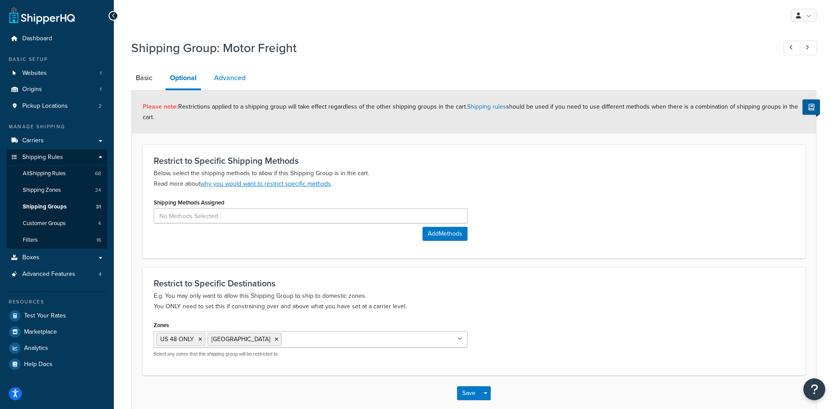
click at [220, 73] on link "Advanced" at bounding box center [230, 77] width 40 height 21
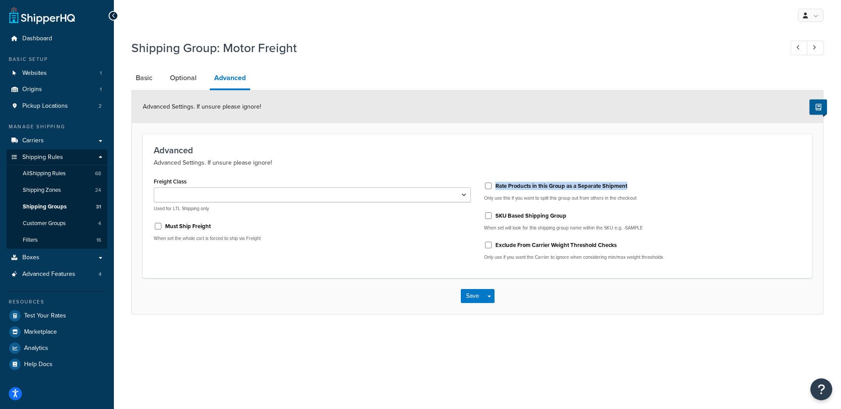
drag, startPoint x: 621, startPoint y: 189, endPoint x: 494, endPoint y: 187, distance: 127.5
click at [494, 187] on div "Rate Products in this Group as a Separate Shipment" at bounding box center [642, 185] width 317 height 13
click at [176, 76] on link "Optional" at bounding box center [183, 77] width 35 height 21
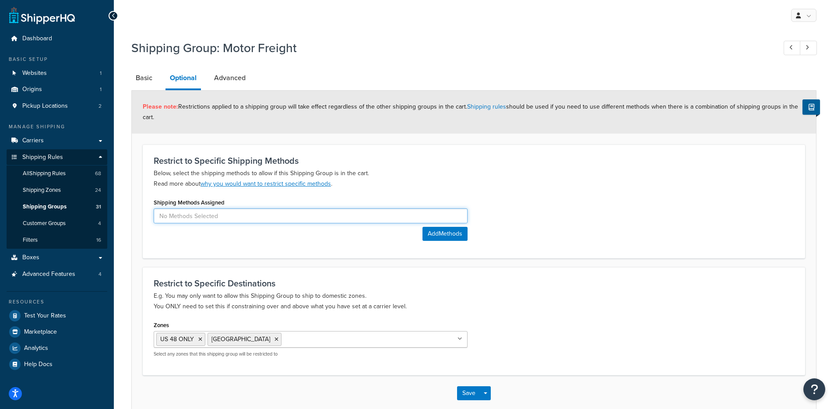
click at [343, 219] on input at bounding box center [311, 215] width 314 height 15
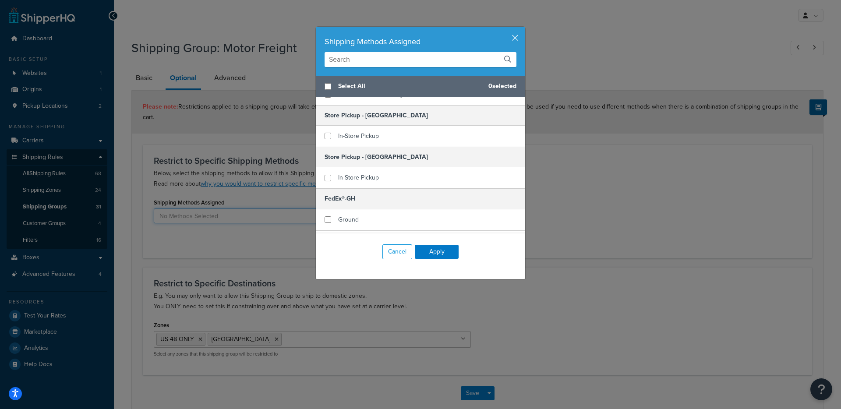
scroll to position [172, 0]
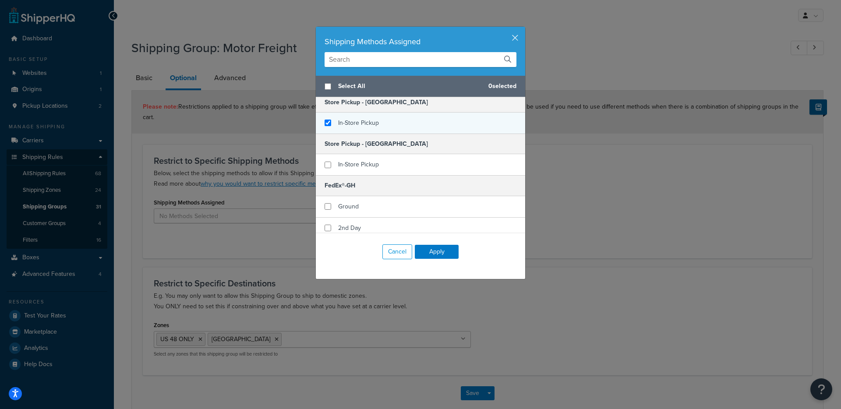
checkbox input "true"
click at [353, 123] on span "In-Store Pickup" at bounding box center [358, 122] width 41 height 9
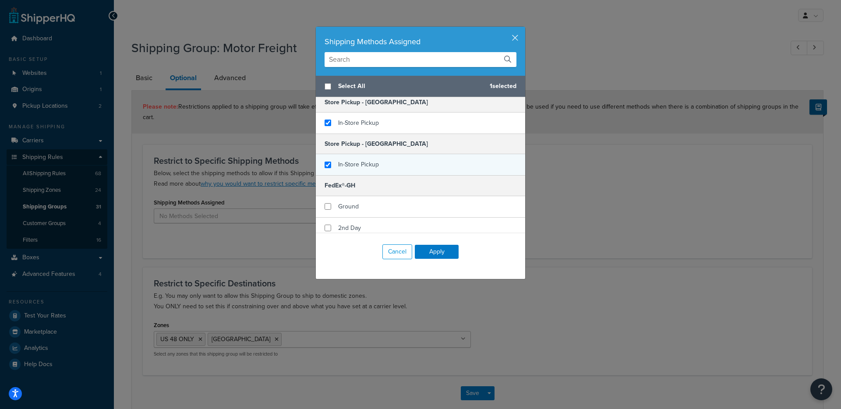
checkbox input "true"
click at [338, 164] on span "In-Store Pickup" at bounding box center [358, 164] width 41 height 9
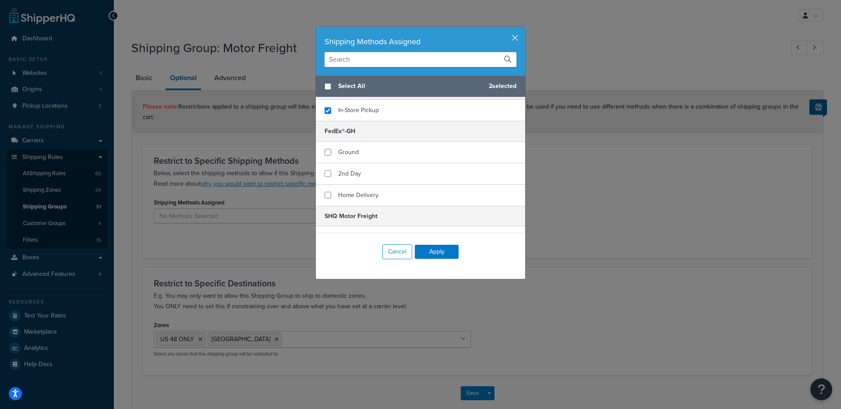
scroll to position [304, 0]
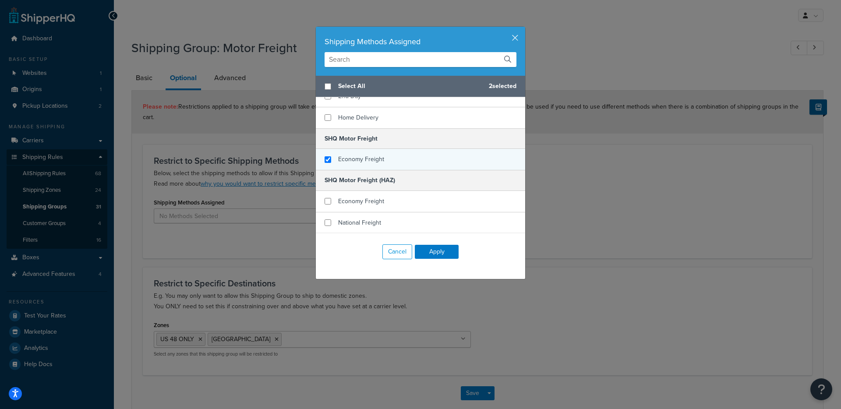
checkbox input "true"
click at [341, 161] on span "Economy Freight" at bounding box center [361, 159] width 46 height 9
click at [429, 254] on button "Apply" at bounding box center [437, 252] width 44 height 14
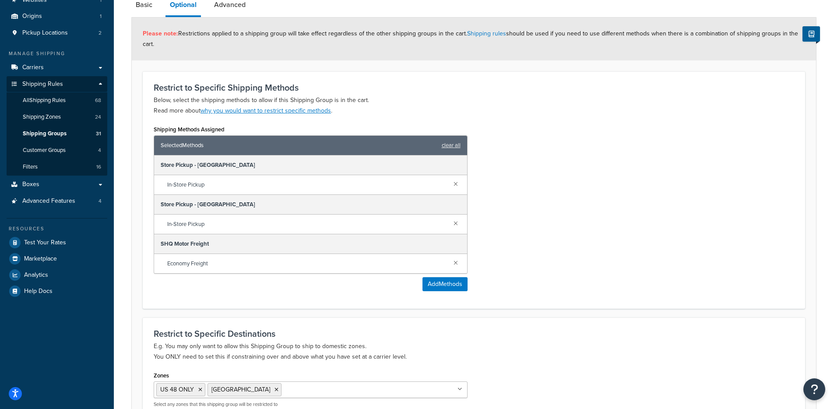
scroll to position [34, 0]
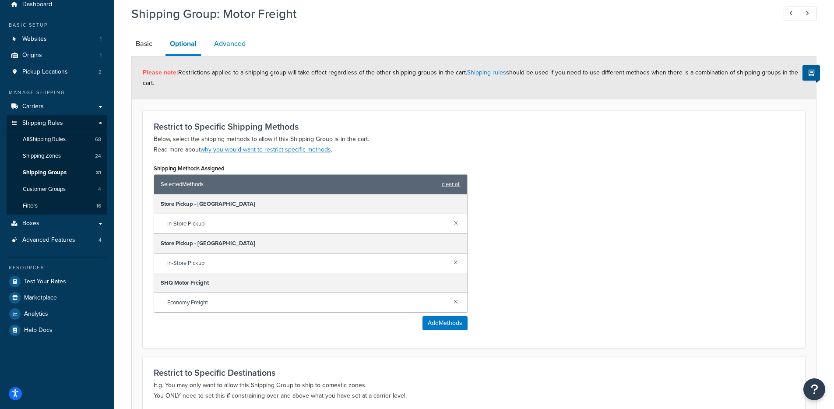
click at [229, 44] on link "Advanced" at bounding box center [230, 43] width 40 height 21
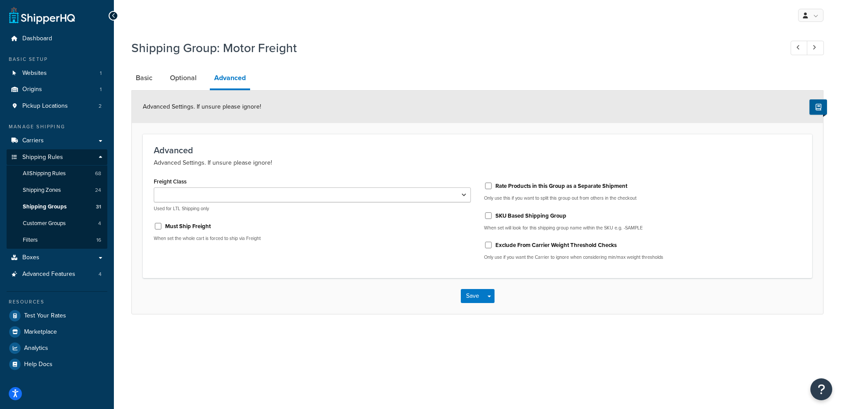
click at [496, 184] on label "Rate Products in this Group as a Separate Shipment" at bounding box center [561, 186] width 132 height 8
click at [493, 184] on input "Rate Products in this Group as a Separate Shipment" at bounding box center [488, 186] width 9 height 7
checkbox input "true"
click at [487, 296] on span "button" at bounding box center [489, 297] width 4 height 2
click at [485, 316] on button "Save and Edit" at bounding box center [503, 312] width 85 height 18
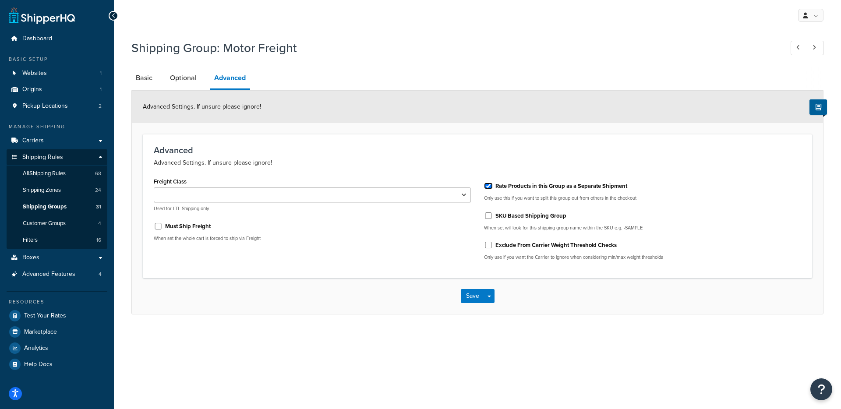
click at [486, 185] on input "Rate Products in this Group as a Separate Shipment" at bounding box center [488, 186] width 9 height 7
checkbox input "false"
click at [174, 73] on link "Optional" at bounding box center [183, 77] width 35 height 21
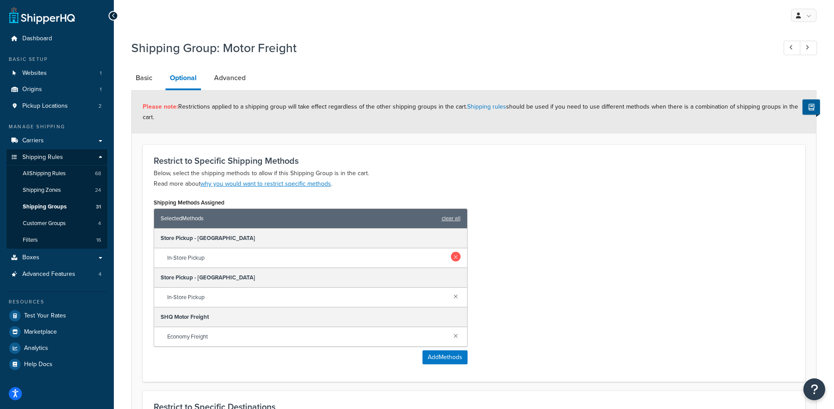
click at [456, 256] on link at bounding box center [456, 257] width 10 height 10
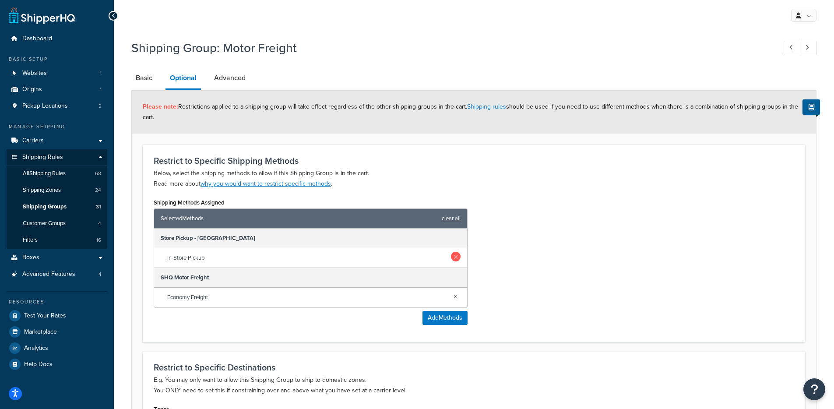
click at [456, 256] on link at bounding box center [456, 257] width 10 height 10
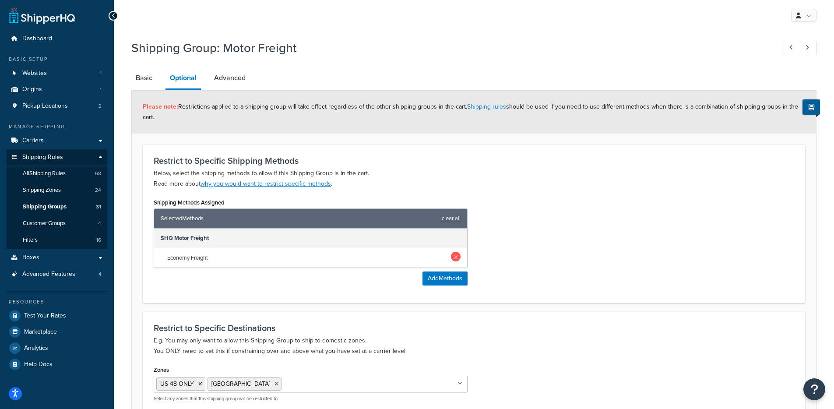
click at [457, 259] on link at bounding box center [456, 257] width 10 height 10
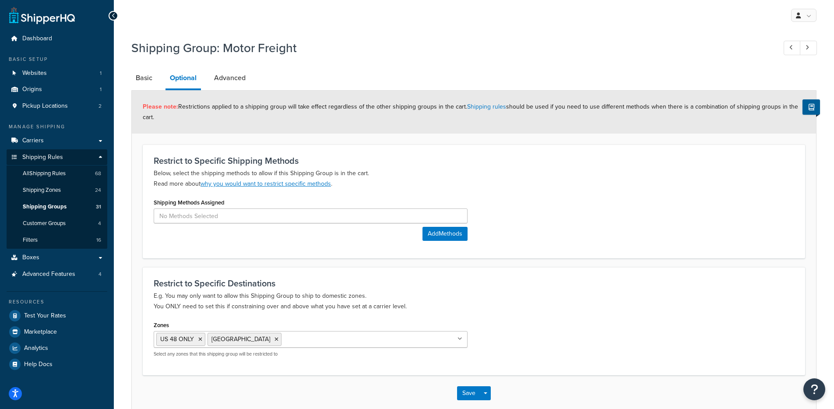
click at [542, 242] on div "Shipping Methods Assigned Add Methods" at bounding box center [474, 221] width 654 height 51
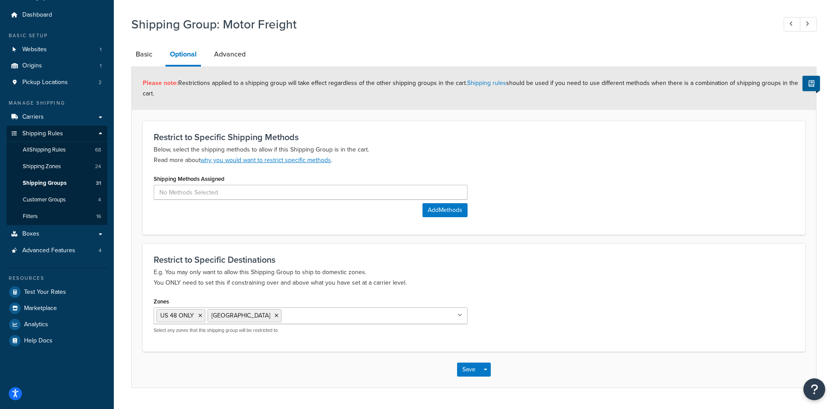
scroll to position [46, 0]
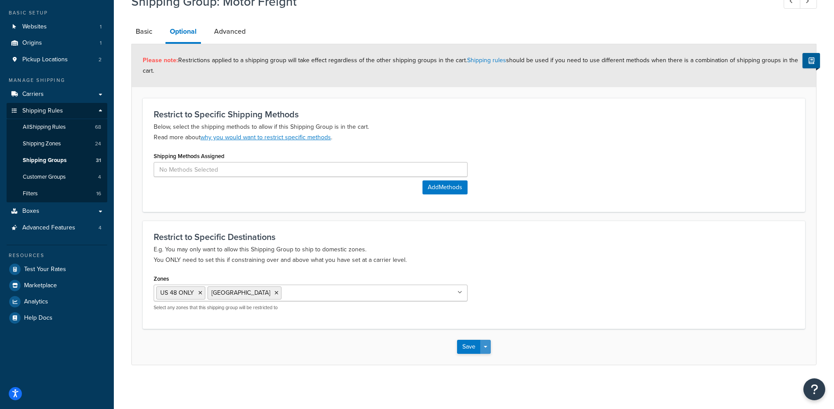
click at [485, 342] on button "Save Dropdown" at bounding box center [485, 347] width 11 height 14
click at [492, 357] on button "Save and Edit" at bounding box center [499, 363] width 85 height 18
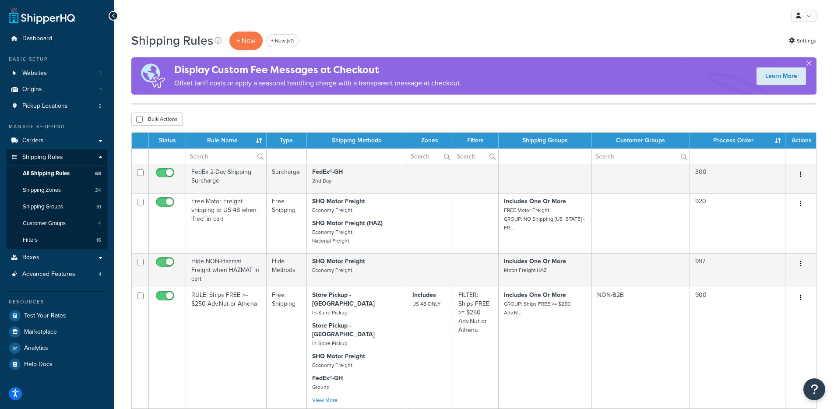
select select "1000"
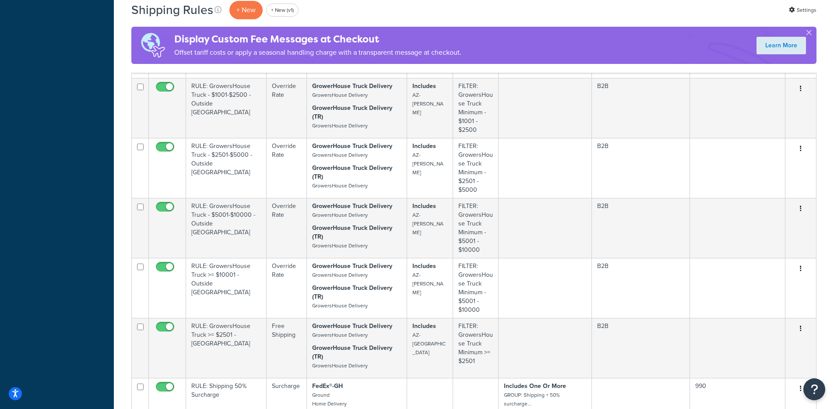
checkbox input "true"
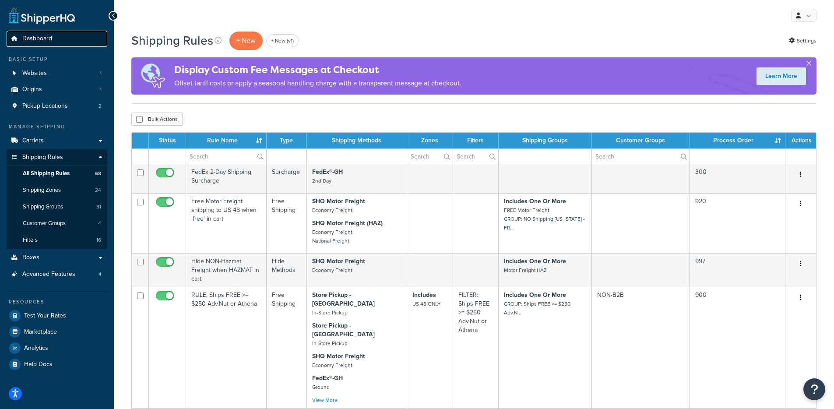
click at [53, 35] on link "Dashboard" at bounding box center [57, 39] width 101 height 16
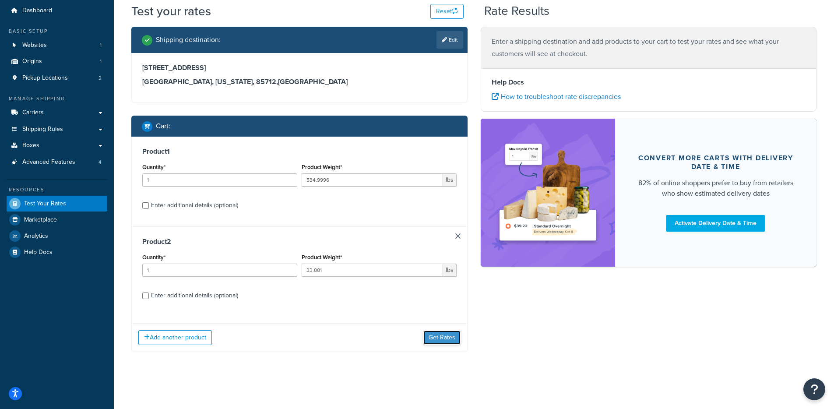
click at [452, 337] on button "Get Rates" at bounding box center [442, 338] width 37 height 14
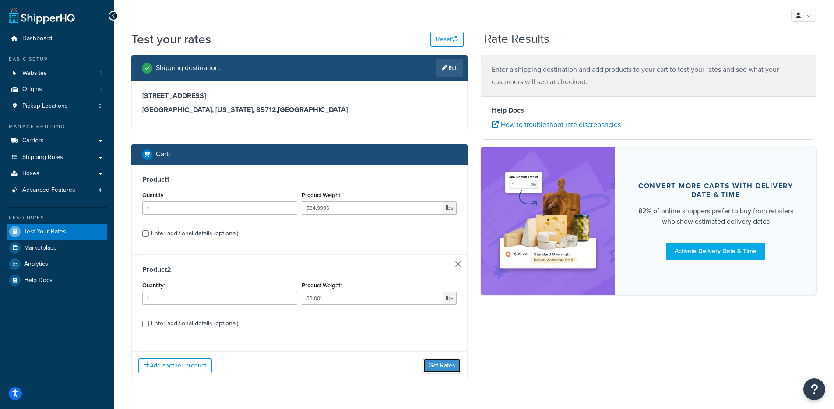
click at [428, 361] on button "Get Rates" at bounding box center [442, 366] width 37 height 14
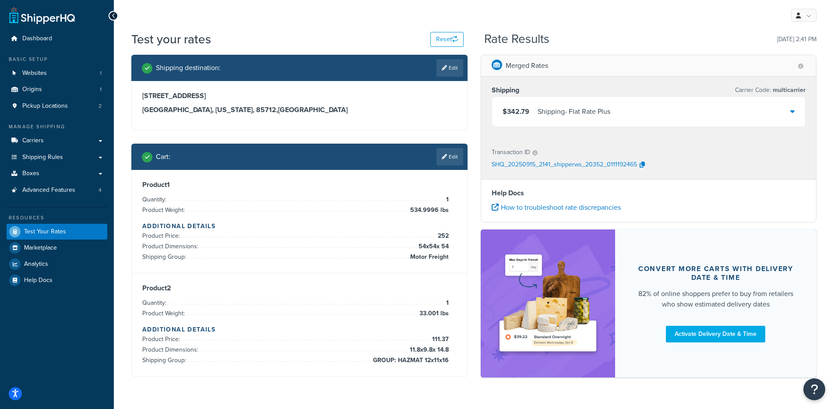
click at [591, 113] on div "Shipping - Flat Rate Plus" at bounding box center [574, 112] width 73 height 12
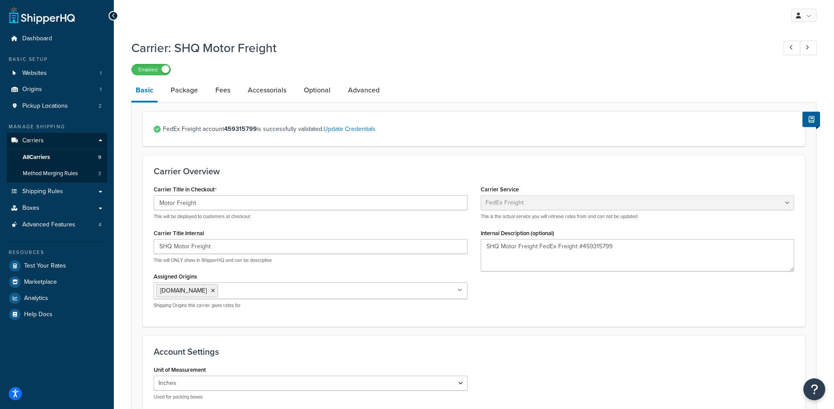
select select "fedExFreight"
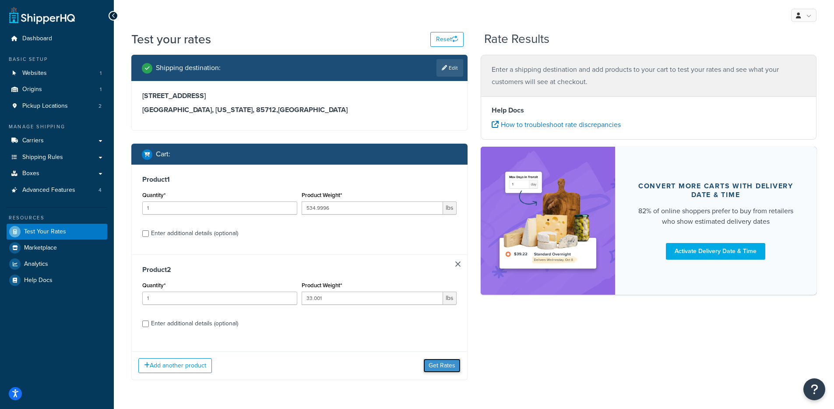
click at [439, 366] on button "Get Rates" at bounding box center [442, 366] width 37 height 14
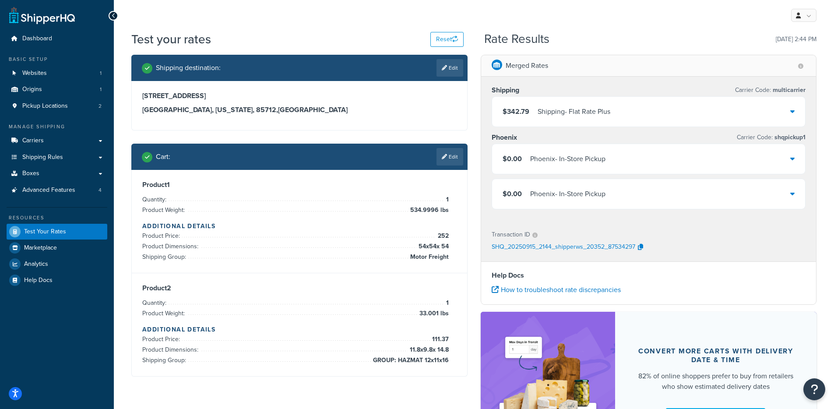
click at [623, 115] on div "$342.79 Shipping - Flat Rate Plus" at bounding box center [649, 112] width 314 height 30
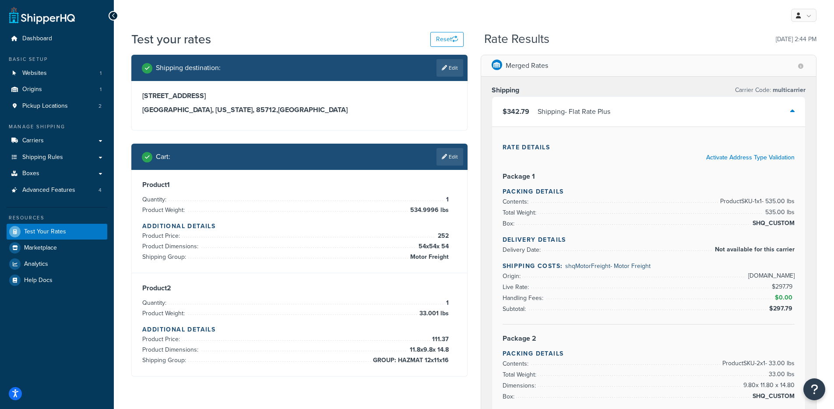
click at [623, 95] on div "Shipping Carrier Code: multicarrier" at bounding box center [649, 90] width 314 height 12
click at [617, 120] on div "$342.79 Shipping - Flat Rate Plus" at bounding box center [649, 112] width 314 height 30
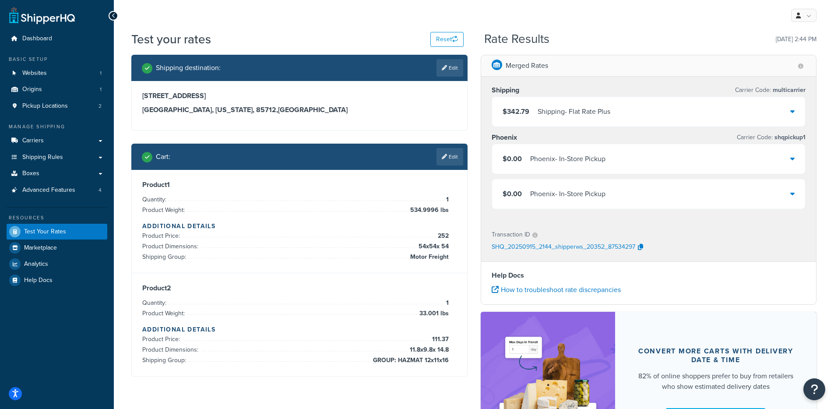
click at [590, 104] on div "$342.79 Shipping - Flat Rate Plus" at bounding box center [649, 112] width 314 height 30
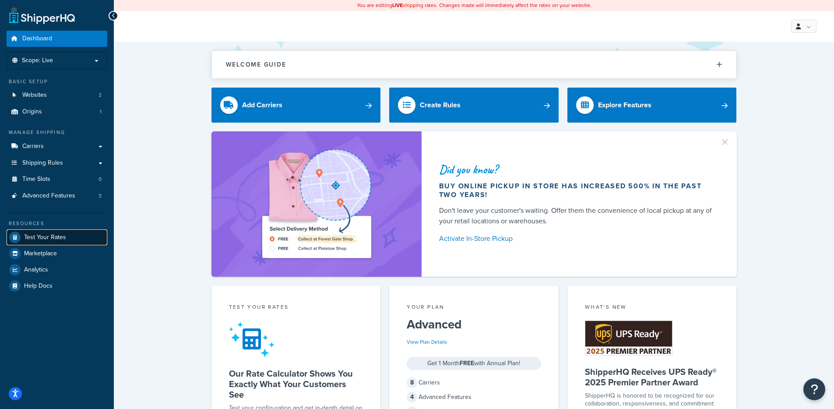
click at [64, 240] on span "Test Your Rates" at bounding box center [45, 237] width 42 height 7
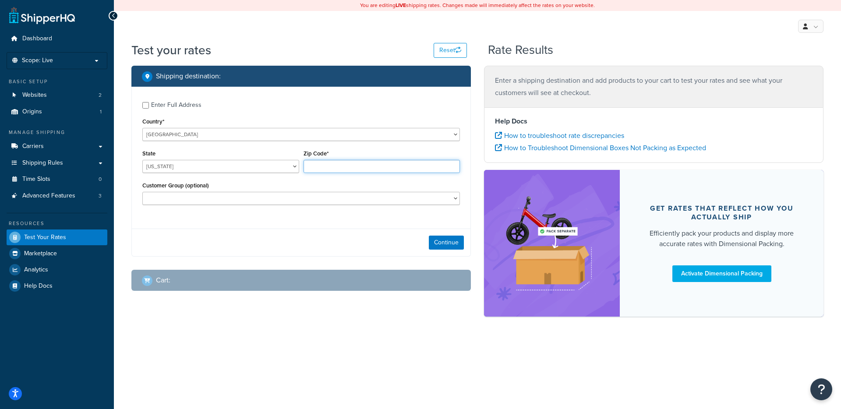
click at [360, 169] on input "Zip Code*" at bounding box center [382, 166] width 157 height 13
click at [225, 166] on select "Alabama Alaska American Samoa Arizona Arkansas Armed Forces Americas Armed Forc…" at bounding box center [220, 166] width 157 height 13
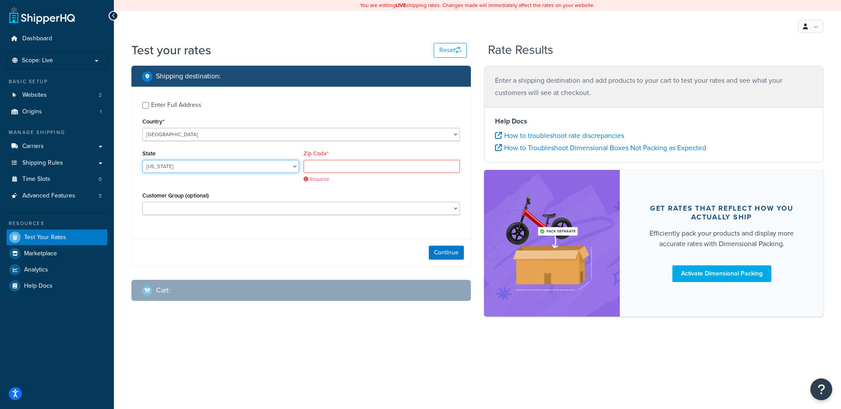
select select "TX"
click at [142, 160] on select "Alabama Alaska American Samoa Arizona Arkansas Armed Forces Americas Armed Forc…" at bounding box center [220, 166] width 157 height 13
click at [332, 175] on div "Required" at bounding box center [382, 171] width 157 height 23
click at [337, 171] on input "Zip Code*" at bounding box center [382, 166] width 157 height 13
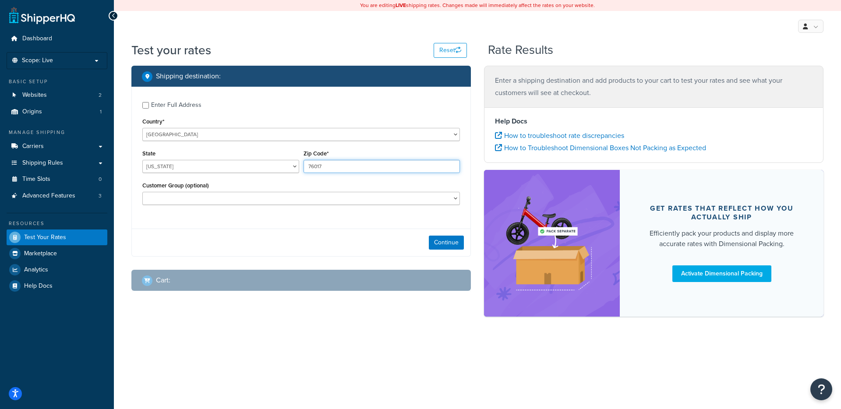
type input "76017"
click at [360, 194] on select "Logged In Not Logged in Retail Wholesale" at bounding box center [301, 198] width 318 height 13
select select "Not Logged in"
click at [142, 192] on select "Logged In Not Logged in Retail Wholesale" at bounding box center [301, 198] width 318 height 13
click at [438, 246] on button "Continue" at bounding box center [446, 243] width 35 height 14
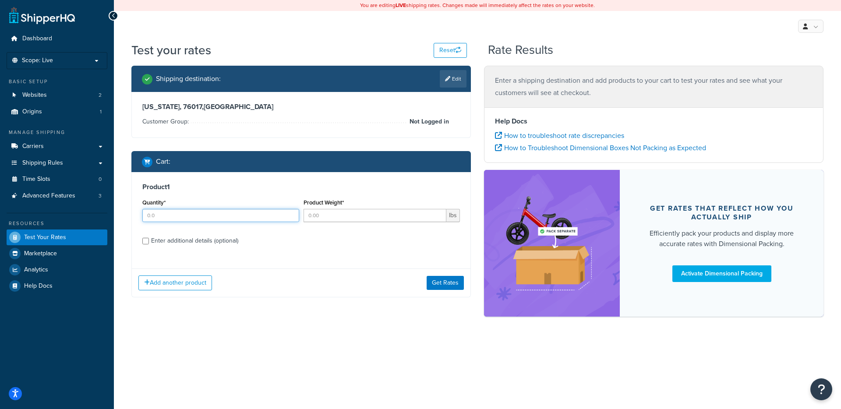
click at [210, 220] on input "Quantity*" at bounding box center [220, 215] width 157 height 13
type input "2"
click at [351, 209] on input "Product Weight*" at bounding box center [375, 215] width 143 height 13
type input "5.1"
click at [177, 235] on div "Enter additional details (optional)" at bounding box center [194, 241] width 87 height 12
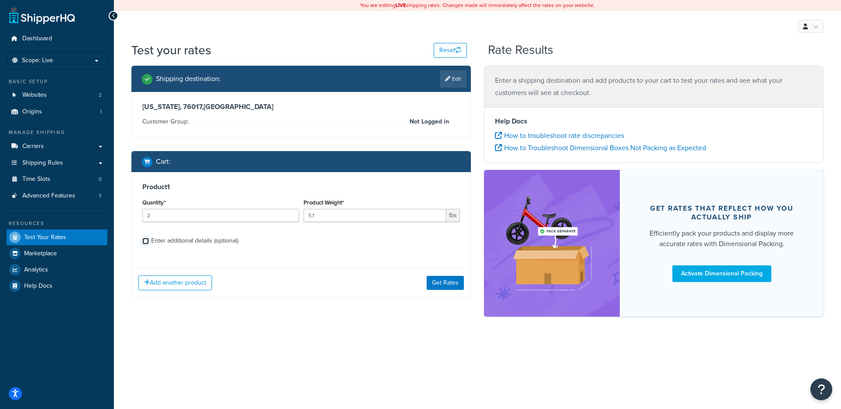
click at [149, 238] on input "Enter additional details (optional)" at bounding box center [145, 241] width 7 height 7
checkbox input "true"
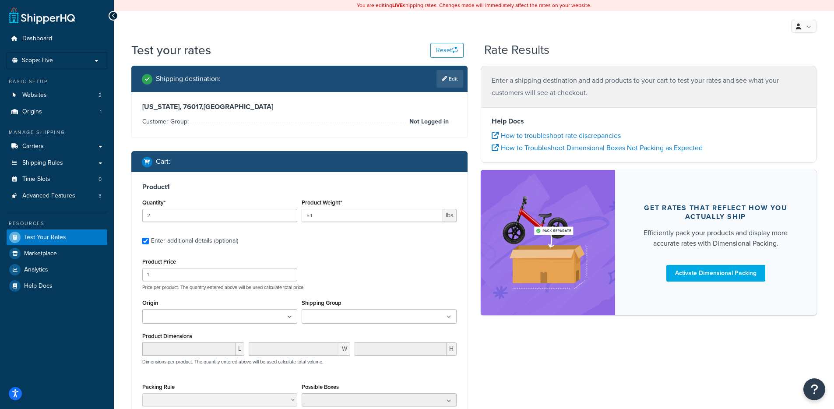
click at [151, 285] on p "Price per product. The quantity entered above will be used calculate total pric…" at bounding box center [299, 287] width 319 height 6
click at [153, 279] on input "1" at bounding box center [219, 274] width 155 height 13
type input "794.95"
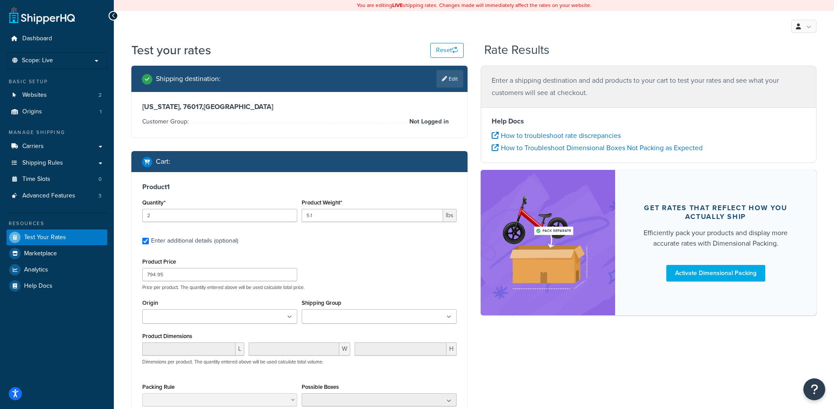
click at [364, 265] on div "Product Price 794.95 Price per product. The quantity entered above will be used…" at bounding box center [299, 273] width 319 height 35
click at [116, 276] on div "Test your rates Reset Rate Results Shipping destination : Edit Texas, 76017 , U…" at bounding box center [474, 280] width 720 height 476
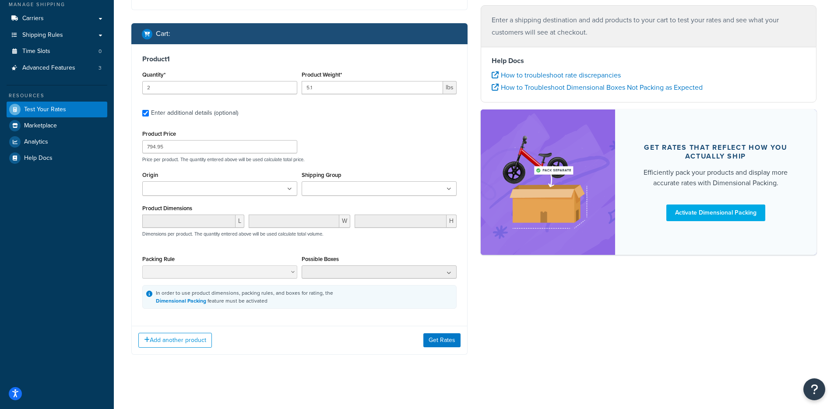
scroll to position [131, 0]
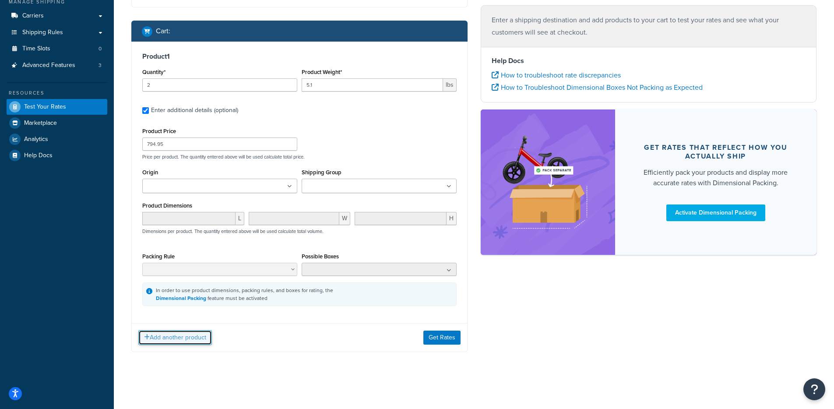
click at [148, 335] on icon "button" at bounding box center [147, 337] width 6 height 6
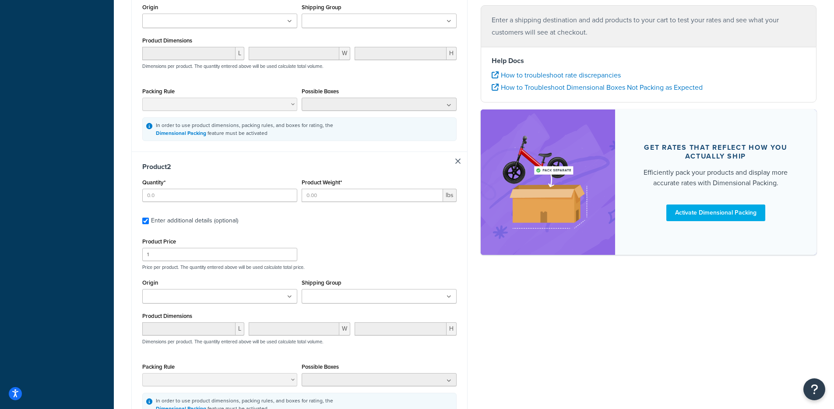
scroll to position [297, 0]
click at [150, 198] on input "Quantity*" at bounding box center [219, 193] width 155 height 13
type input "2"
click at [358, 191] on input "Product Weight*" at bounding box center [372, 193] width 141 height 13
type input "0.75"
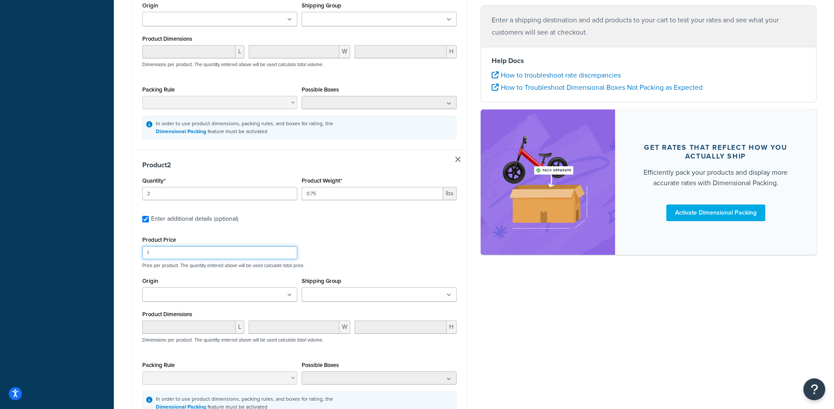
click at [172, 254] on input "1" at bounding box center [219, 252] width 155 height 13
type input "199.95"
click at [122, 266] on div "Test your rates Reset Rate Results Shipping destination : Edit Texas, 76017 , U…" at bounding box center [474, 120] width 720 height 752
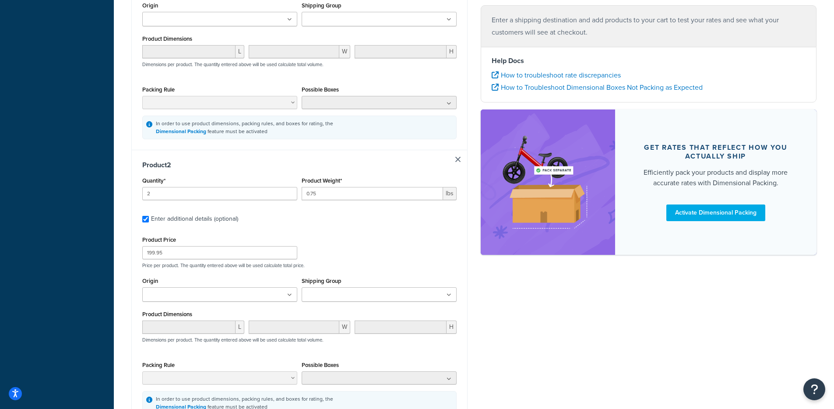
click at [117, 295] on div "Test your rates Reset Rate Results Shipping destination : Edit Texas, 76017 , U…" at bounding box center [474, 120] width 720 height 752
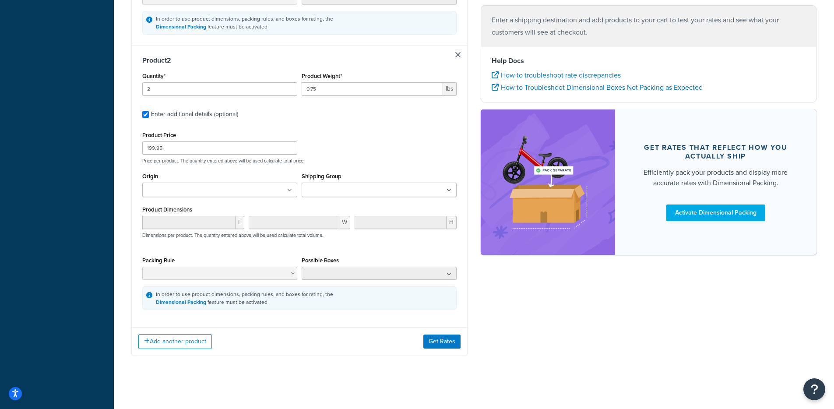
scroll to position [406, 0]
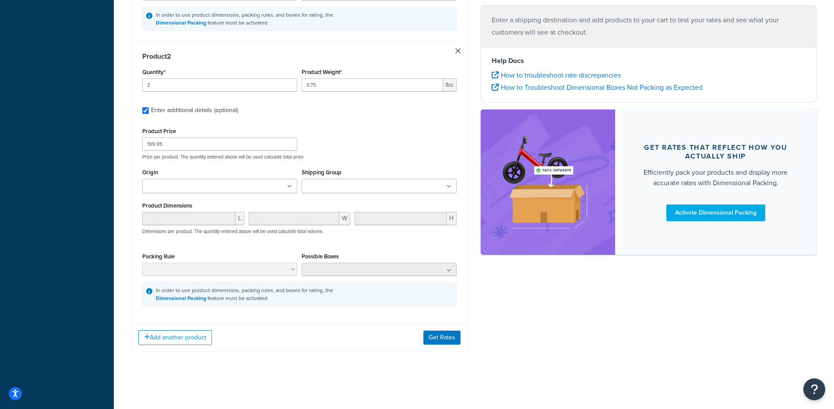
click at [413, 335] on div "Add another product Get Rates" at bounding box center [299, 337] width 335 height 28
click at [445, 339] on button "Get Rates" at bounding box center [442, 338] width 37 height 14
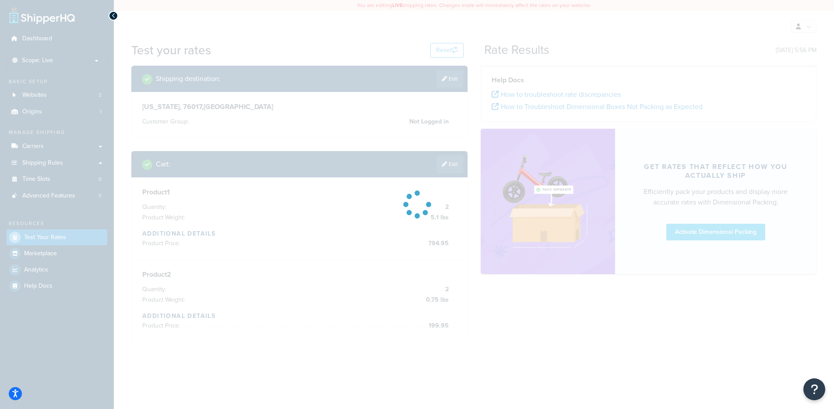
scroll to position [0, 0]
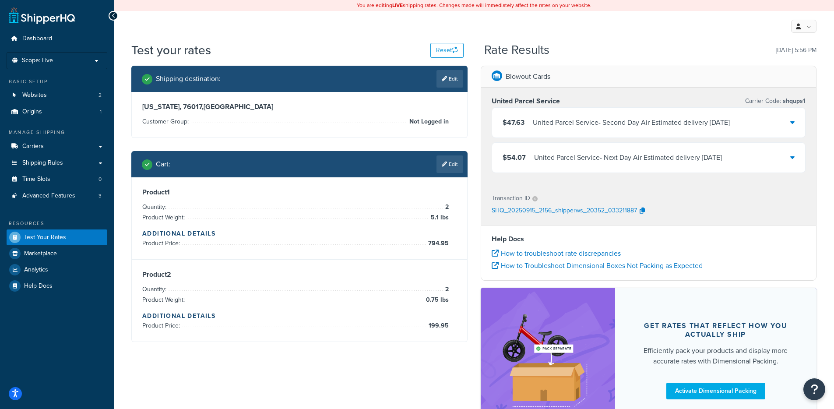
click at [638, 132] on div "$47.63 United Parcel Service - Second Day Air Estimated delivery Thu, Sep 18" at bounding box center [649, 123] width 314 height 30
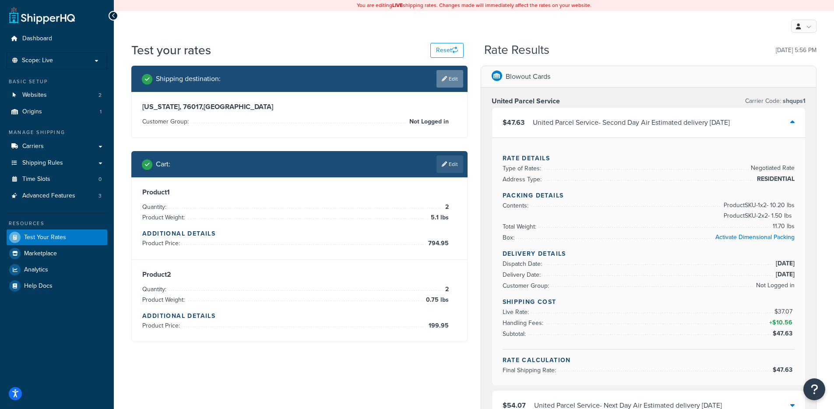
click at [451, 82] on link "Edit" at bounding box center [450, 79] width 27 height 18
select select "TX"
select select "Not Logged in"
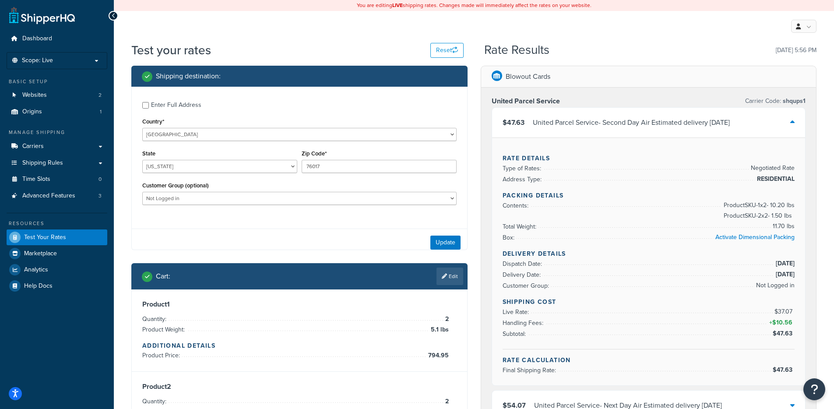
click at [209, 107] on label "Enter Full Address" at bounding box center [304, 104] width 306 height 14
click at [149, 107] on input "Enter Full Address" at bounding box center [145, 105] width 7 height 7
checkbox input "true"
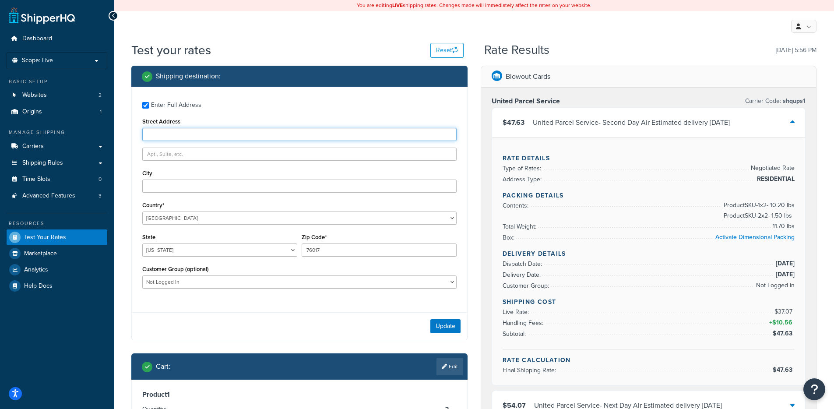
click at [216, 128] on input "Street Address" at bounding box center [299, 134] width 314 height 13
type input "[STREET_ADDRESS]"
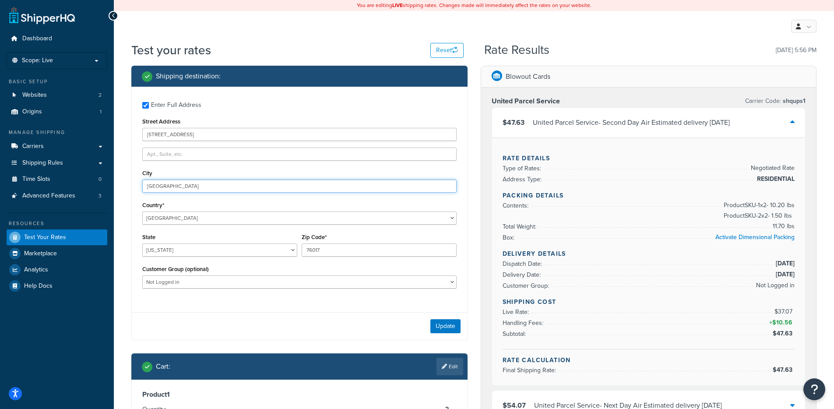
type input "Arlington"
click at [434, 320] on button "Update" at bounding box center [446, 326] width 30 height 14
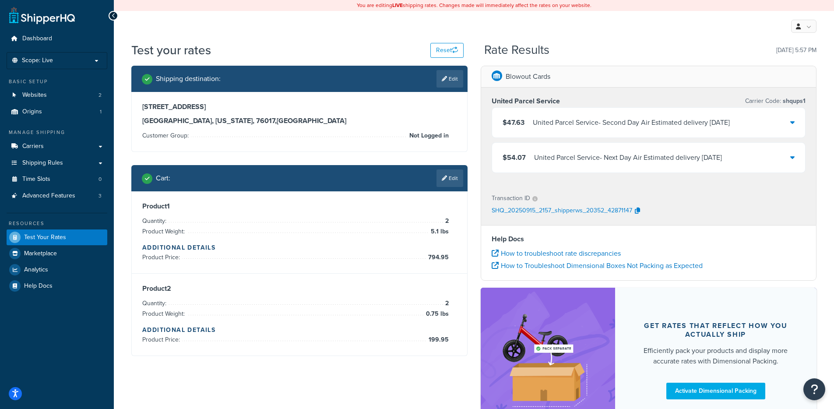
click at [677, 166] on div "$54.07 United Parcel Service - Next Day Air Estimated delivery Wed, Sep 17" at bounding box center [649, 158] width 314 height 30
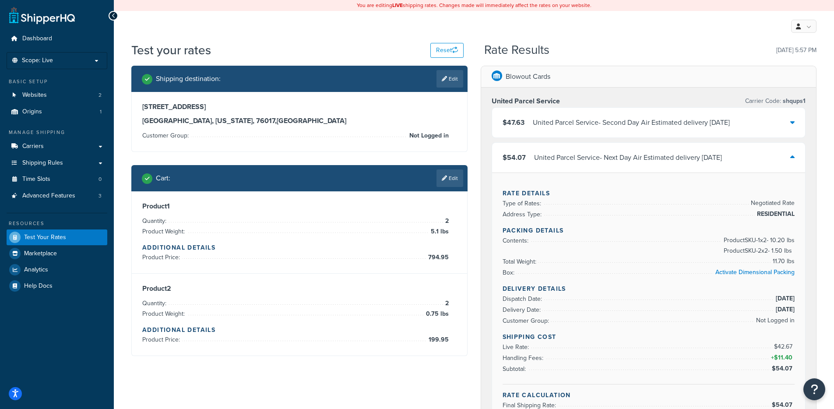
click at [677, 166] on div "$54.07 United Parcel Service - Next Day Air Estimated delivery Wed, Sep 17" at bounding box center [649, 158] width 314 height 30
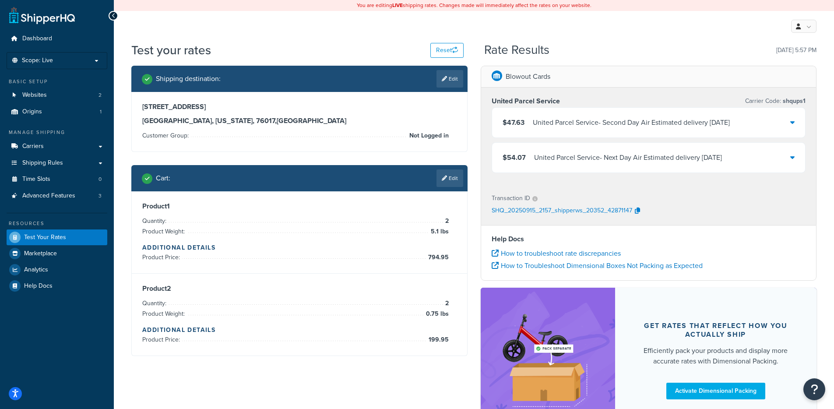
click at [622, 135] on div "$47.63 United Parcel Service - Second Day Air Estimated delivery Thu, Sep 18" at bounding box center [649, 123] width 314 height 30
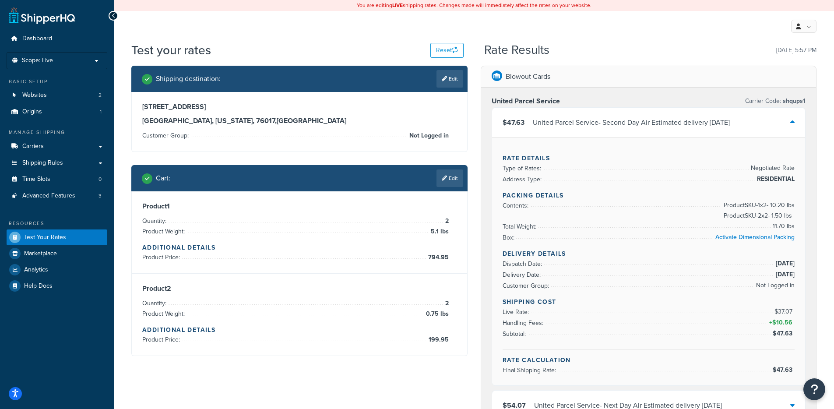
click at [577, 125] on div "United Parcel Service - Second Day Air Estimated delivery [DATE]" at bounding box center [631, 123] width 197 height 12
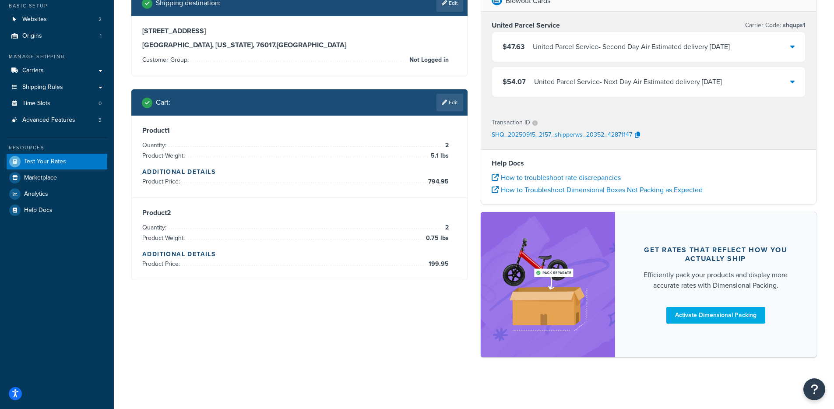
scroll to position [61, 0]
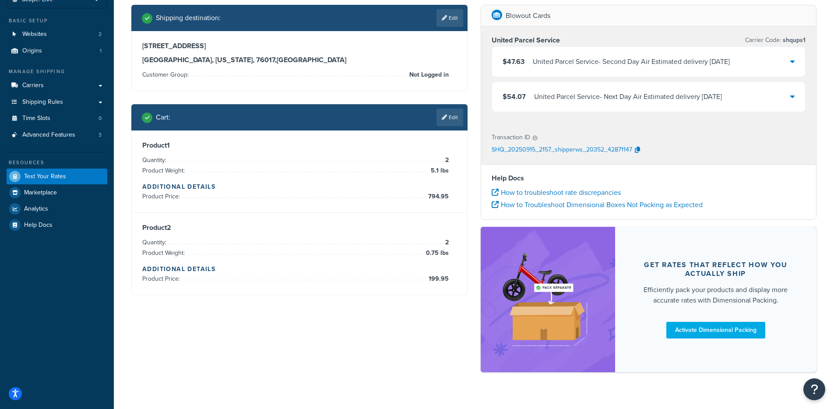
click at [586, 73] on div "$47.63 United Parcel Service - Second Day Air Estimated delivery Thu, Sep 18" at bounding box center [649, 62] width 314 height 30
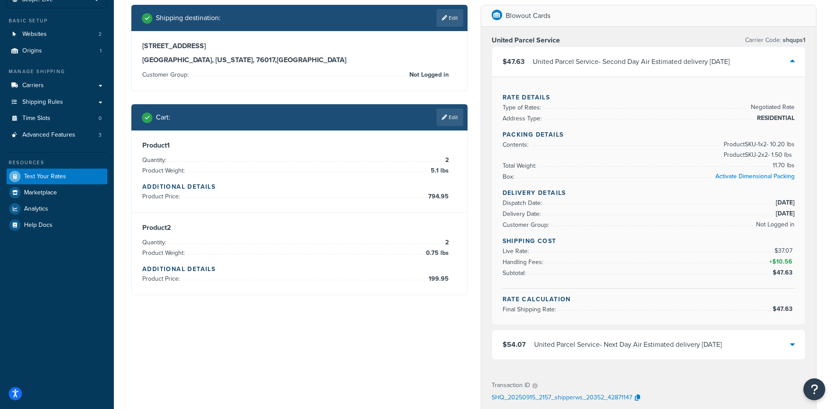
click at [642, 350] on div "United Parcel Service - Next Day Air Estimated delivery [DATE]" at bounding box center [628, 345] width 188 height 12
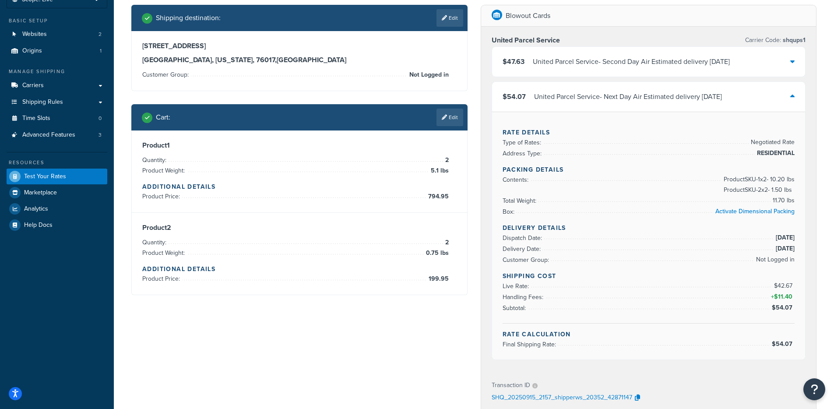
click at [530, 100] on div "$54.07 United Parcel Service - Next Day Air Estimated delivery Wed, Sep 17" at bounding box center [612, 97] width 219 height 12
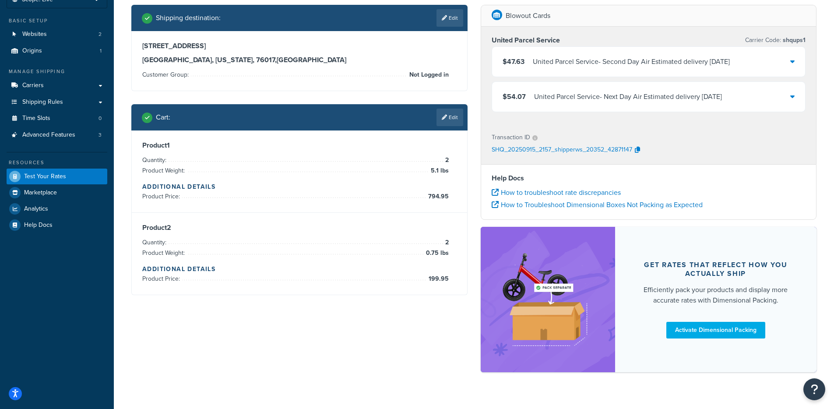
click at [523, 58] on span "$47.63" at bounding box center [514, 61] width 22 height 10
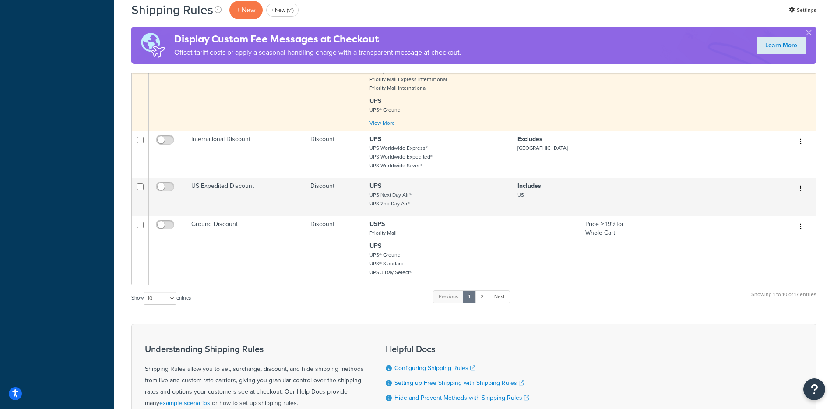
scroll to position [377, 0]
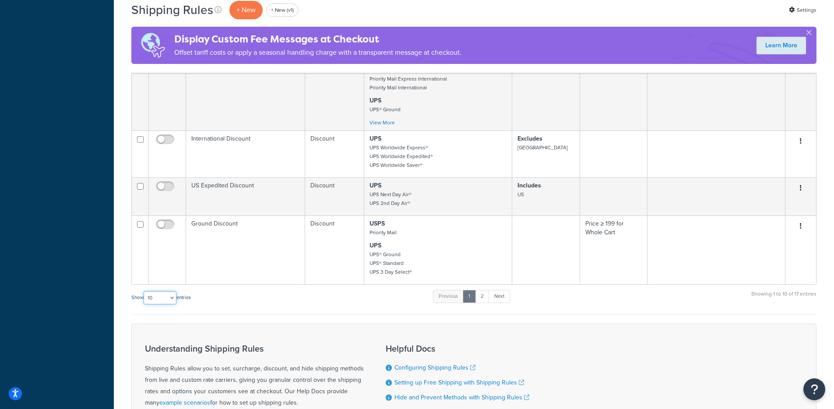
click at [159, 295] on select "10 15 25 50 100 1000" at bounding box center [160, 297] width 33 height 13
select select "100"
click at [145, 291] on select "10 15 25 50 100 1000" at bounding box center [160, 297] width 33 height 13
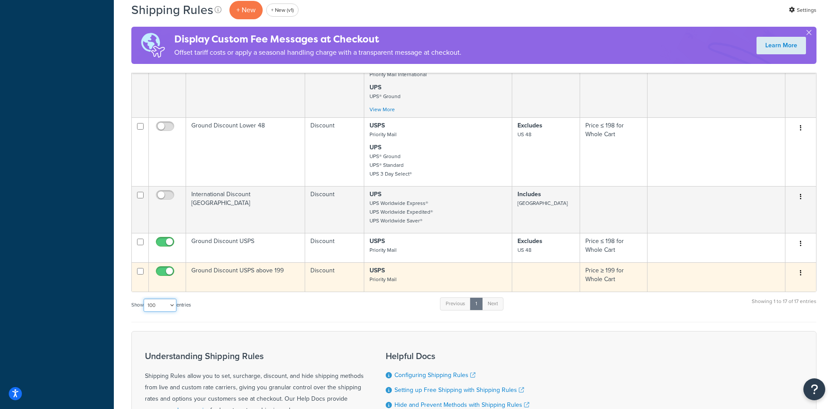
scroll to position [715, 0]
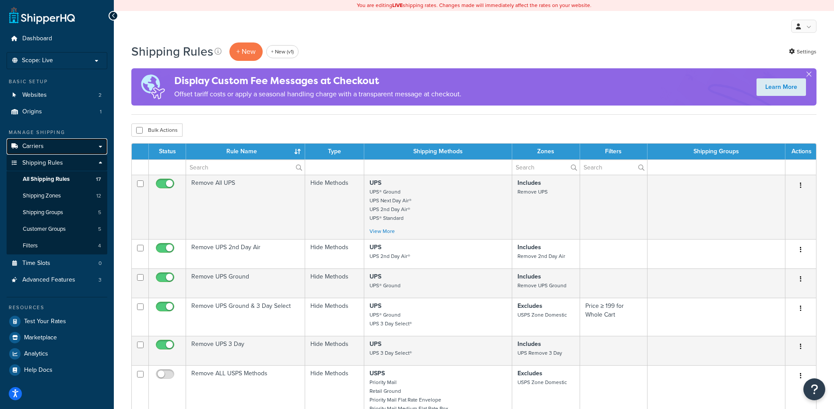
click at [49, 151] on link "Carriers" at bounding box center [57, 146] width 101 height 16
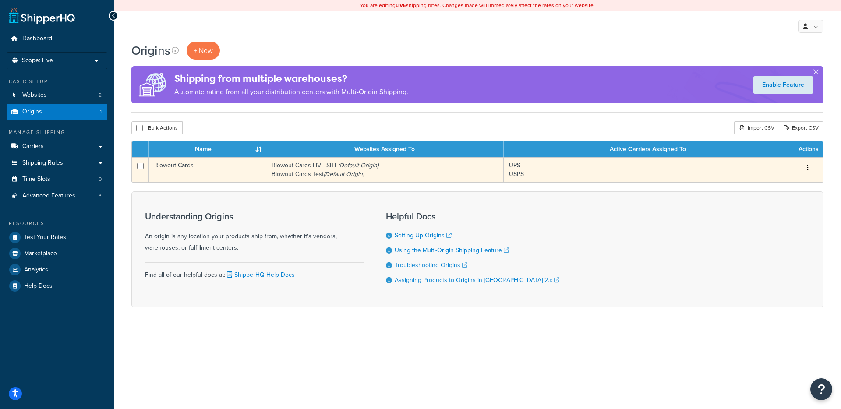
click at [314, 170] on td "Blowout Cards LIVE SITE (Default Origin) Blowout Cards Test (Default Origin)" at bounding box center [384, 169] width 237 height 25
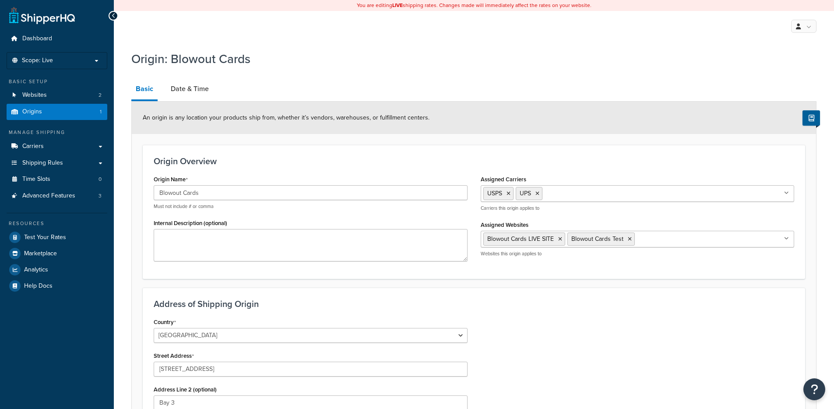
select select "46"
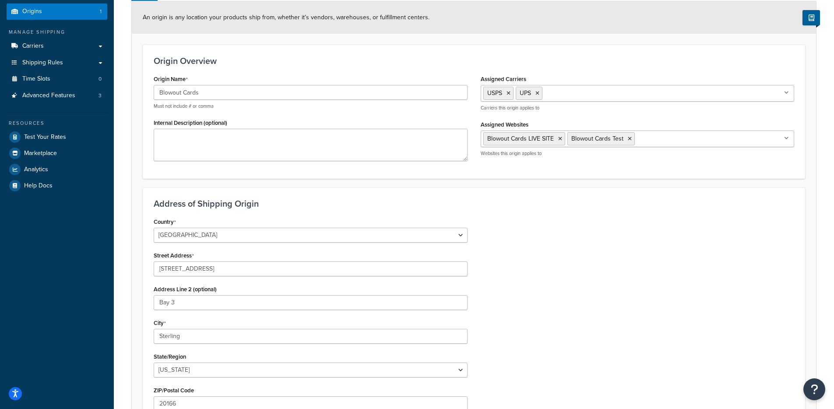
scroll to position [170, 0]
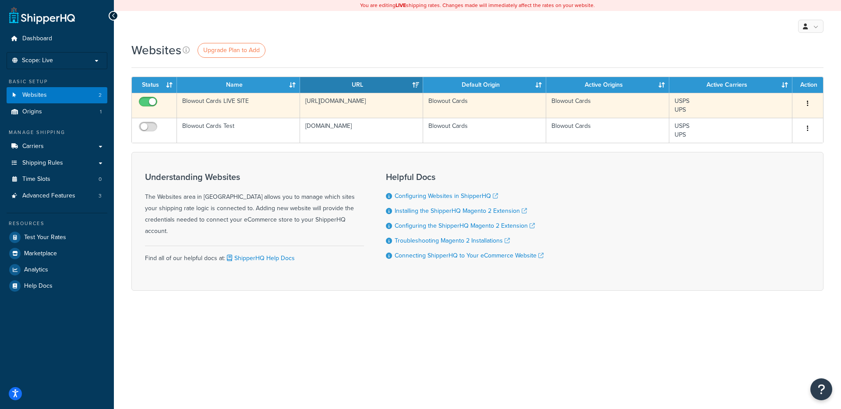
click at [272, 104] on td "Blowout Cards LIVE SITE" at bounding box center [238, 105] width 123 height 25
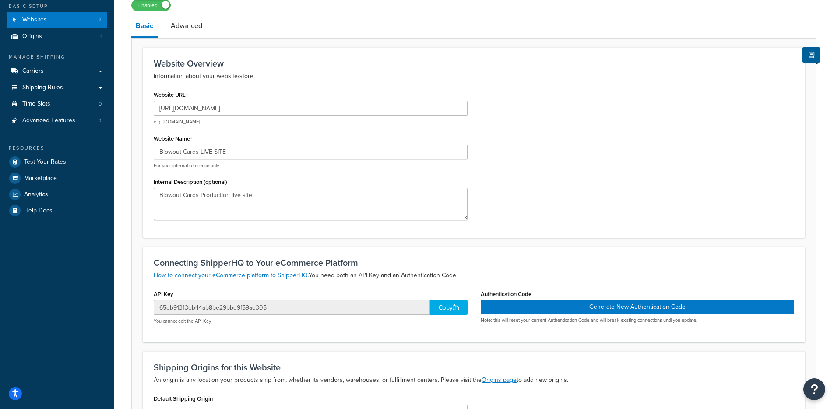
scroll to position [85, 0]
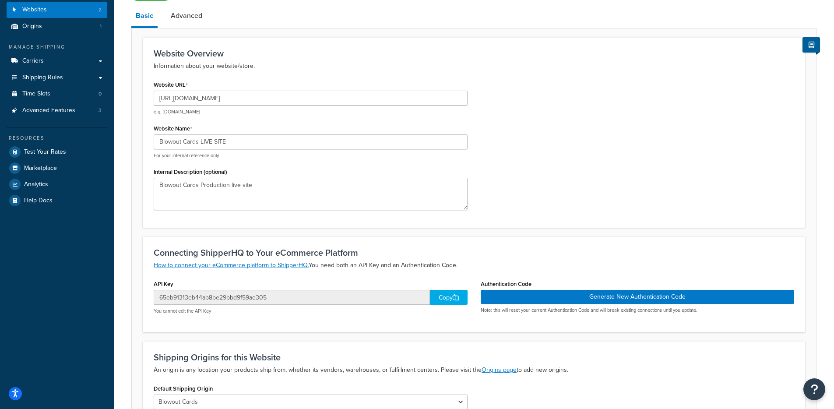
click at [229, 114] on p "e.g. [DOMAIN_NAME]" at bounding box center [311, 112] width 314 height 7
click at [236, 100] on input "[URL][DOMAIN_NAME]" at bounding box center [311, 98] width 314 height 15
click at [236, 100] on input "https://www.blowoutcards.com/" at bounding box center [311, 98] width 314 height 15
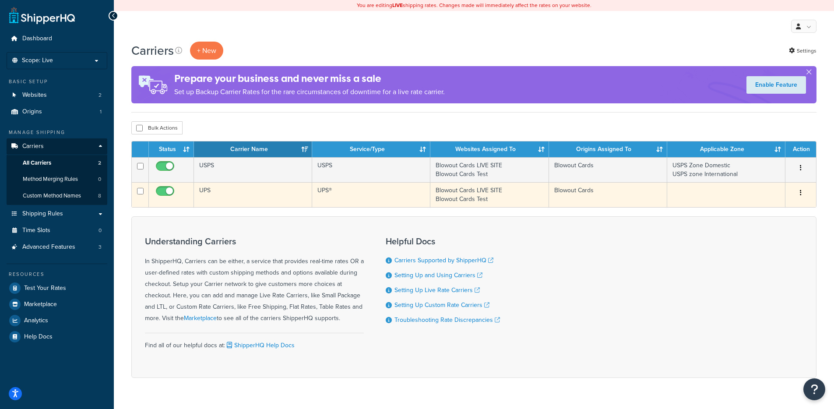
click at [213, 198] on td "UPS" at bounding box center [253, 194] width 118 height 25
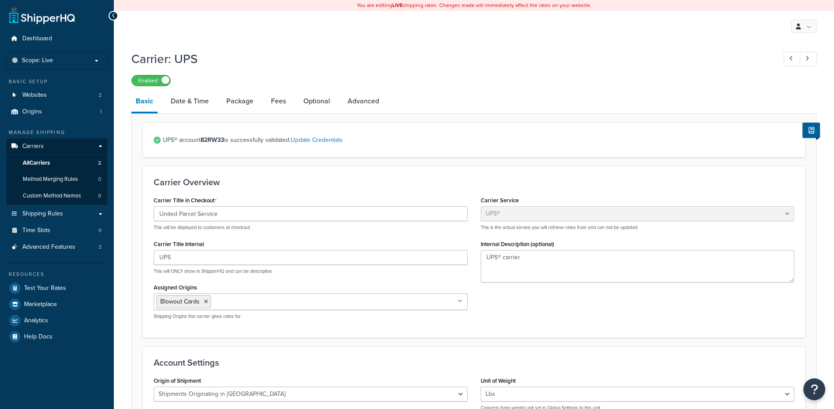
select select "ups"
select select "us"
select select "02"
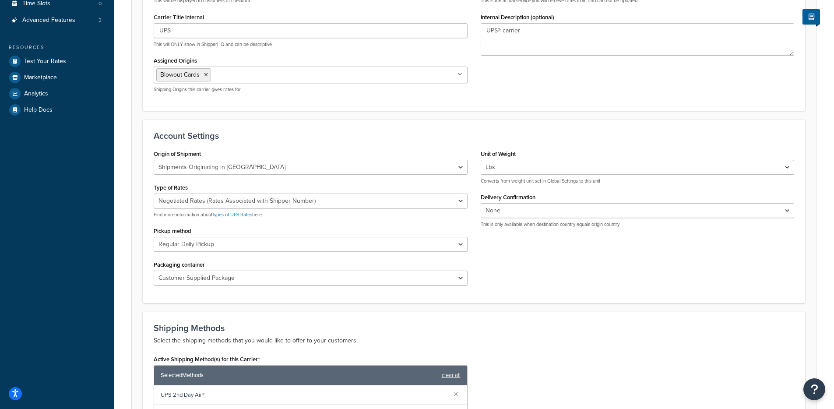
scroll to position [258, 0]
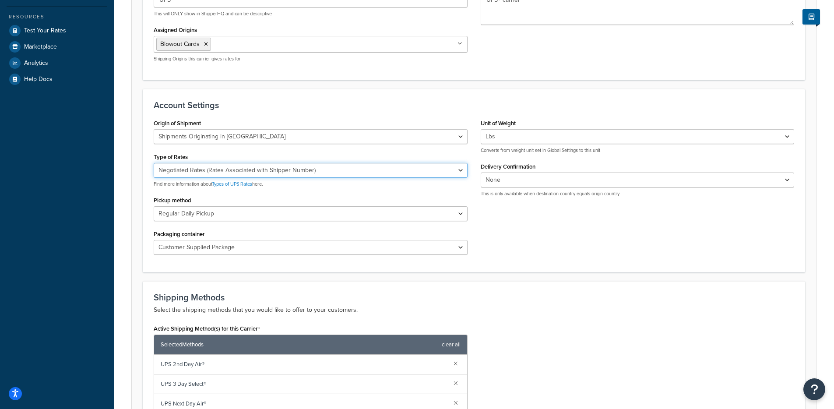
click at [216, 172] on select "Negotiated Rates (Rates Associated with Shipper Number) Daily Rates Retail Rate…" at bounding box center [311, 170] width 314 height 15
select select "04"
click at [154, 163] on select "Negotiated Rates (Rates Associated with Shipper Number) Daily Rates Retail Rate…" at bounding box center [311, 170] width 314 height 15
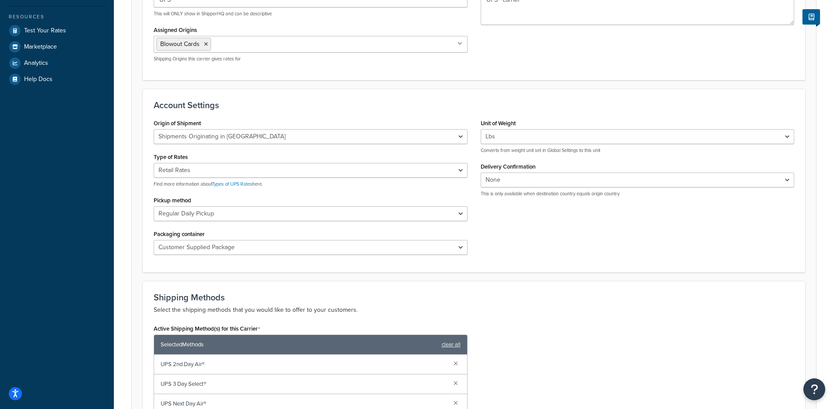
click at [556, 233] on div "Origin of Shipment United States Domestic Shipments Shipments Originating in Un…" at bounding box center [474, 189] width 654 height 145
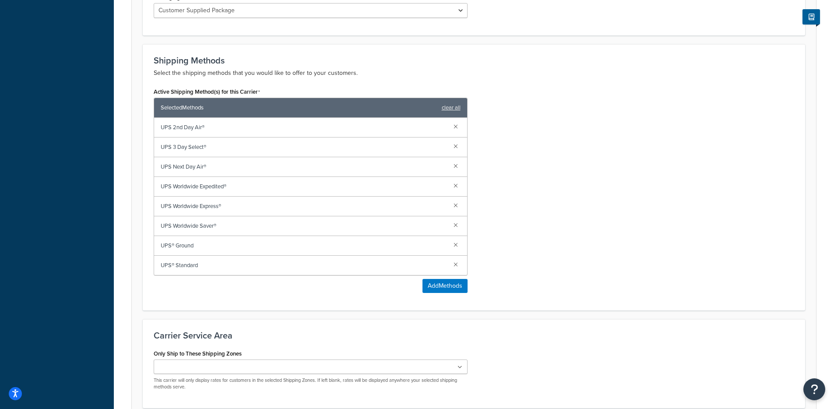
scroll to position [574, 0]
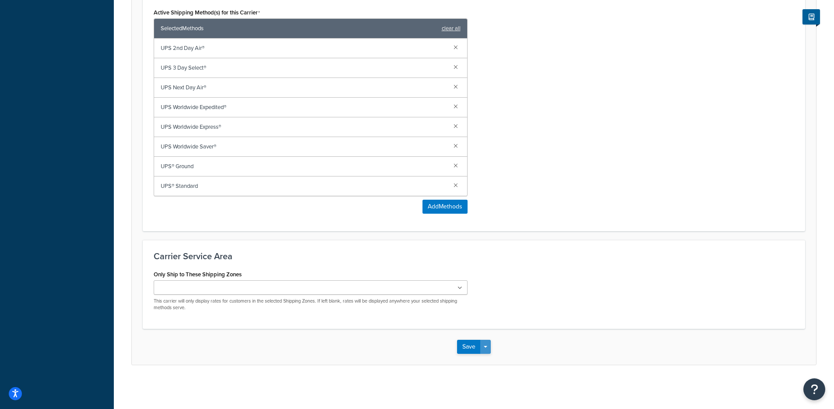
click at [487, 350] on button "Save Dropdown" at bounding box center [485, 347] width 11 height 14
click at [486, 359] on button "Save and Edit" at bounding box center [489, 363] width 64 height 18
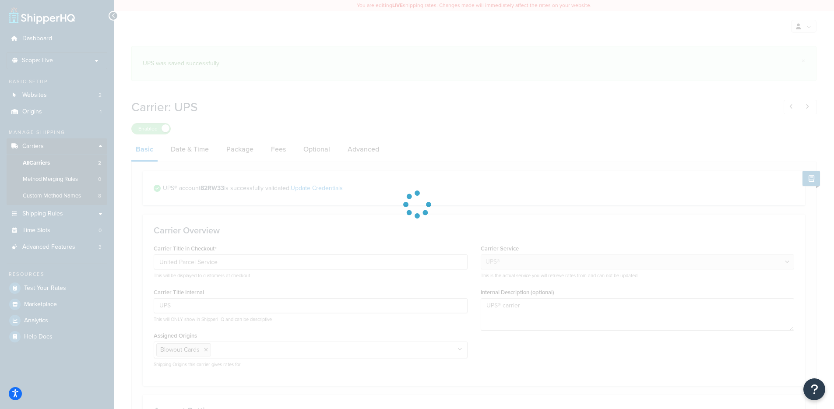
select select "ups"
select select "us"
select select "04"
select select "02"
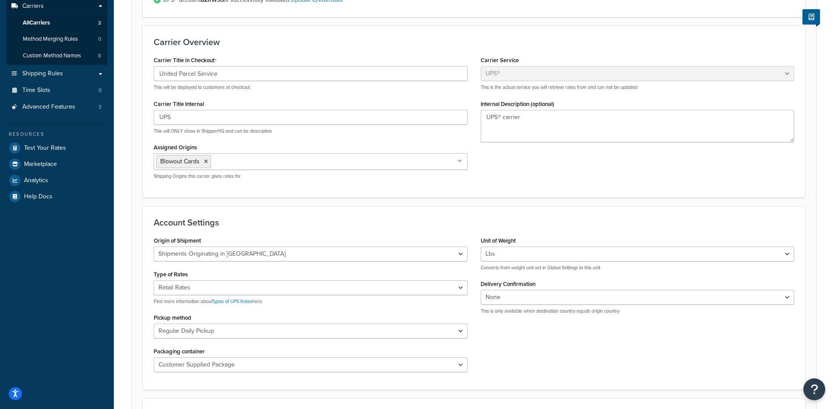
scroll to position [214, 0]
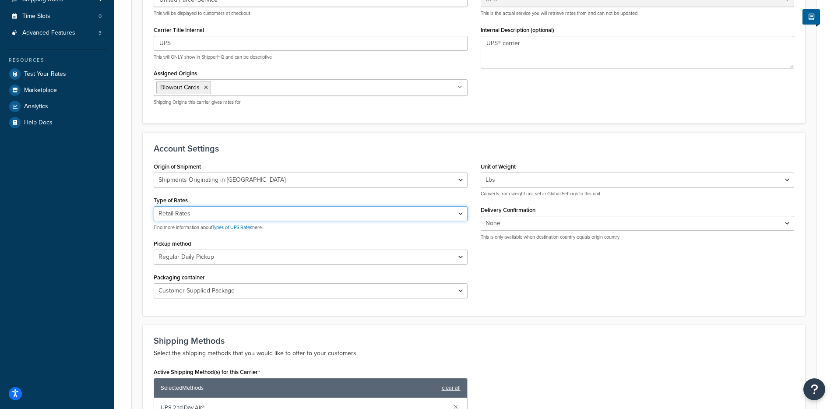
click at [228, 209] on select "Negotiated Rates (Rates Associated with Shipper Number) Daily Rates Retail Rate…" at bounding box center [311, 213] width 314 height 15
select select "01"
click at [154, 206] on select "Negotiated Rates (Rates Associated with Shipper Number) Daily Rates Retail Rate…" at bounding box center [311, 213] width 314 height 15
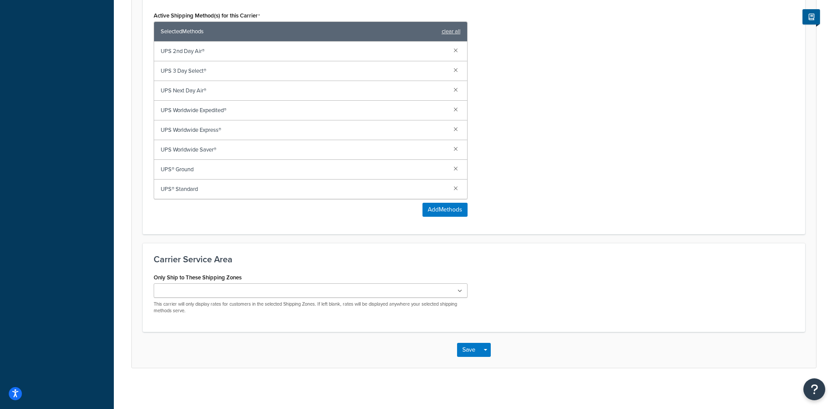
scroll to position [574, 0]
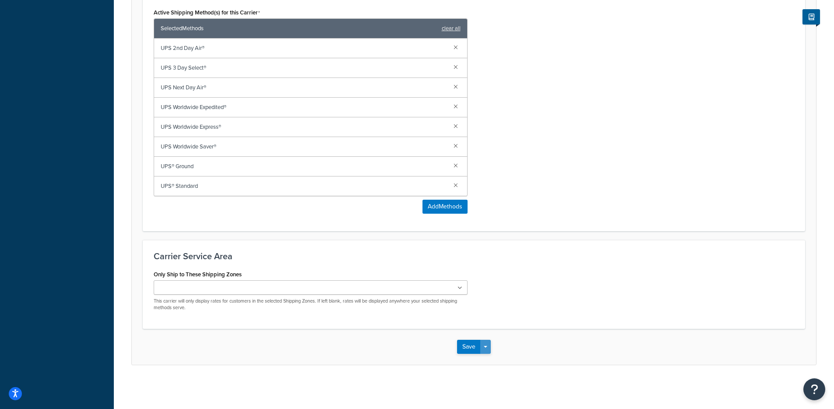
click at [483, 344] on button "Save Dropdown" at bounding box center [485, 347] width 11 height 14
click at [484, 358] on button "Save and Edit" at bounding box center [489, 363] width 64 height 18
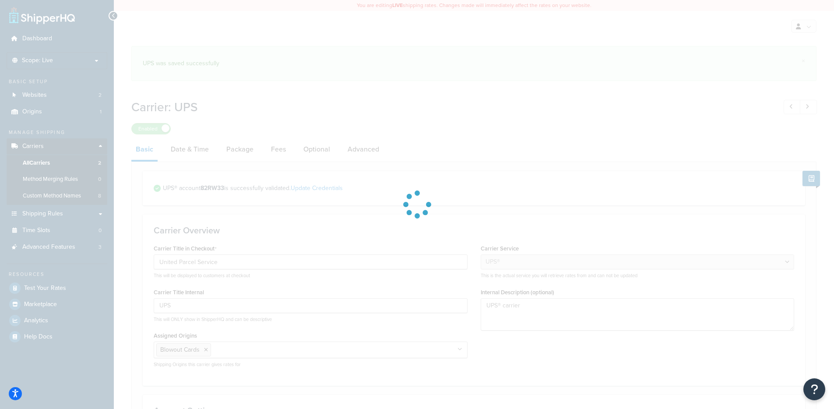
select select "ups"
select select "us"
select select "01"
select select "02"
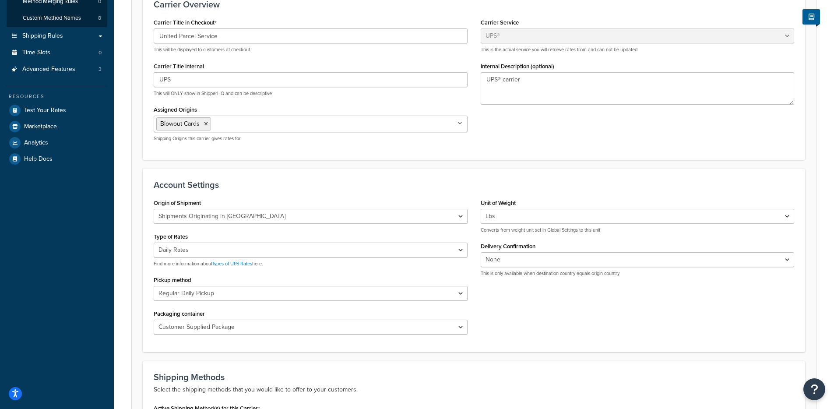
scroll to position [311, 0]
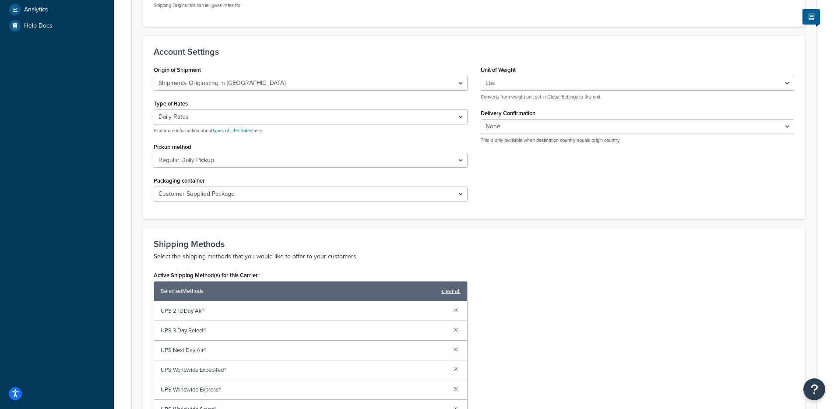
click at [214, 125] on div "Negotiated Rates (Rates Associated with Shipper Number) Daily Rates Retail Rate…" at bounding box center [311, 121] width 314 height 25
click at [215, 121] on select "Negotiated Rates (Rates Associated with Shipper Number) Daily Rates Retail Rate…" at bounding box center [311, 116] width 314 height 15
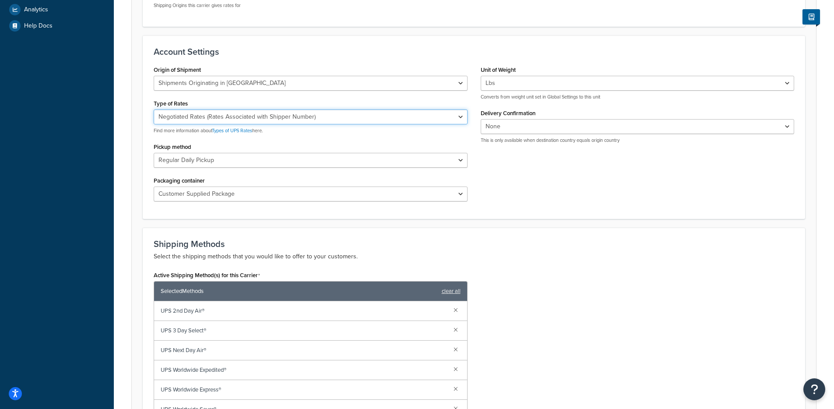
click at [154, 109] on select "Negotiated Rates (Rates Associated with Shipper Number) Daily Rates Retail Rate…" at bounding box center [311, 116] width 314 height 15
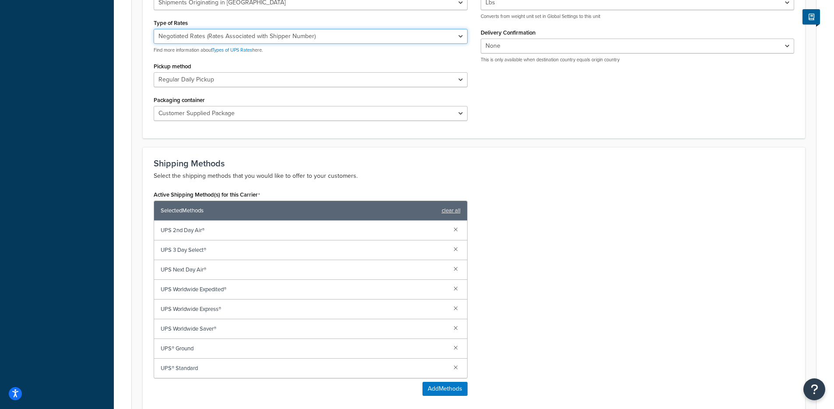
scroll to position [389, 0]
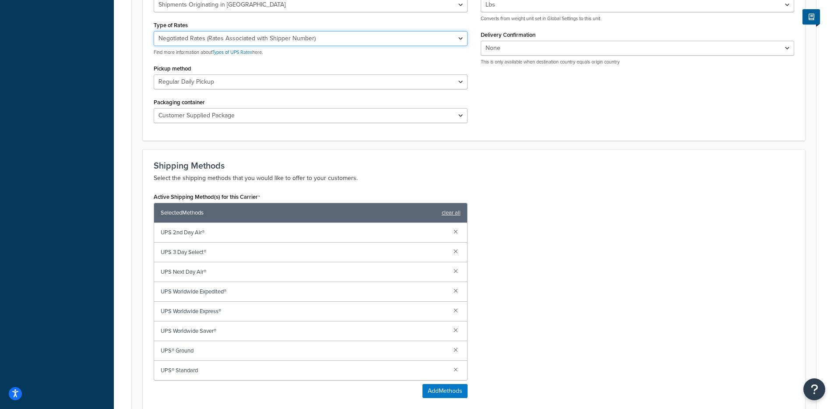
click at [259, 42] on select "Negotiated Rates (Rates Associated with Shipper Number) Daily Rates Retail Rate…" at bounding box center [311, 38] width 314 height 15
select select "53"
click at [154, 31] on select "Negotiated Rates (Rates Associated with Shipper Number) Daily Rates Retail Rate…" at bounding box center [311, 38] width 314 height 15
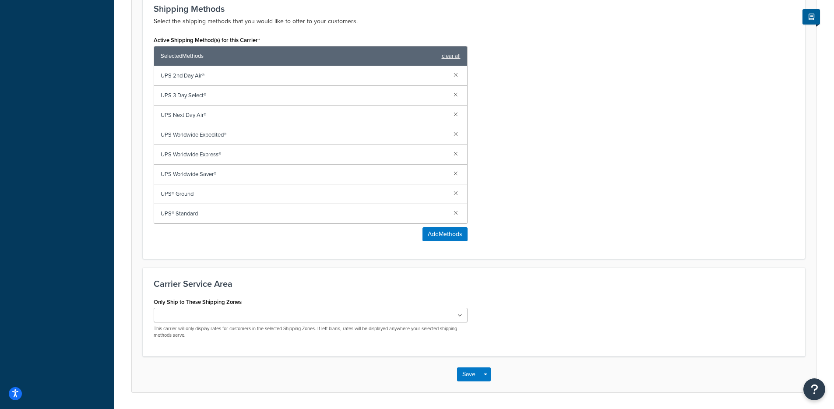
scroll to position [574, 0]
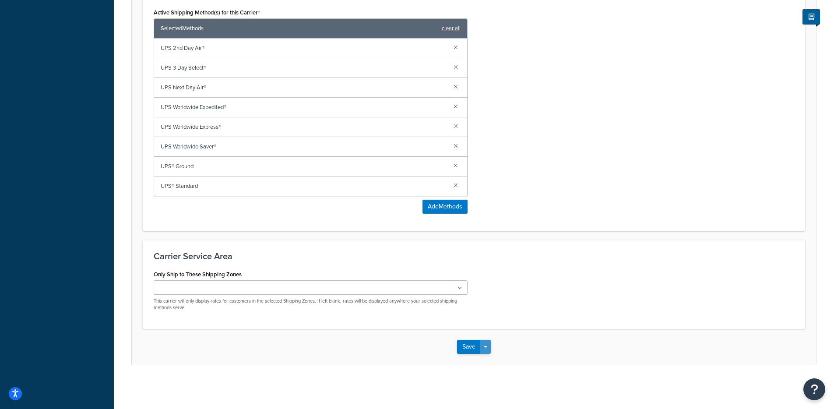
drag, startPoint x: 484, startPoint y: 347, endPoint x: 488, endPoint y: 364, distance: 18.0
click at [484, 347] on span "button" at bounding box center [486, 347] width 4 height 2
click at [489, 370] on button "Save and Edit" at bounding box center [489, 363] width 64 height 18
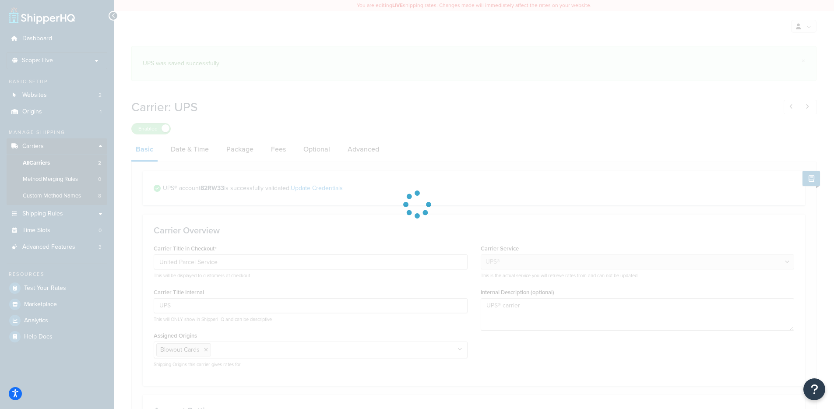
select select "ups"
select select "us"
select select "53"
select select "02"
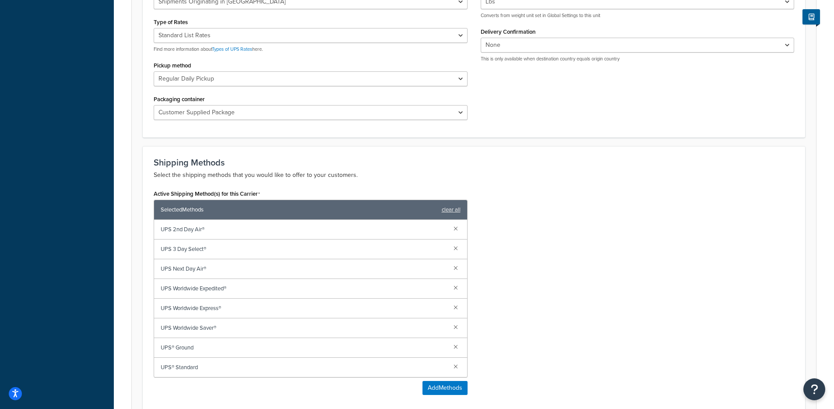
scroll to position [393, 0]
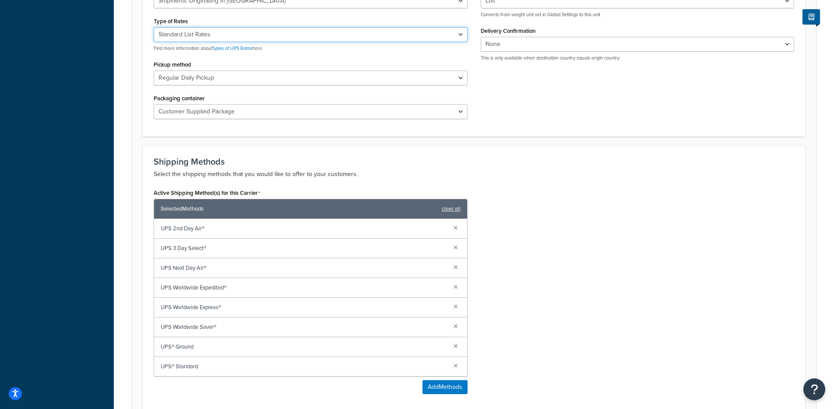
click at [231, 27] on select "Negotiated Rates (Rates Associated with Shipper Number) Daily Rates Retail Rate…" at bounding box center [311, 34] width 314 height 15
select select "00"
click at [154, 27] on select "Negotiated Rates (Rates Associated with Shipper Number) Daily Rates Retail Rate…" at bounding box center [311, 34] width 314 height 15
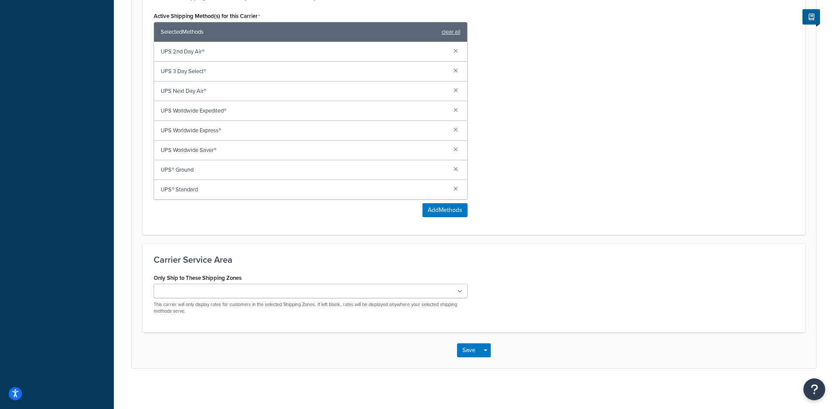
scroll to position [574, 0]
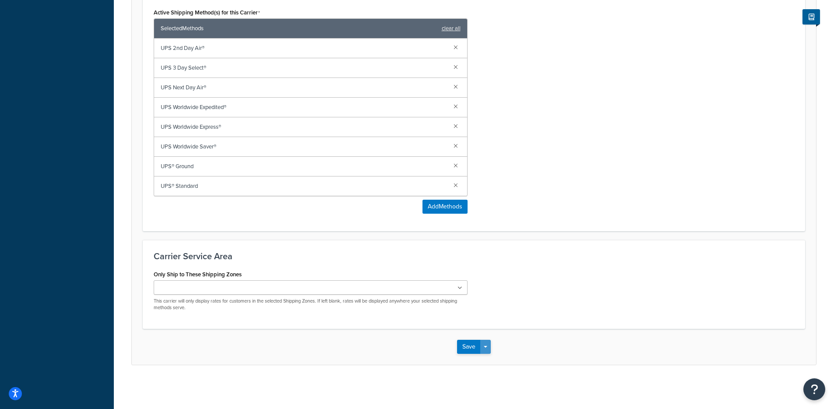
click at [486, 351] on button "Save Dropdown" at bounding box center [485, 347] width 11 height 14
click at [485, 360] on button "Save and Edit" at bounding box center [489, 363] width 64 height 18
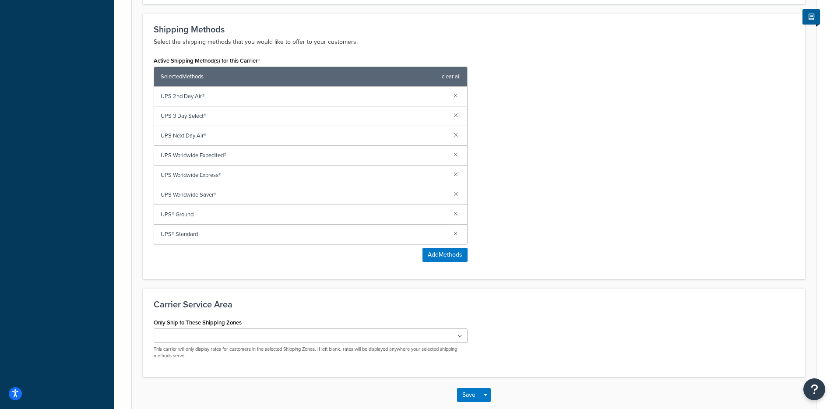
scroll to position [0, 0]
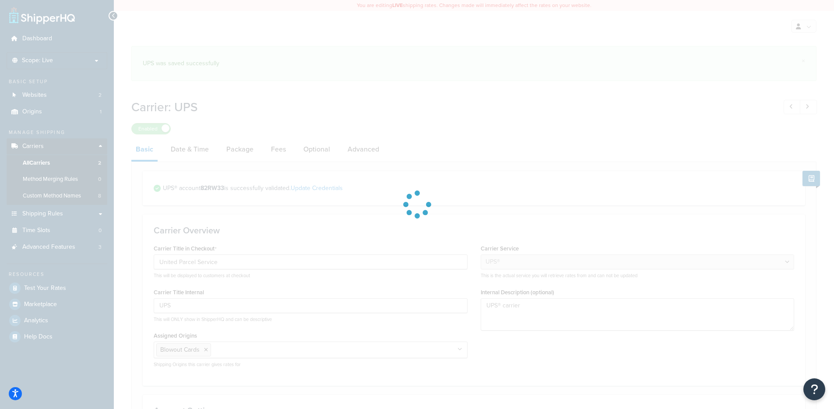
select select "ups"
select select "us"
select select "02"
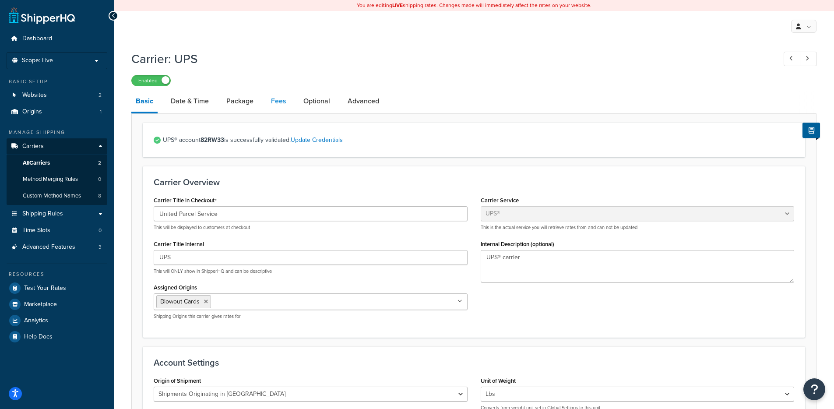
click at [268, 102] on link "Fees" at bounding box center [279, 101] width 24 height 21
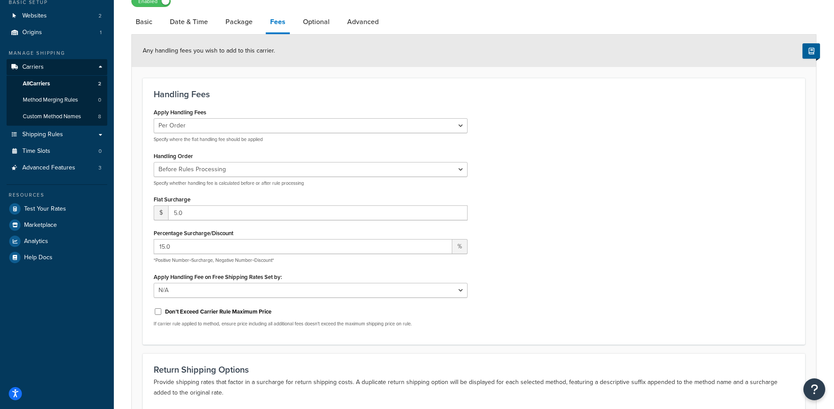
scroll to position [81, 0]
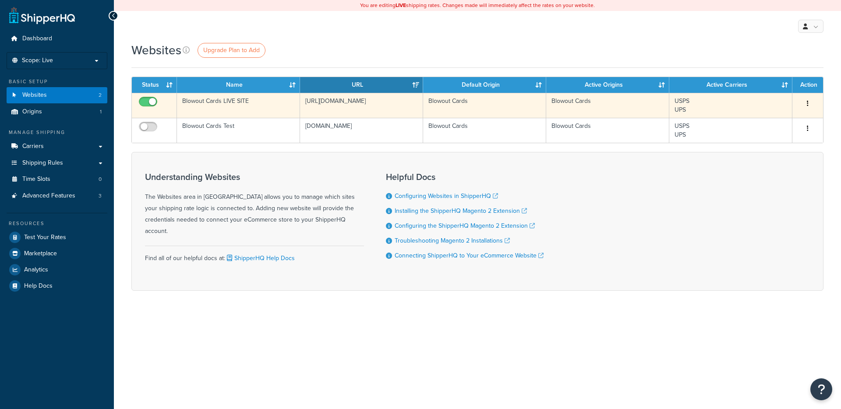
click at [217, 103] on td "Blowout Cards LIVE SITE" at bounding box center [238, 105] width 123 height 25
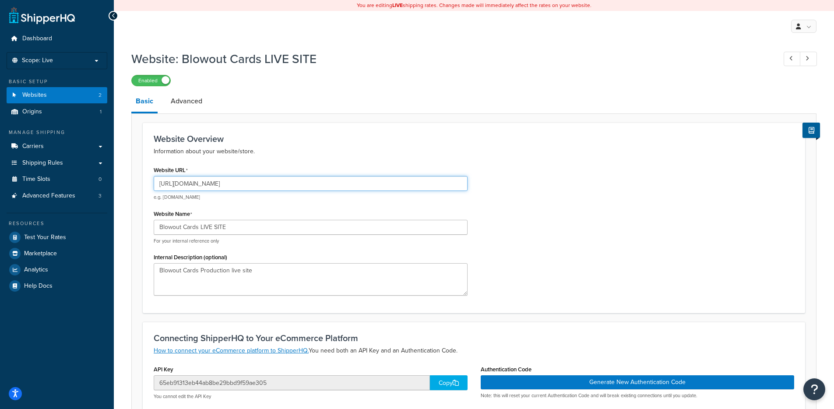
drag, startPoint x: 237, startPoint y: 182, endPoint x: 193, endPoint y: 188, distance: 45.0
click at [193, 188] on input "[URL][DOMAIN_NAME]" at bounding box center [311, 183] width 314 height 15
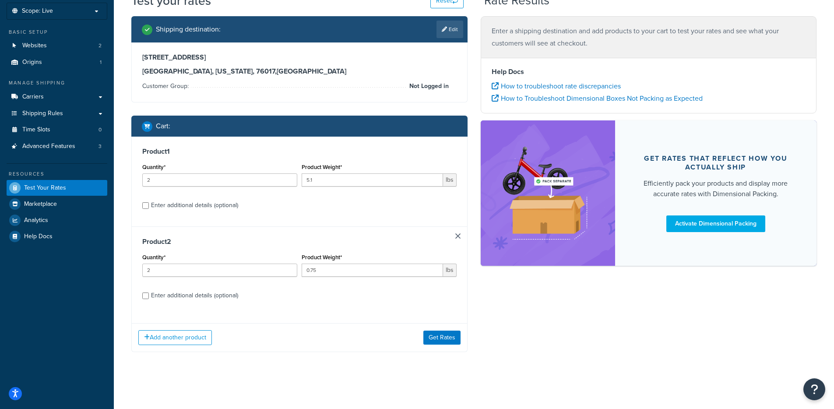
click at [434, 346] on div "Add another product Get Rates" at bounding box center [299, 337] width 335 height 28
click at [434, 335] on button "Get Rates" at bounding box center [442, 338] width 37 height 14
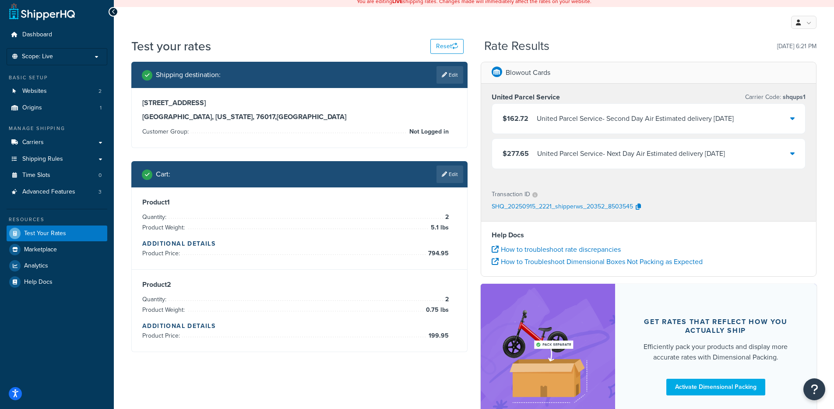
scroll to position [49, 0]
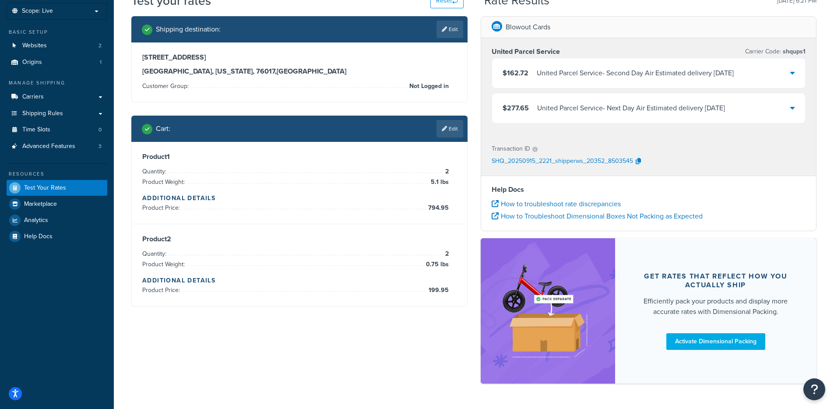
click at [548, 78] on div "United Parcel Service - Second Day Air Estimated delivery [DATE]" at bounding box center [635, 73] width 197 height 12
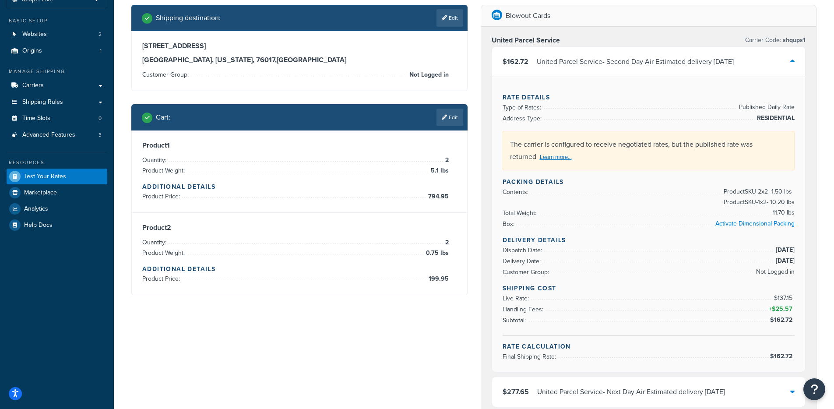
scroll to position [67, 0]
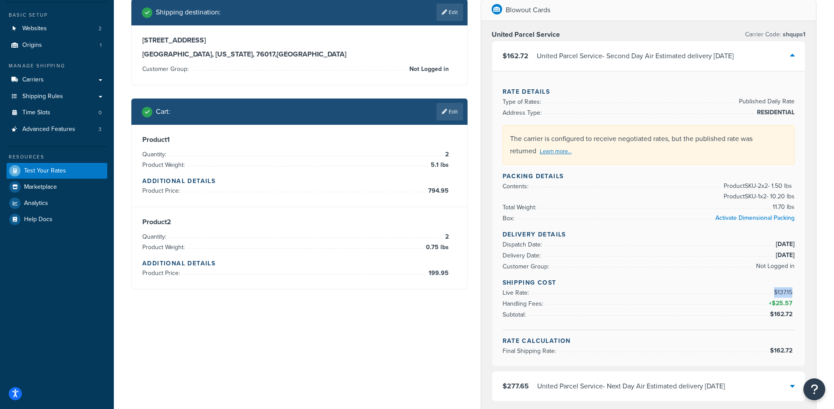
drag, startPoint x: 773, startPoint y: 291, endPoint x: 791, endPoint y: 292, distance: 17.5
click at [793, 290] on span "$137.15" at bounding box center [784, 292] width 22 height 11
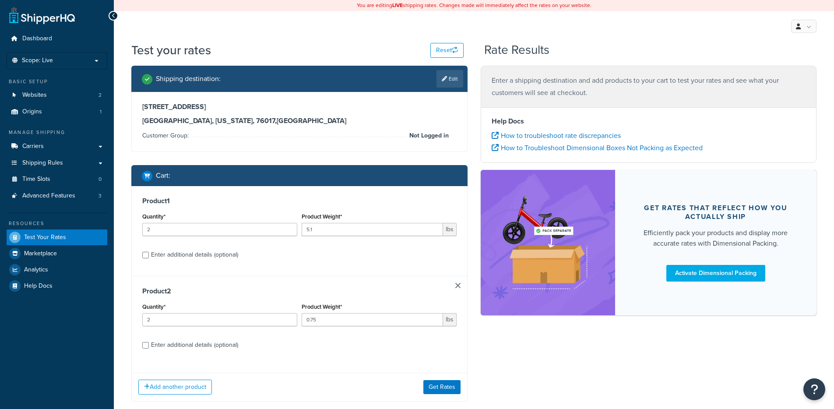
scroll to position [49, 0]
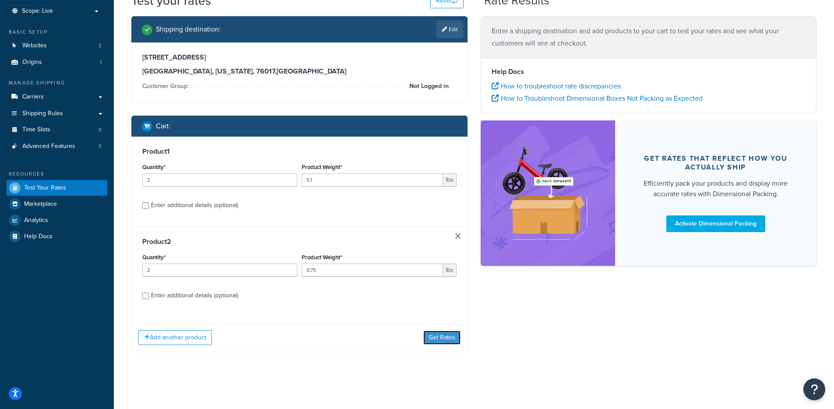
click at [443, 342] on button "Get Rates" at bounding box center [442, 338] width 37 height 14
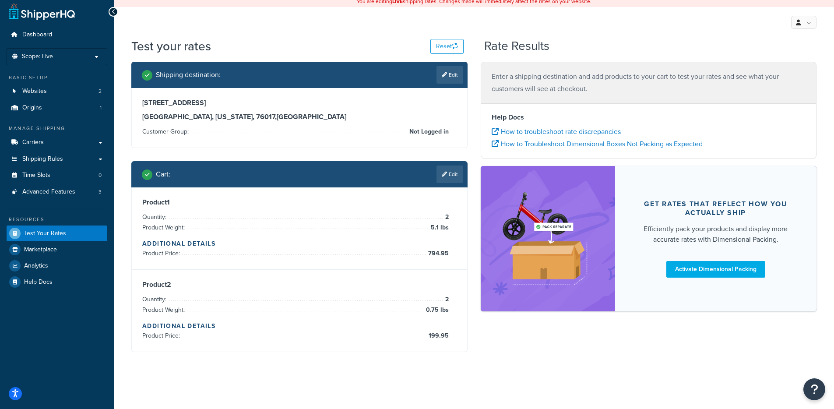
click at [444, 352] on div at bounding box center [299, 352] width 335 height 0
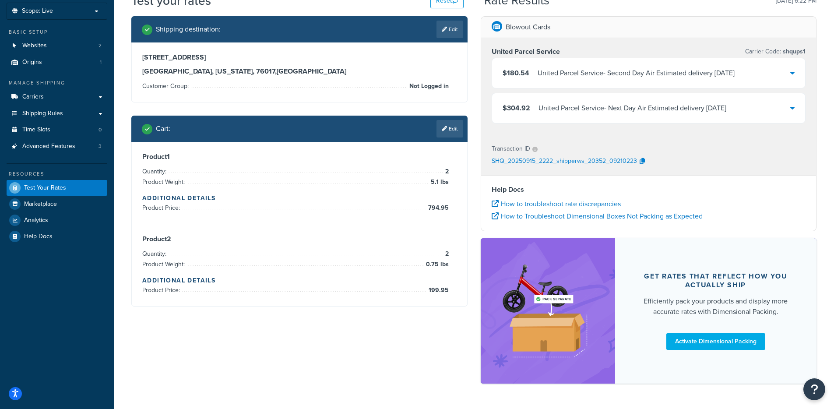
click at [603, 77] on div "United Parcel Service - Second Day Air Estimated delivery [DATE]" at bounding box center [636, 73] width 197 height 12
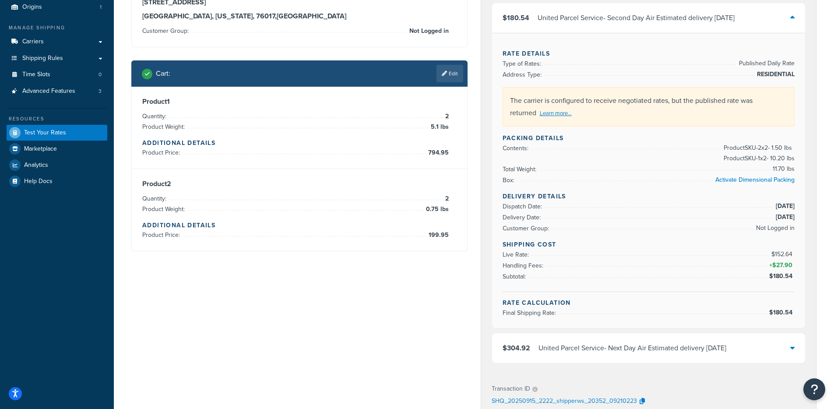
scroll to position [107, 0]
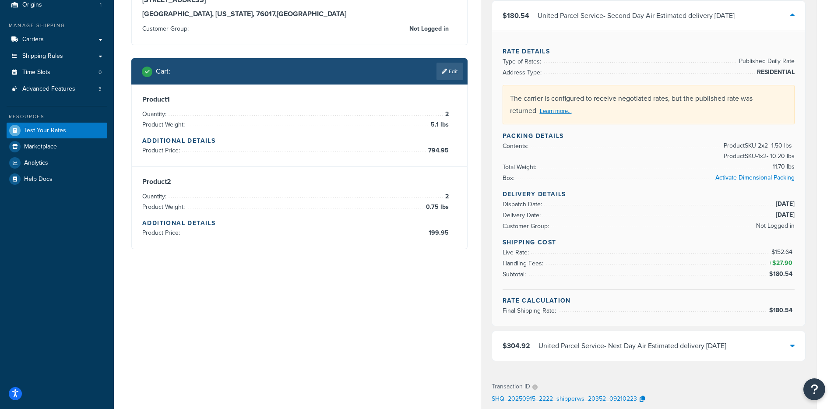
click at [784, 251] on span "$152.64" at bounding box center [783, 251] width 23 height 9
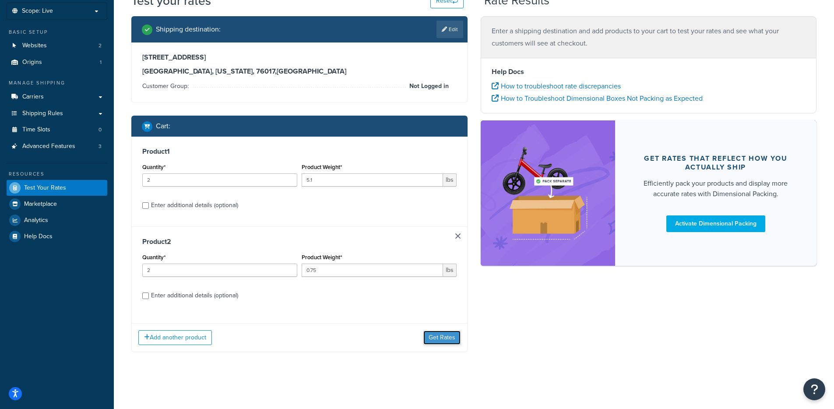
click at [452, 337] on button "Get Rates" at bounding box center [442, 338] width 37 height 14
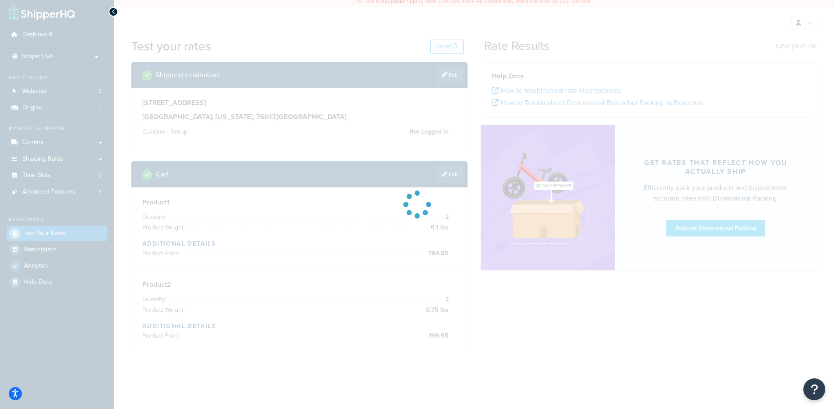
scroll to position [49, 0]
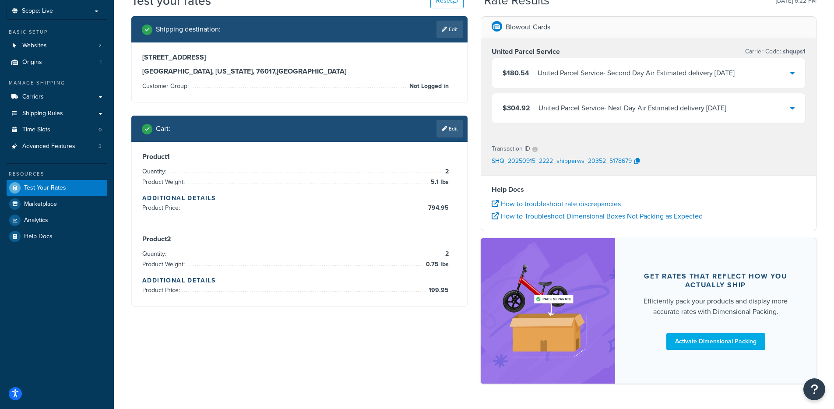
click at [561, 81] on div "$180.54 United Parcel Service - Second Day Air Estimated delivery [DATE]" at bounding box center [649, 73] width 314 height 30
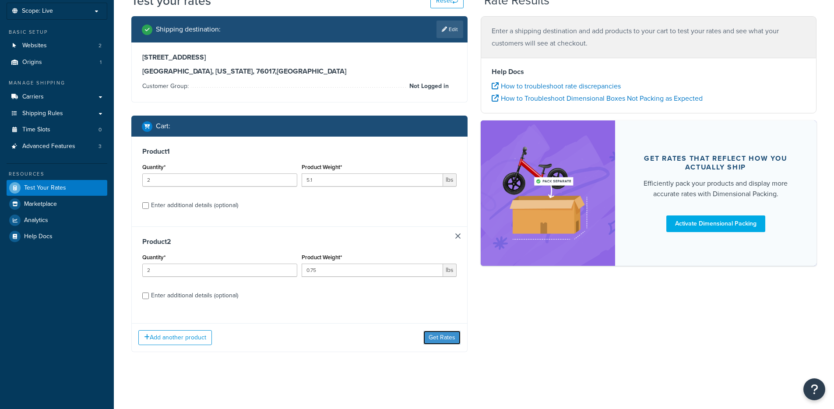
click at [436, 333] on button "Get Rates" at bounding box center [442, 338] width 37 height 14
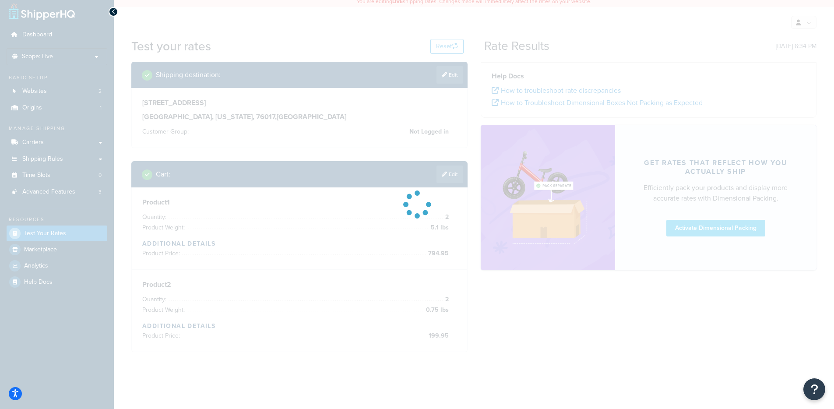
scroll to position [49, 0]
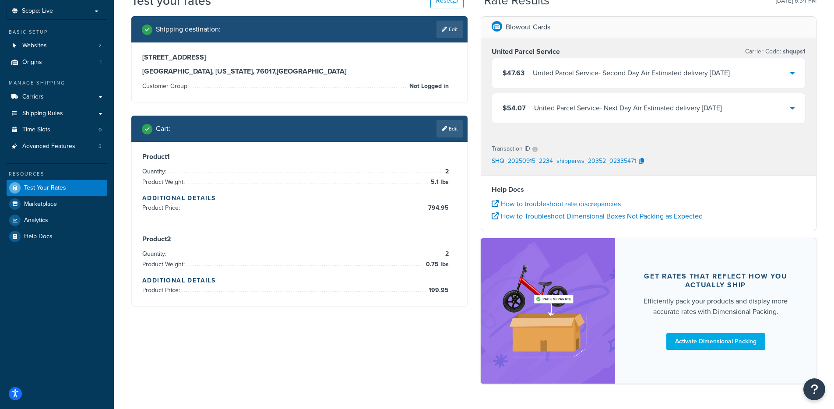
click at [594, 67] on div "United Parcel Service - Second Day Air Estimated delivery [DATE]" at bounding box center [631, 73] width 197 height 12
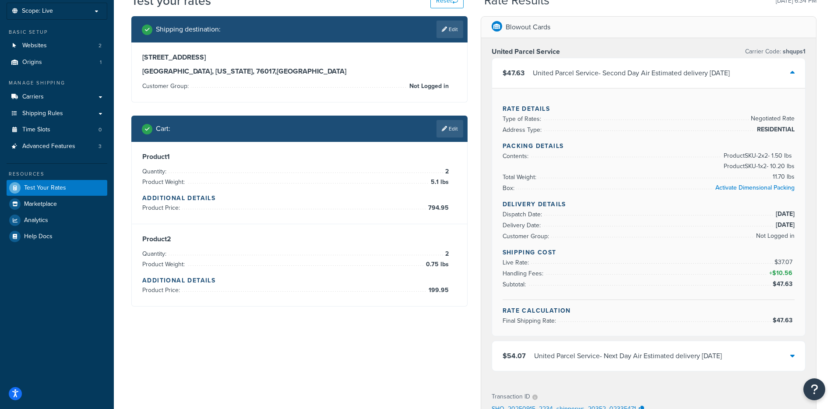
scroll to position [51, 0]
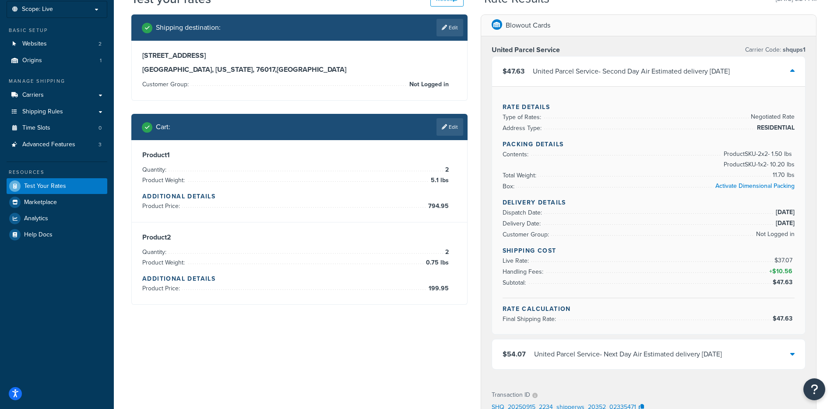
click at [653, 76] on div "United Parcel Service - Second Day Air Estimated delivery [DATE]" at bounding box center [631, 71] width 197 height 12
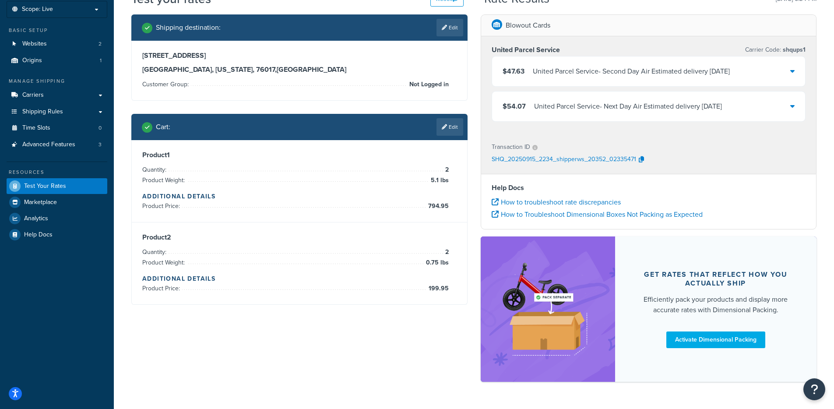
click at [634, 112] on div "United Parcel Service - Next Day Air Estimated delivery [DATE]" at bounding box center [628, 106] width 188 height 12
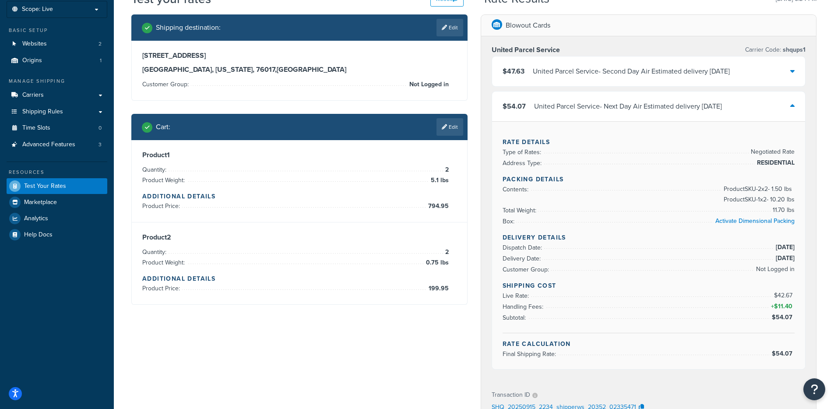
click at [648, 66] on div "United Parcel Service - Second Day Air Estimated delivery [DATE]" at bounding box center [631, 71] width 197 height 12
